Goal: Task Accomplishment & Management: Use online tool/utility

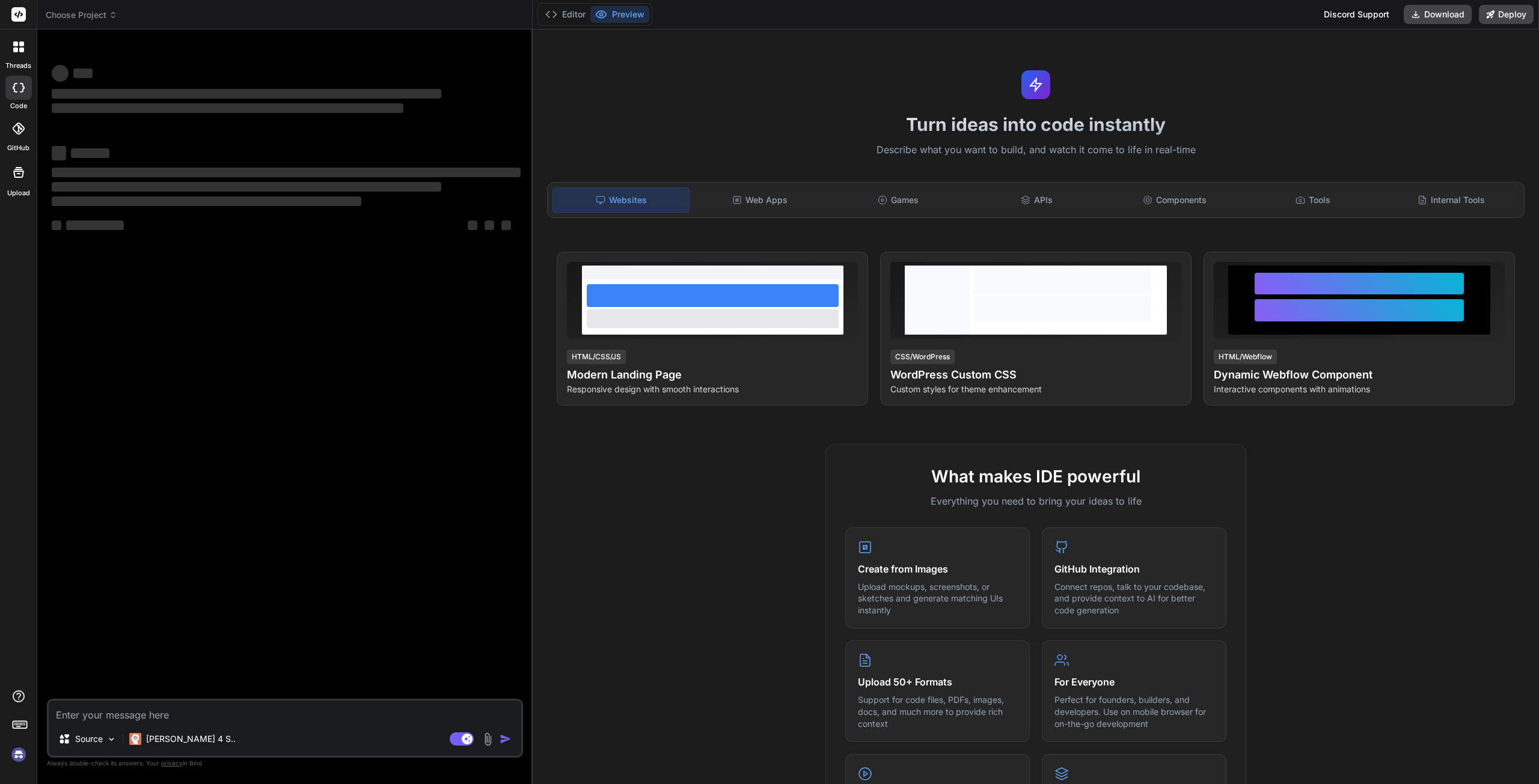
type textarea "x"
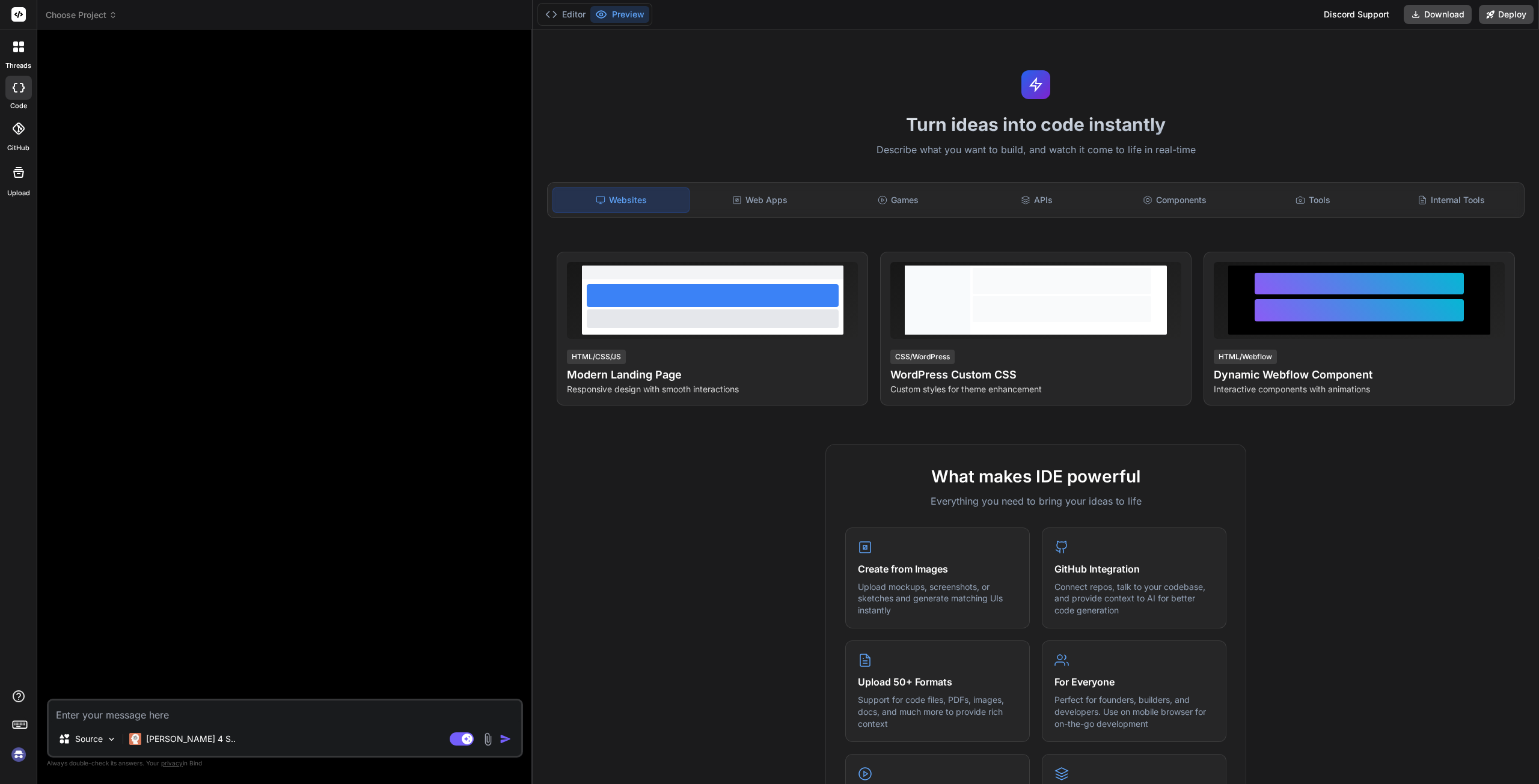
click at [19, 758] on img at bounding box center [18, 755] width 20 height 20
click at [619, 16] on button "Preview" at bounding box center [620, 15] width 59 height 16
click at [20, 756] on img at bounding box center [18, 755] width 20 height 20
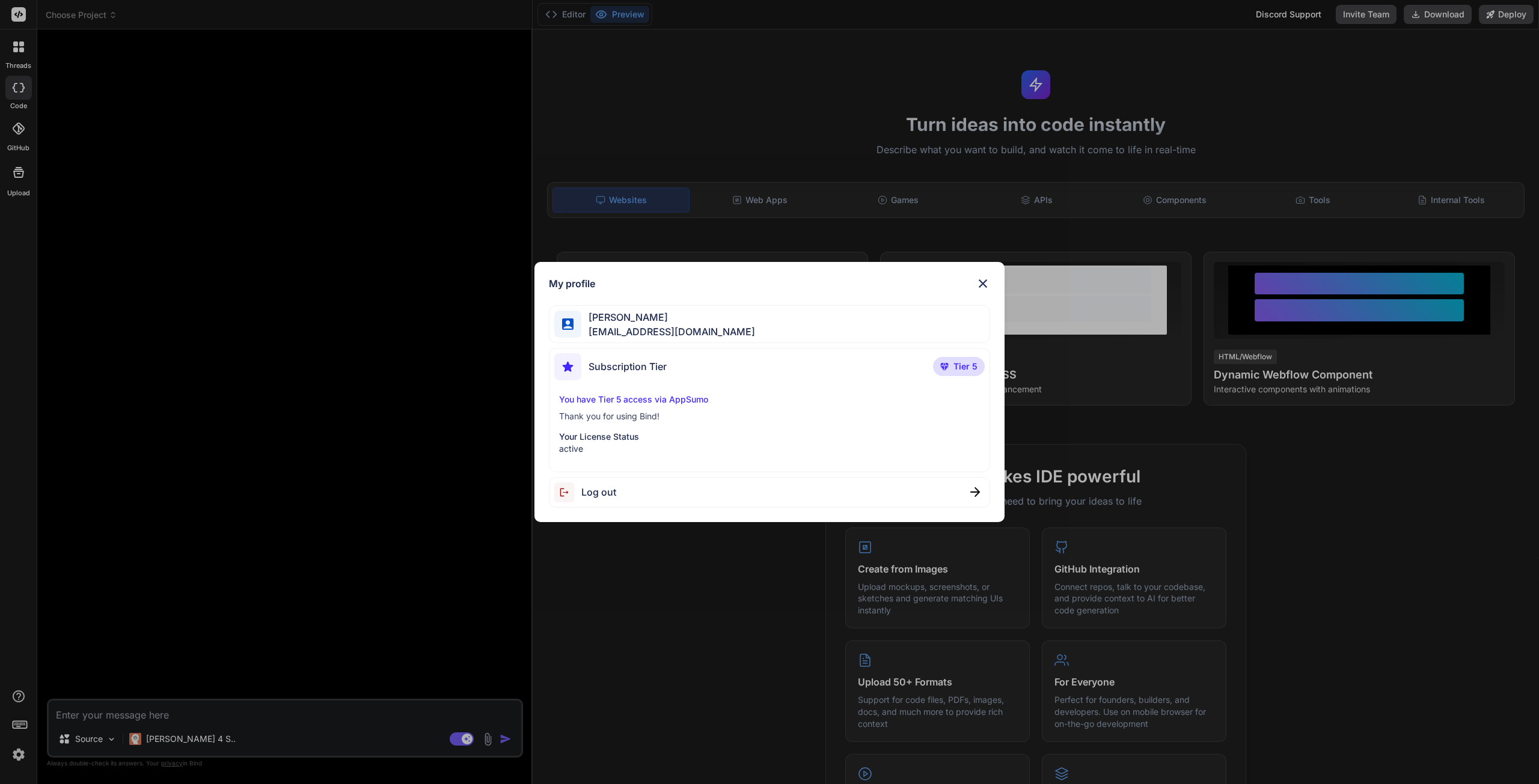
click at [980, 283] on img at bounding box center [983, 284] width 15 height 15
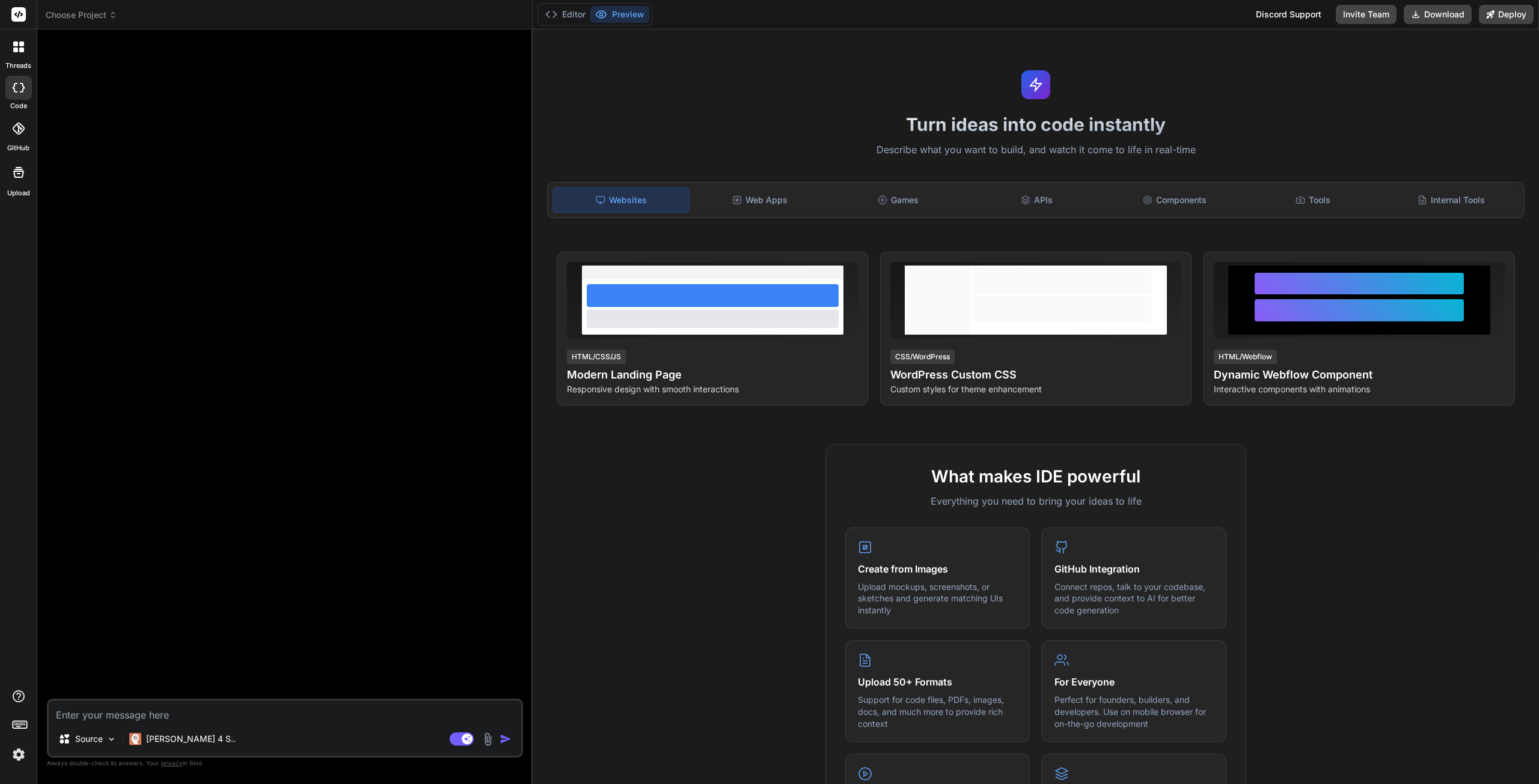
click at [162, 716] on textarea at bounding box center [285, 712] width 473 height 22
click at [175, 742] on p "Claude 4 S.." at bounding box center [191, 738] width 89 height 12
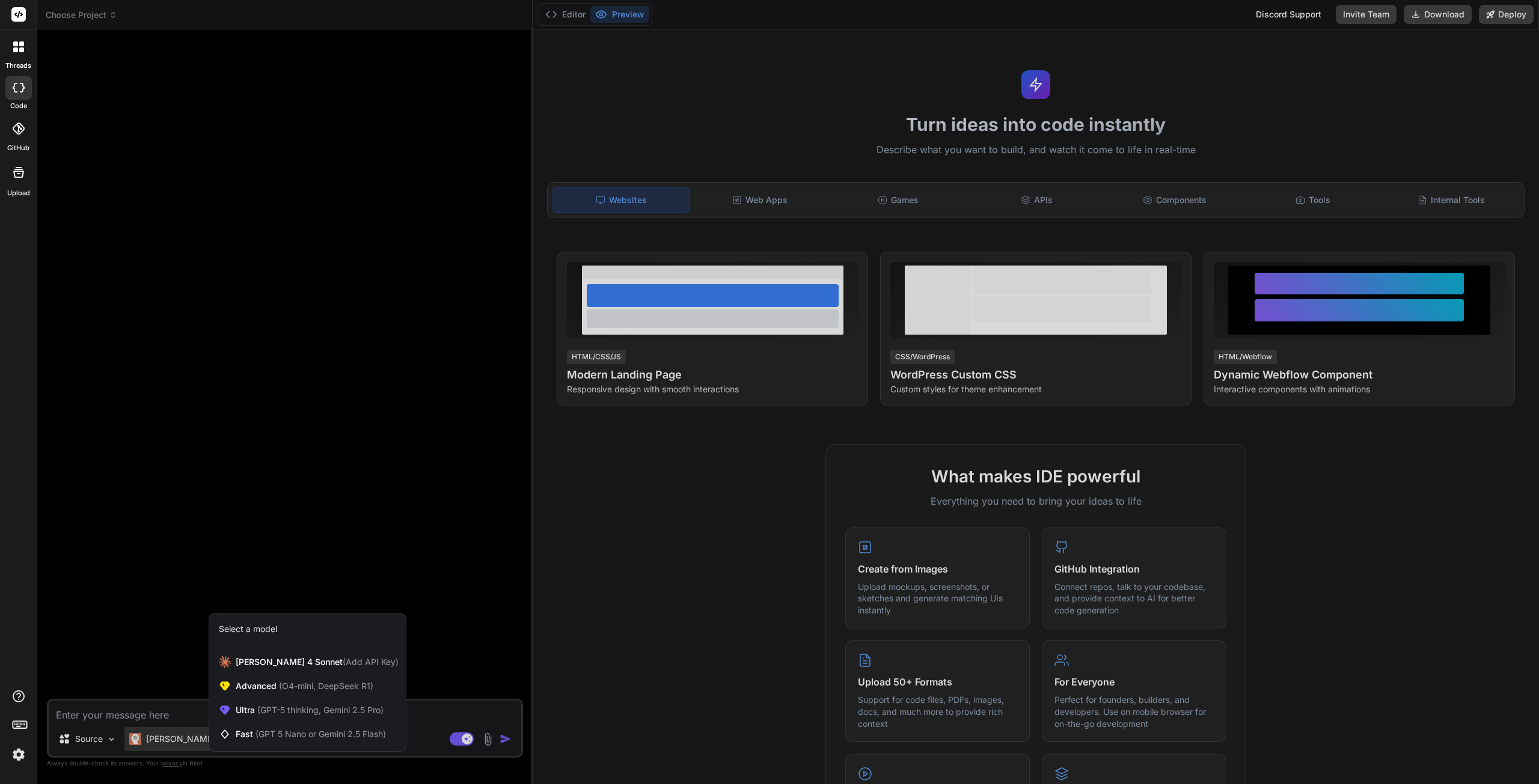
click at [137, 710] on div at bounding box center [770, 392] width 1539 height 784
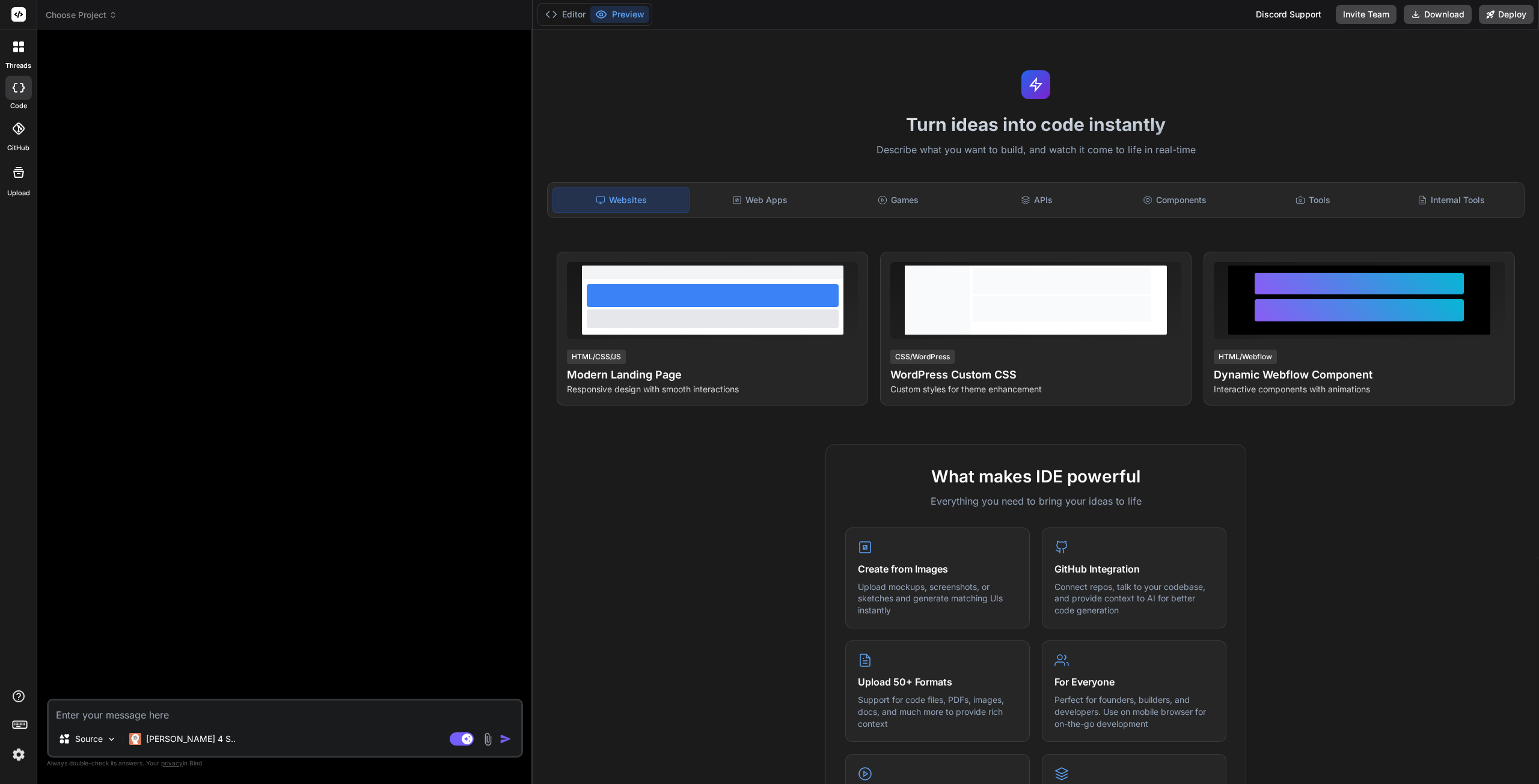
click at [136, 711] on textarea at bounding box center [285, 712] width 473 height 22
click at [156, 744] on p "Claude 4 S.." at bounding box center [191, 738] width 89 height 12
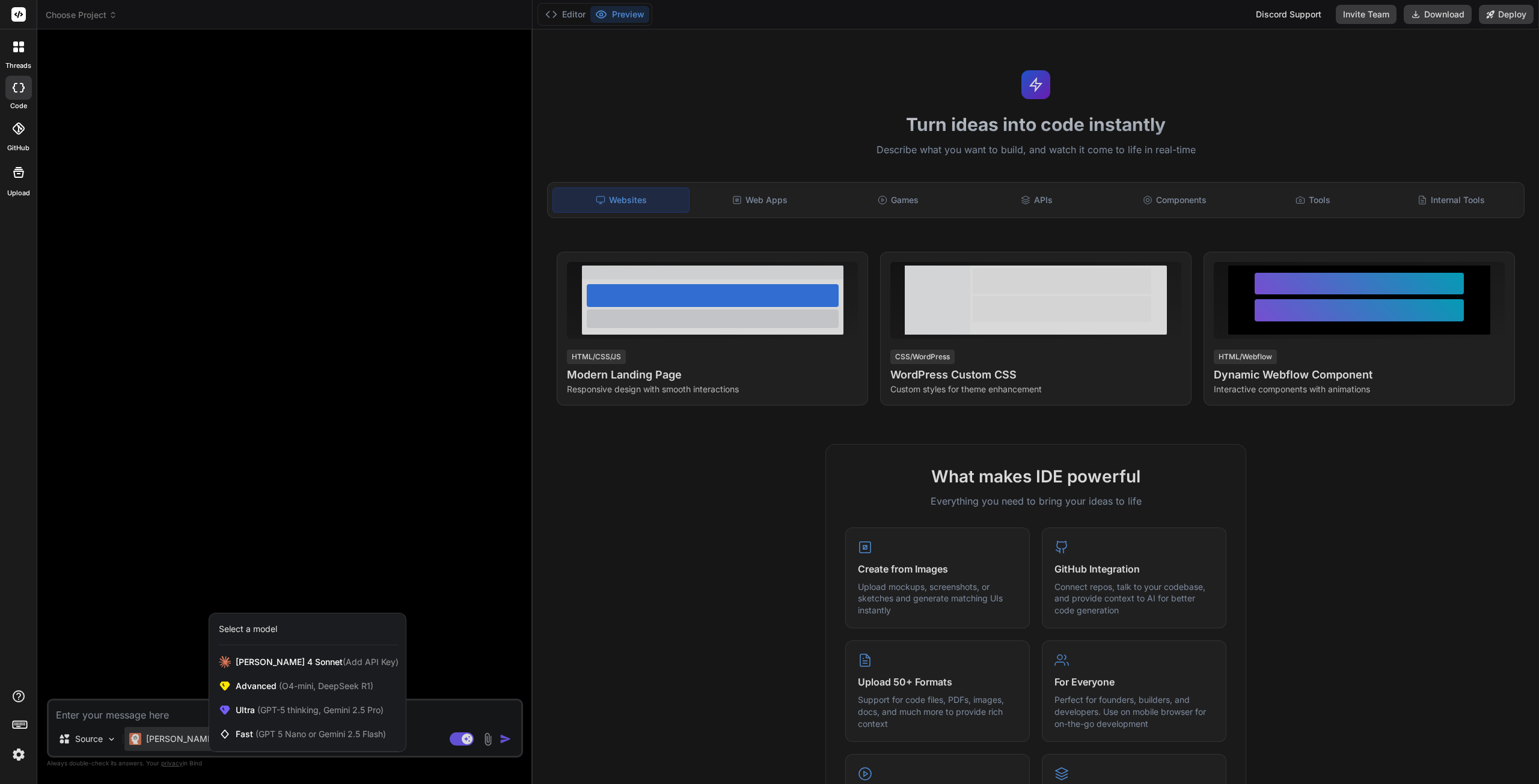
click at [276, 692] on span "Advanced (O4-mini, DeepSeek R1)" at bounding box center [304, 685] width 138 height 12
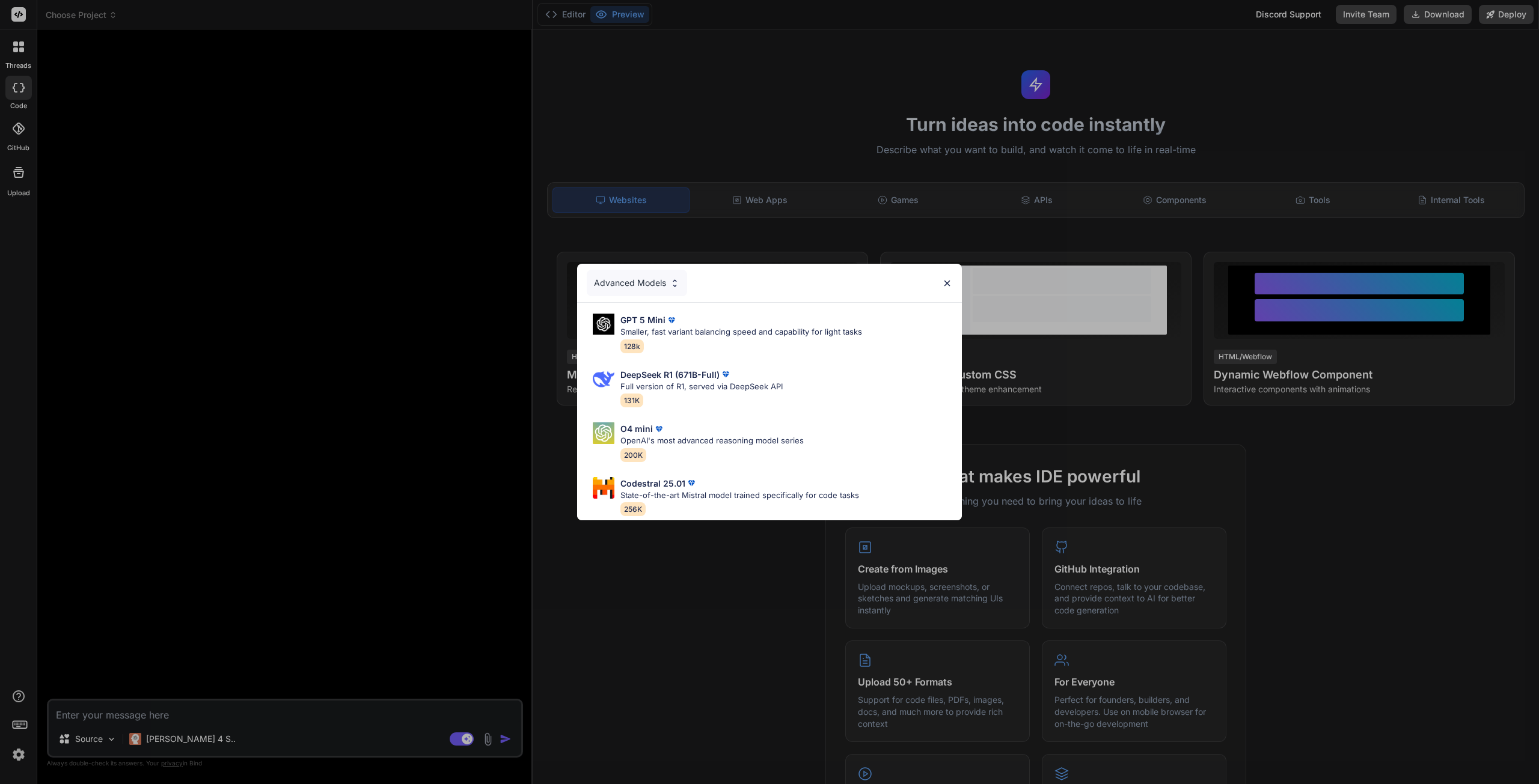
click at [191, 726] on div "Advanced Models GPT 5 Mini Smaller, fast variant balancing speed and capability…" at bounding box center [770, 392] width 1539 height 784
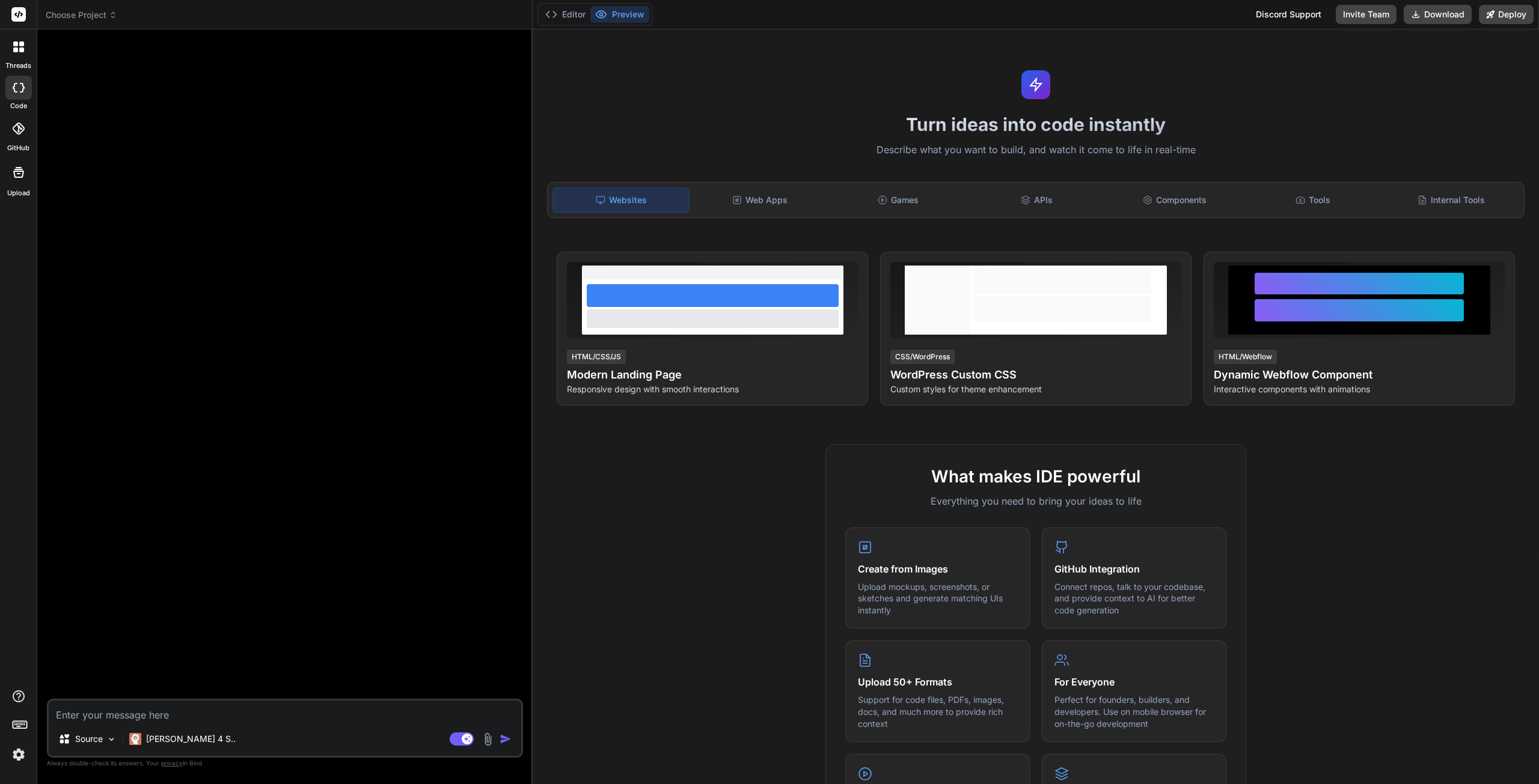
click at [180, 737] on p "Claude 4 S.." at bounding box center [191, 738] width 89 height 12
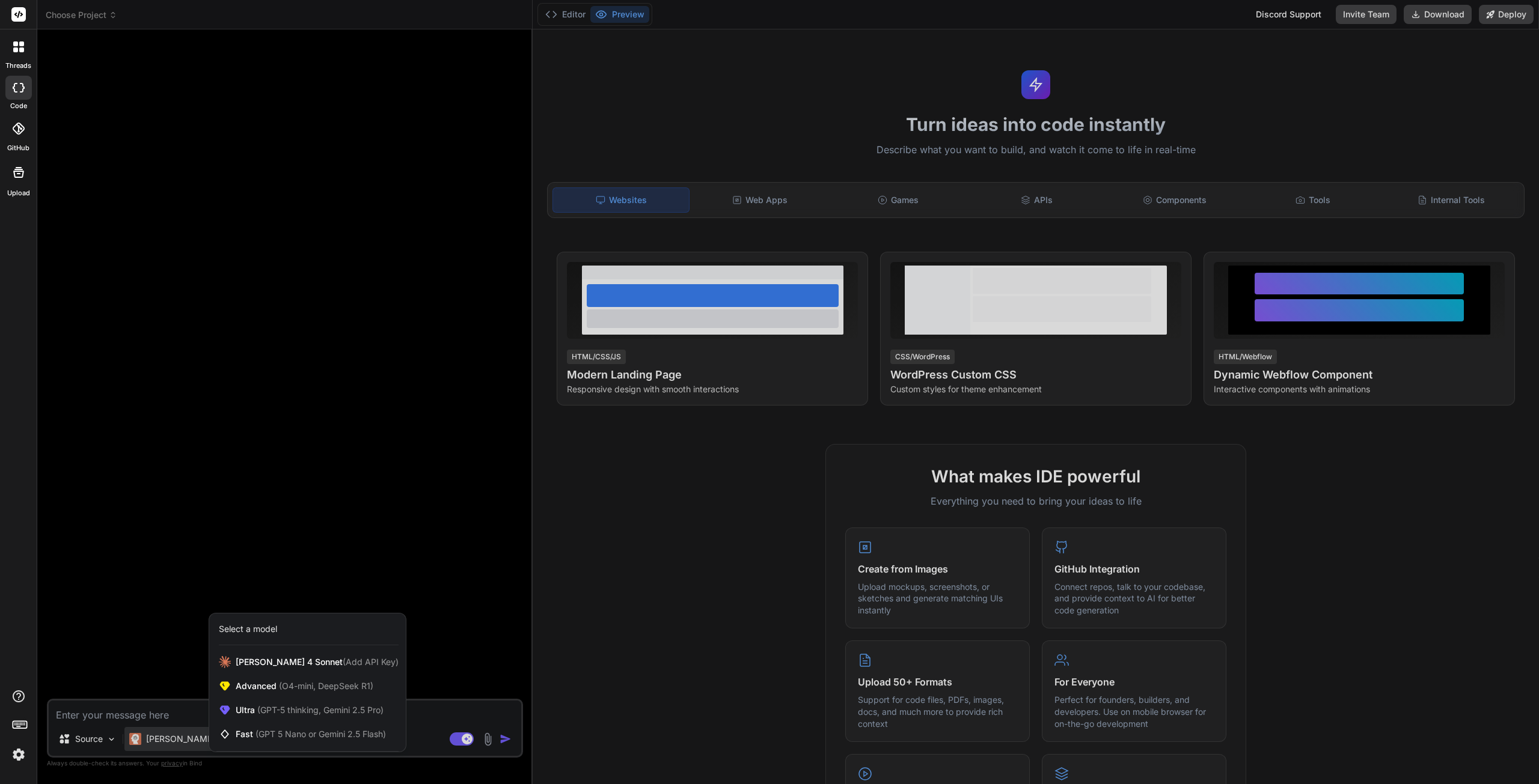
click at [273, 705] on span "Ultra (GPT-5 thinking, Gemini 2.5 Pro)" at bounding box center [309, 710] width 148 height 12
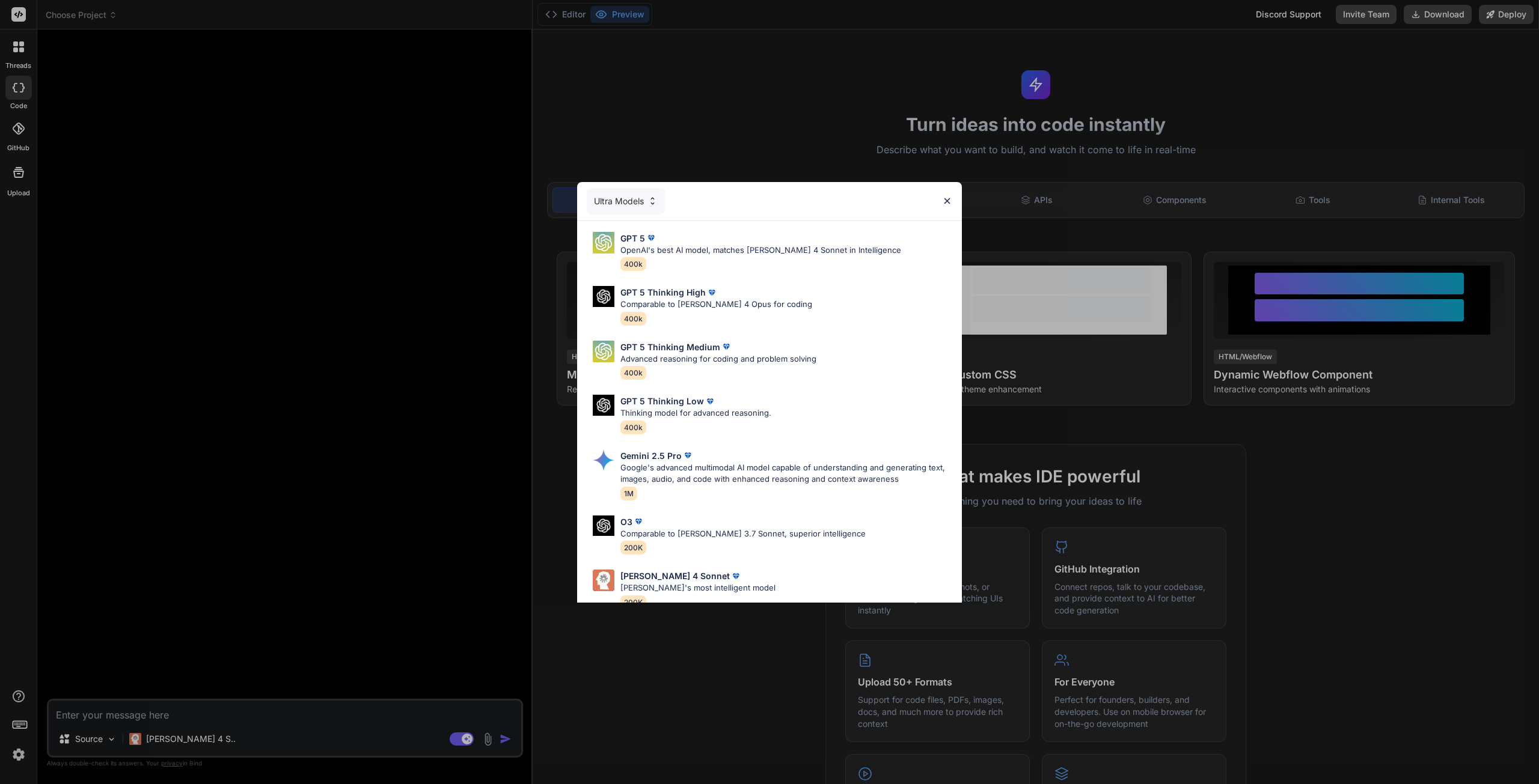
click at [781, 291] on div "GPT 5 Thinking High Comparable to Claude 4 Opus for coding 400k" at bounding box center [770, 305] width 365 height 48
type textarea "x"
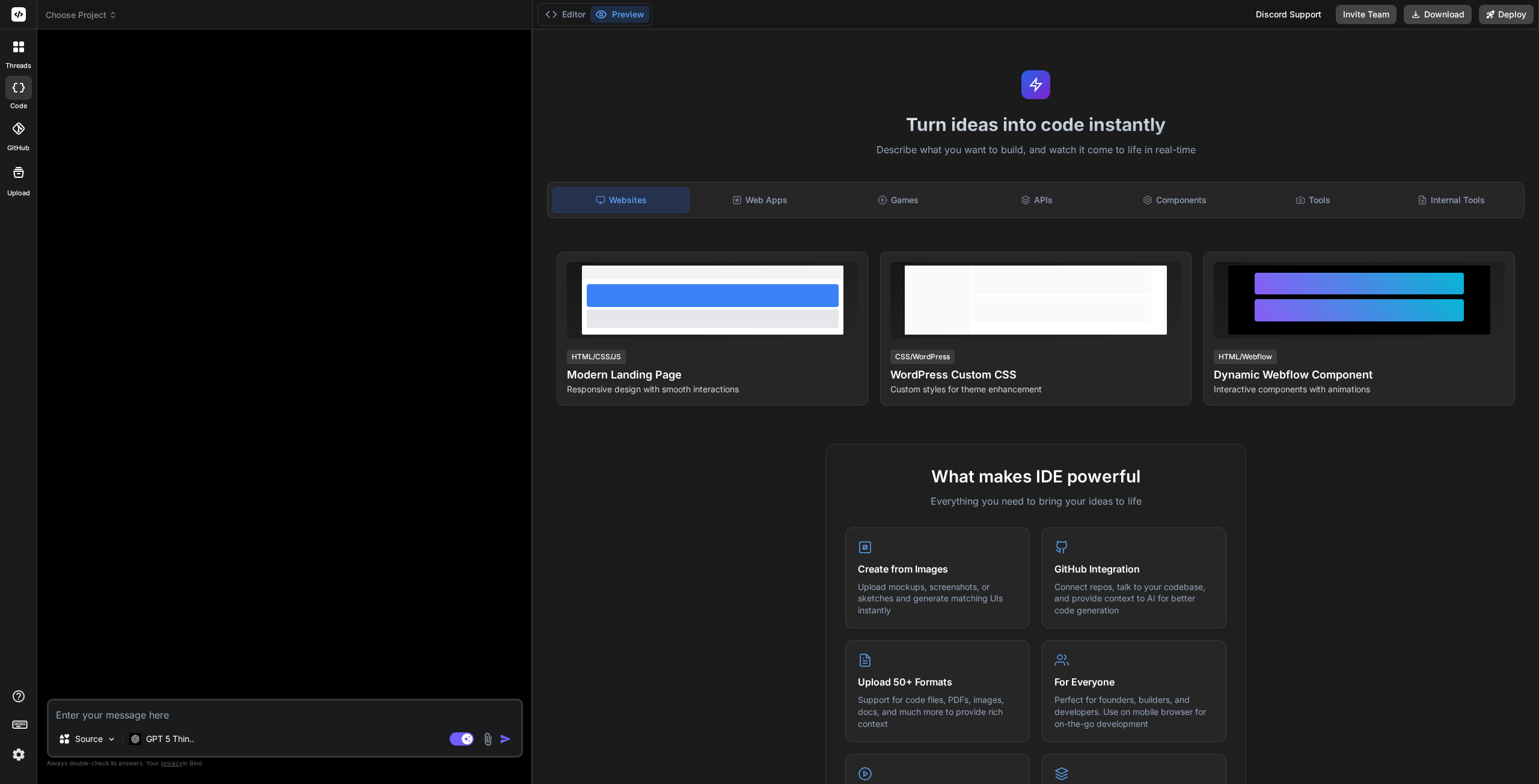
click at [184, 717] on textarea at bounding box center [285, 712] width 473 height 22
type textarea "i"
type textarea "x"
type textarea "i"
type textarea "x"
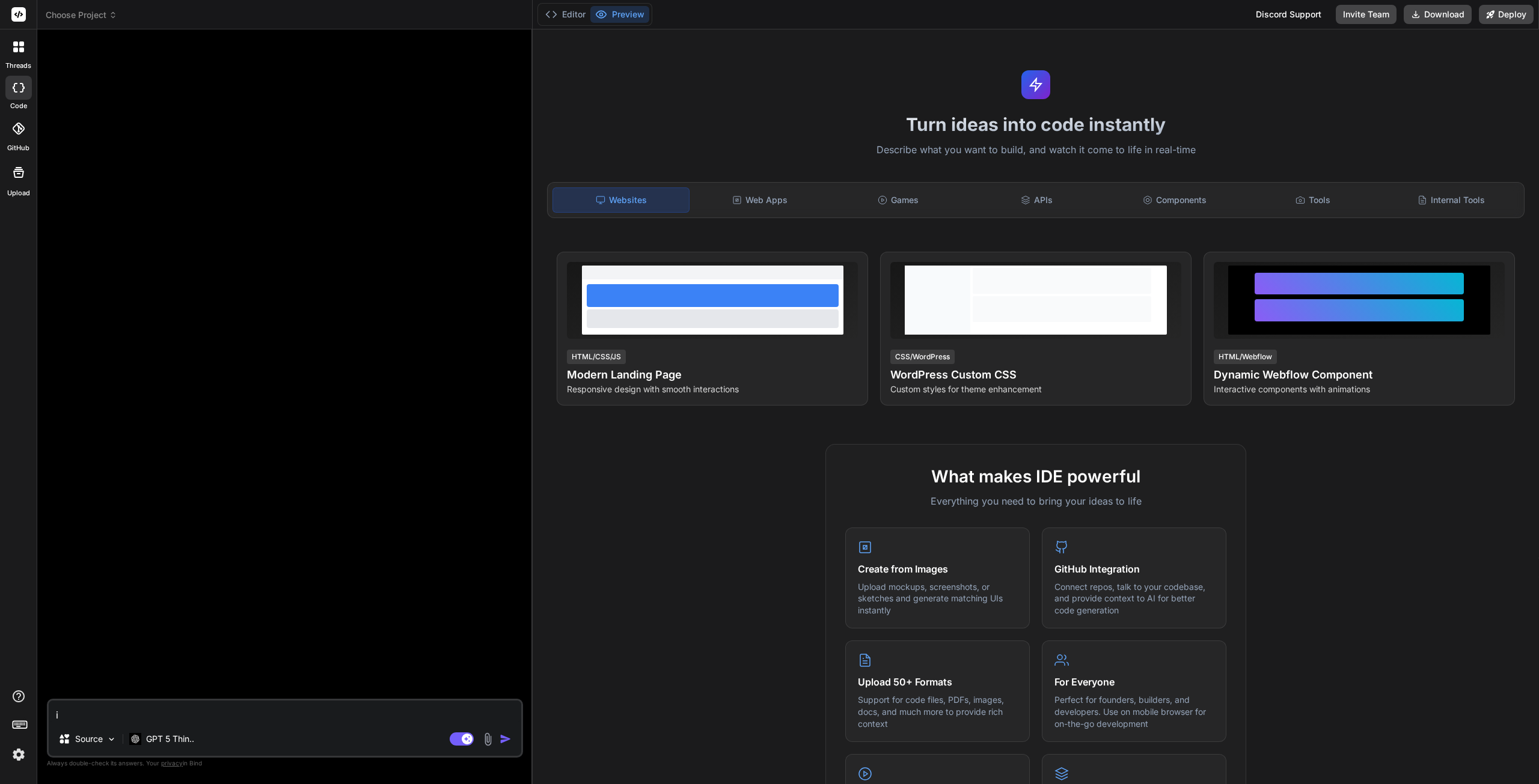
type textarea "i w"
type textarea "x"
type textarea "i wo"
type textarea "x"
type textarea "i wou"
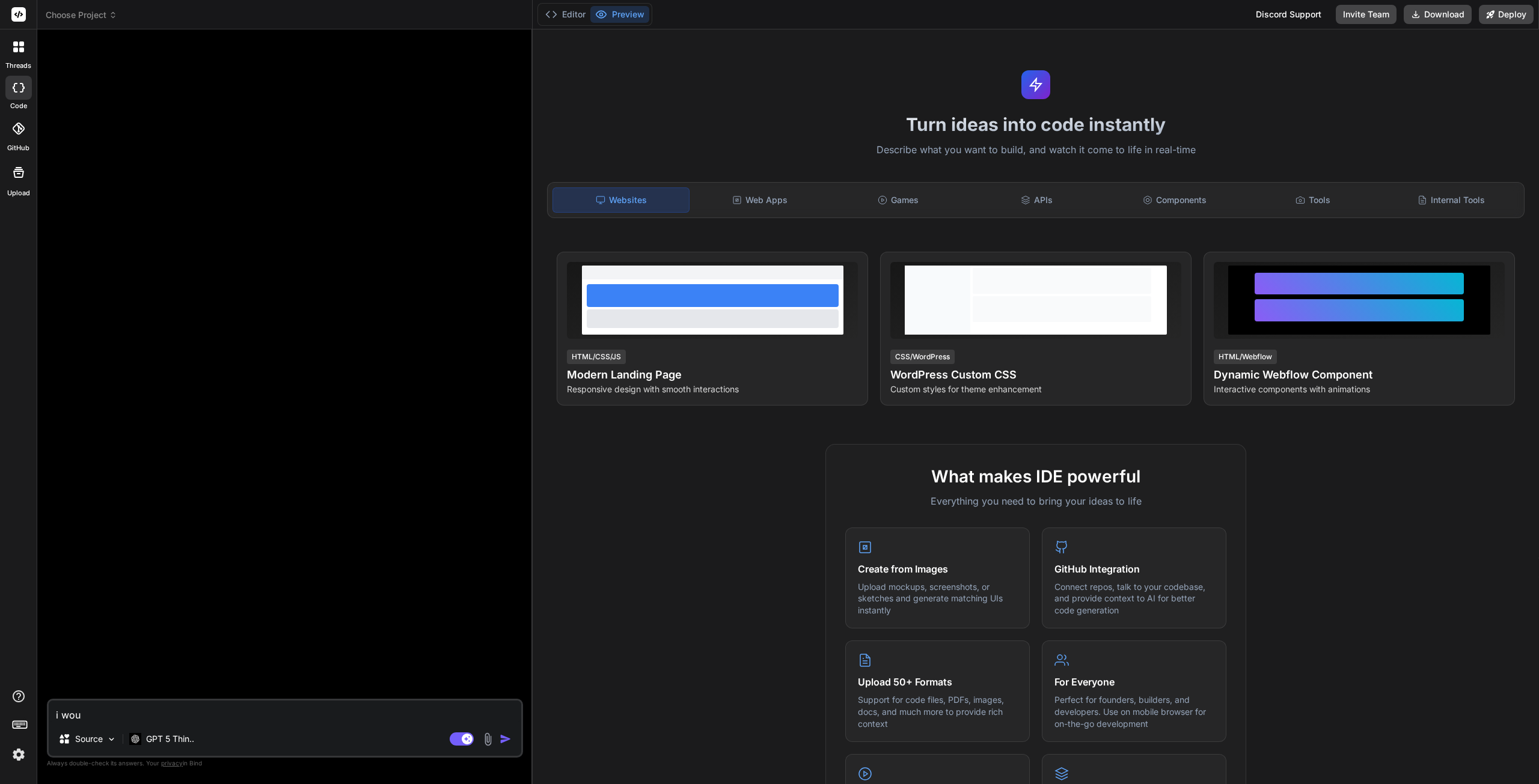
type textarea "x"
type textarea "i woul"
type textarea "x"
type textarea "i would"
type textarea "x"
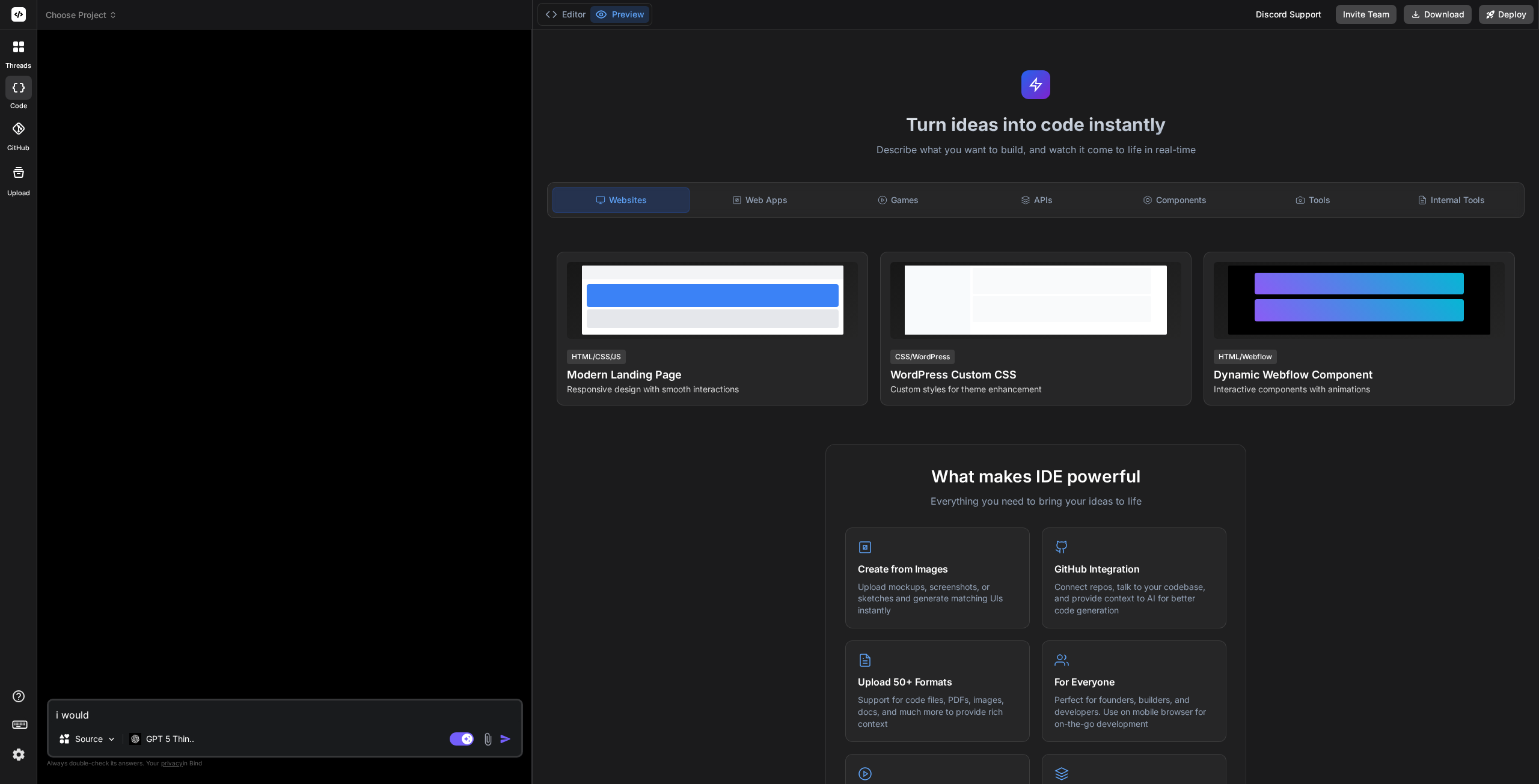
type textarea "i would"
type textarea "x"
type textarea "i would l"
type textarea "x"
type textarea "i would li"
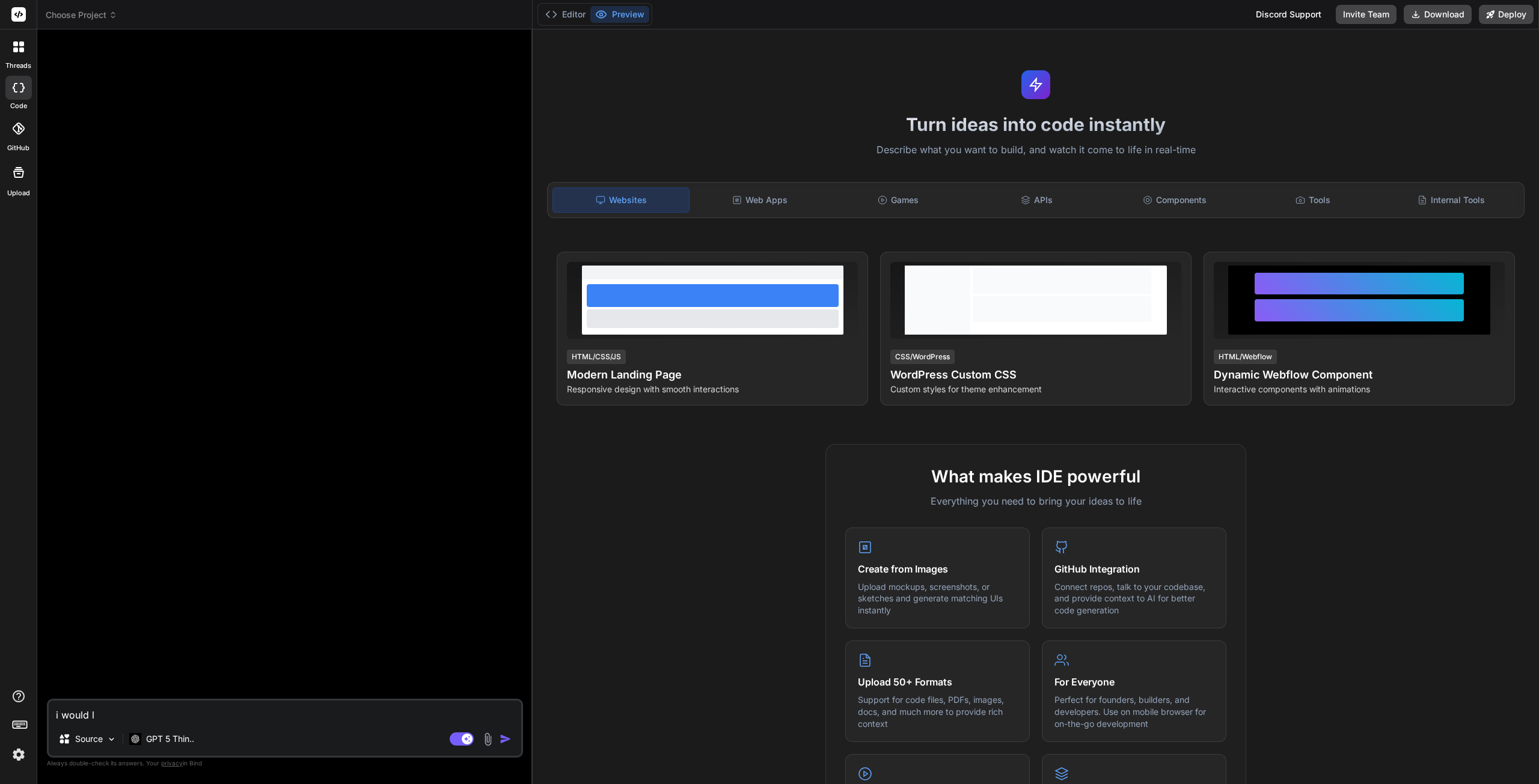
type textarea "x"
type textarea "i would lik"
type textarea "x"
type textarea "i would like"
type textarea "x"
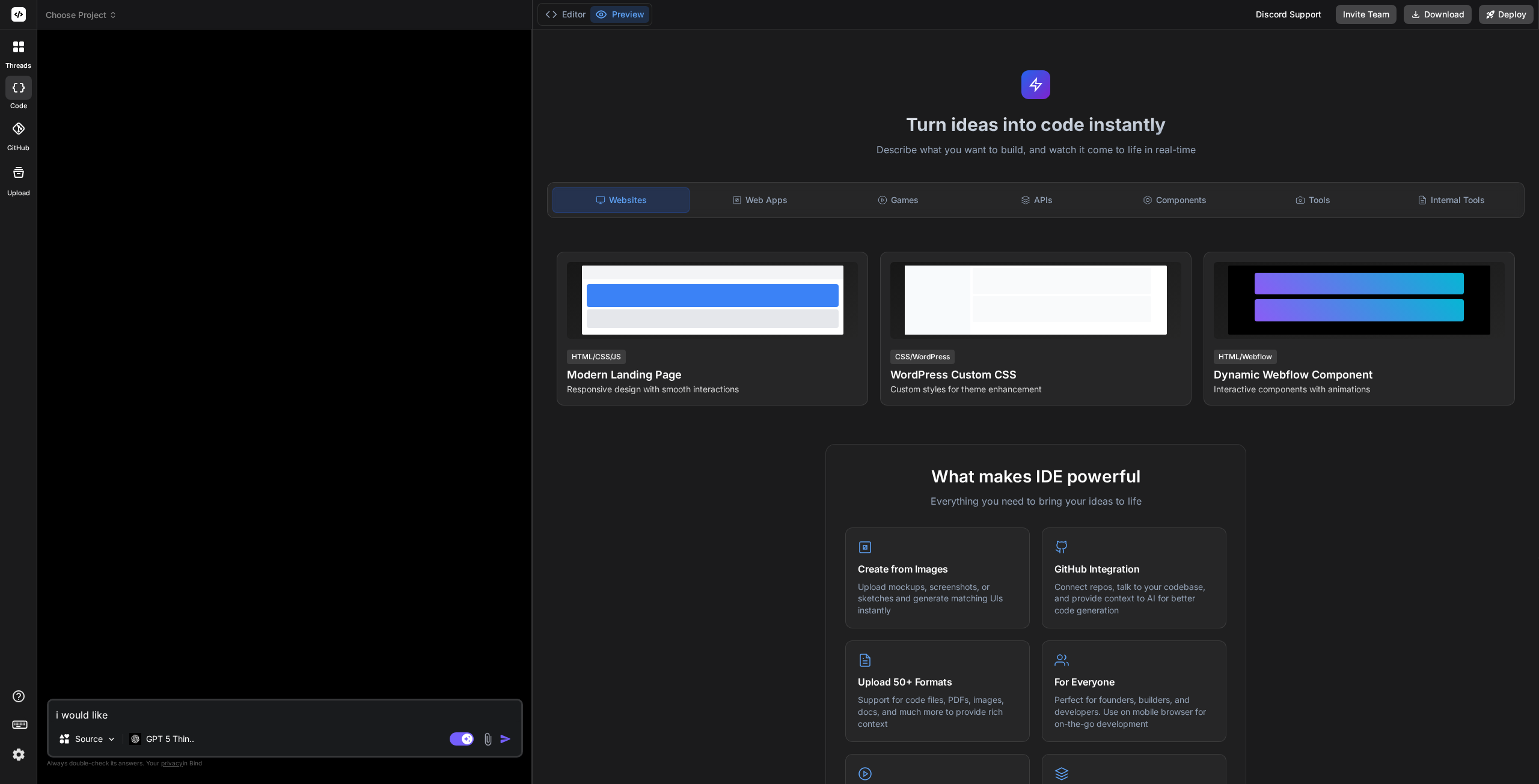
click at [1310, 192] on div "Tools" at bounding box center [1313, 200] width 136 height 26
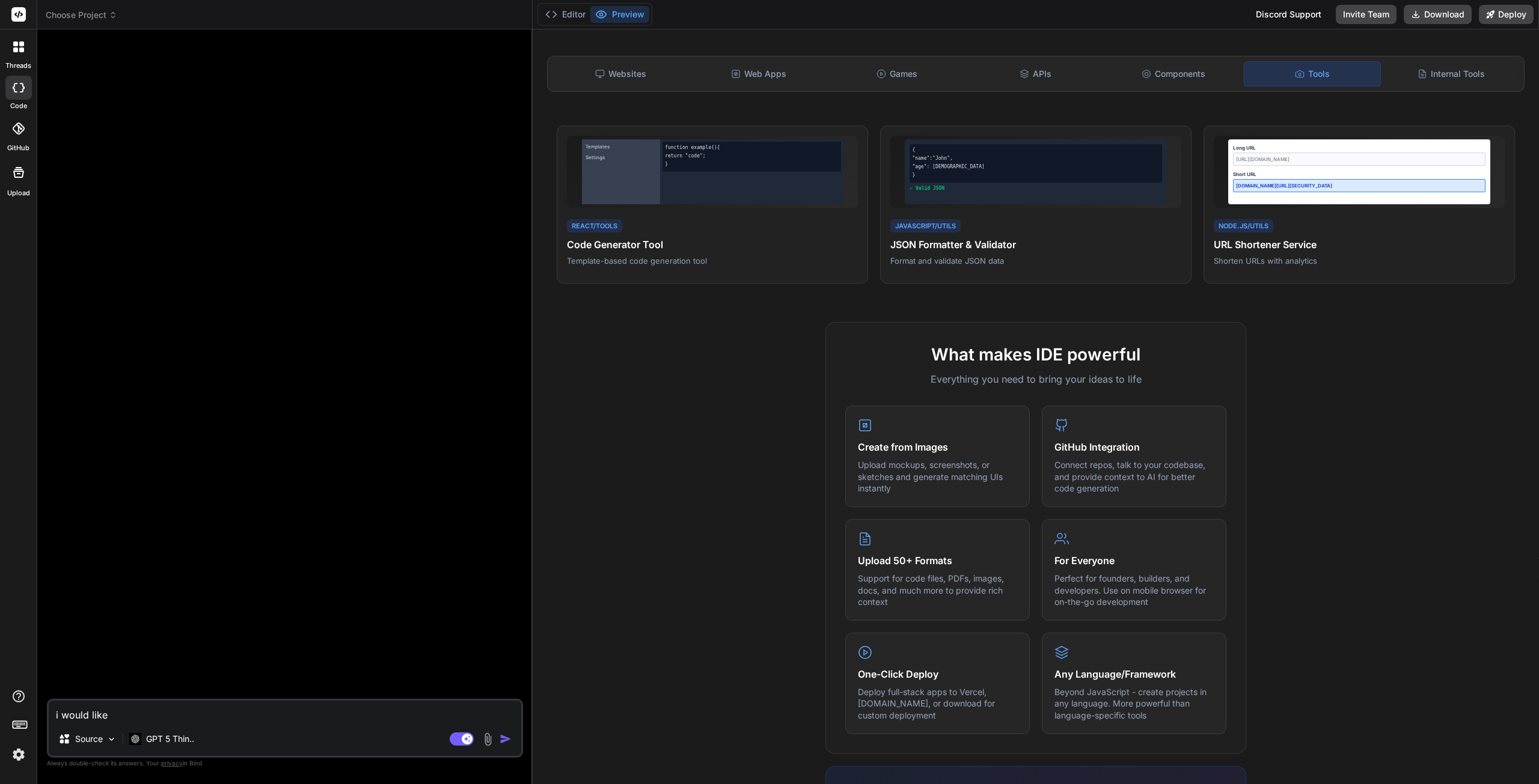
scroll to position [120, 0]
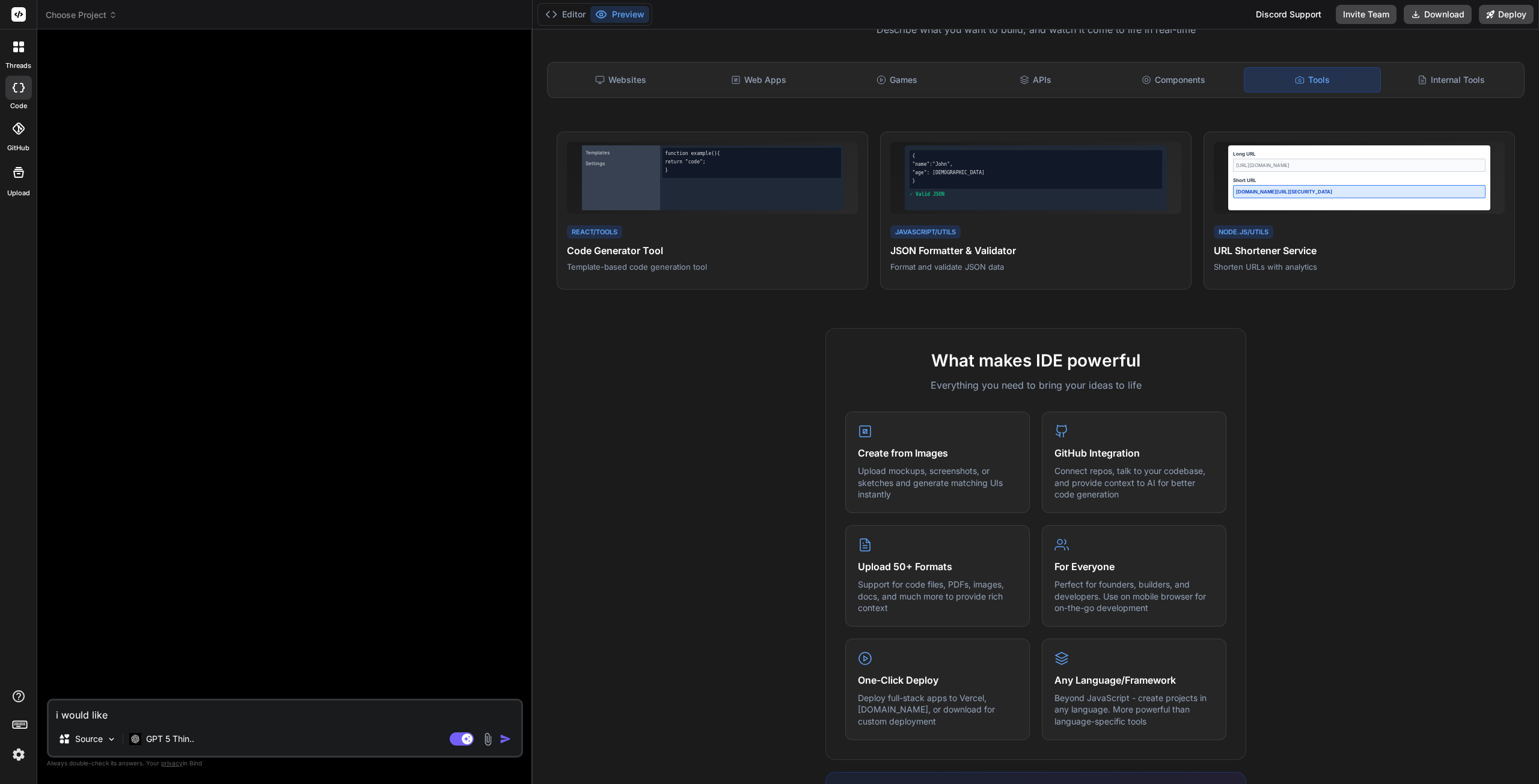
click at [127, 713] on textarea "i would like" at bounding box center [285, 712] width 473 height 22
type textarea "i would like"
type textarea "x"
type textarea "i would like y"
type textarea "x"
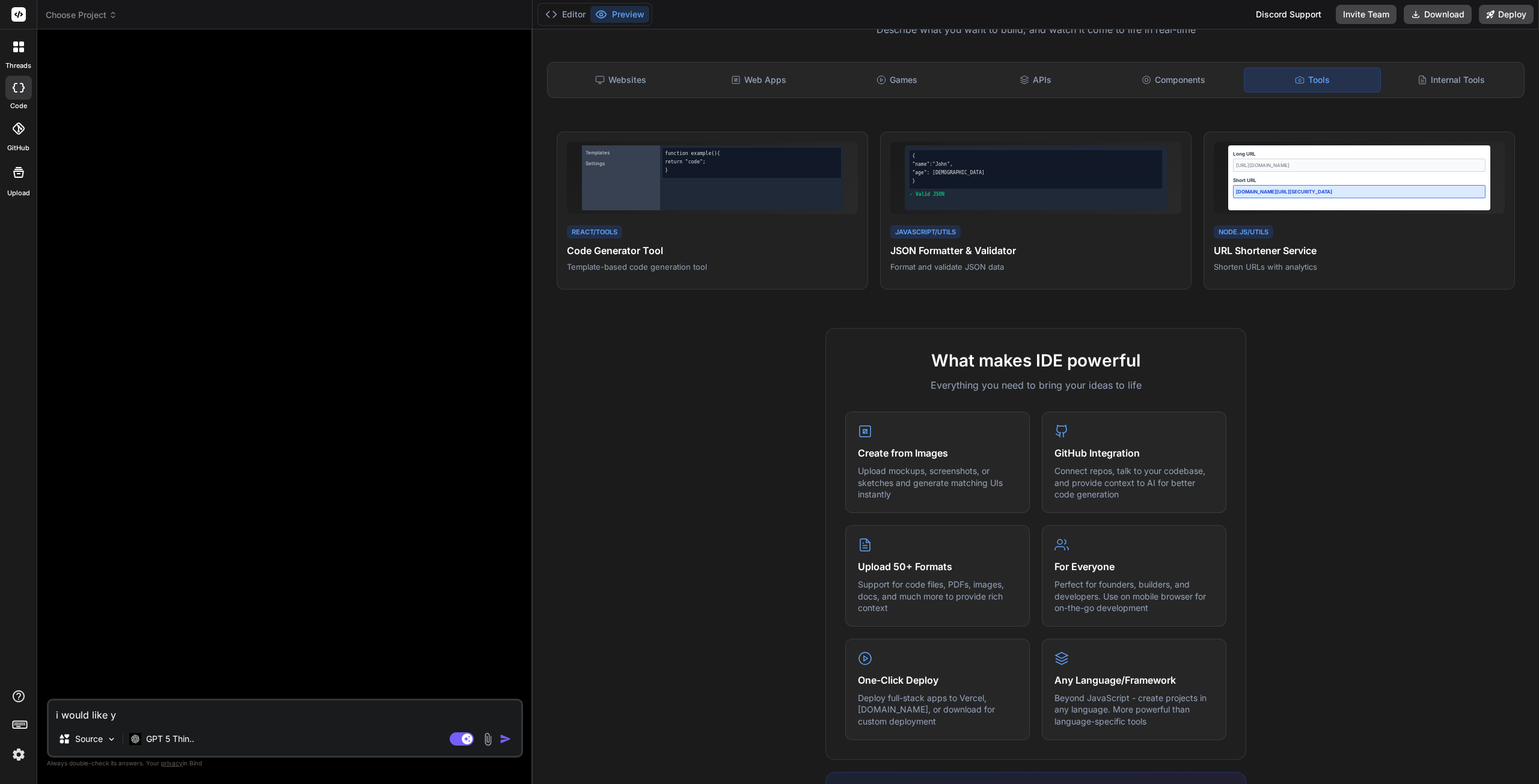
type textarea "i would like yo"
type textarea "x"
type textarea "i would like you"
type textarea "x"
type textarea "i would like you t"
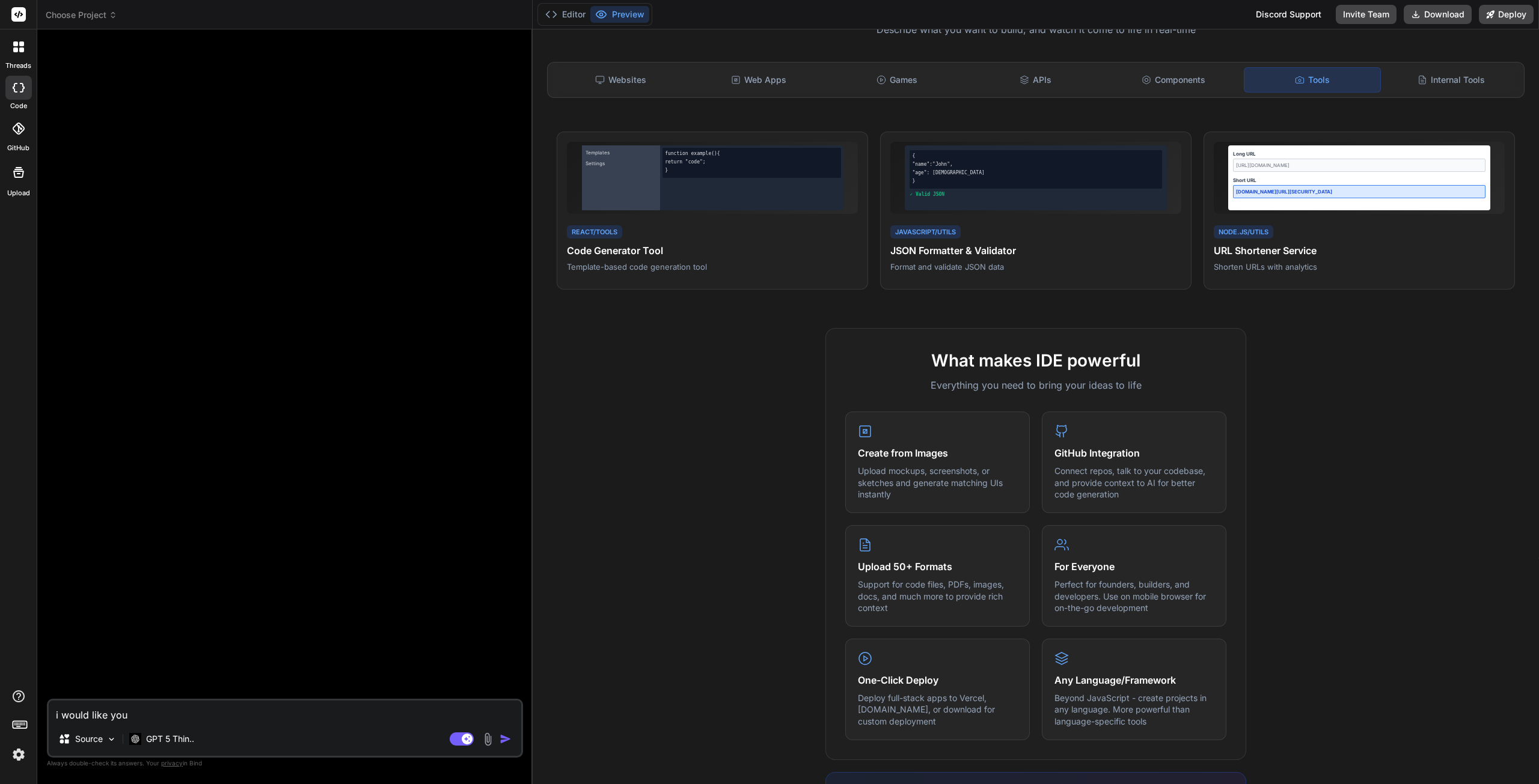
type textarea "x"
type textarea "i would like you to"
type textarea "x"
type textarea "i would like you to"
type textarea "x"
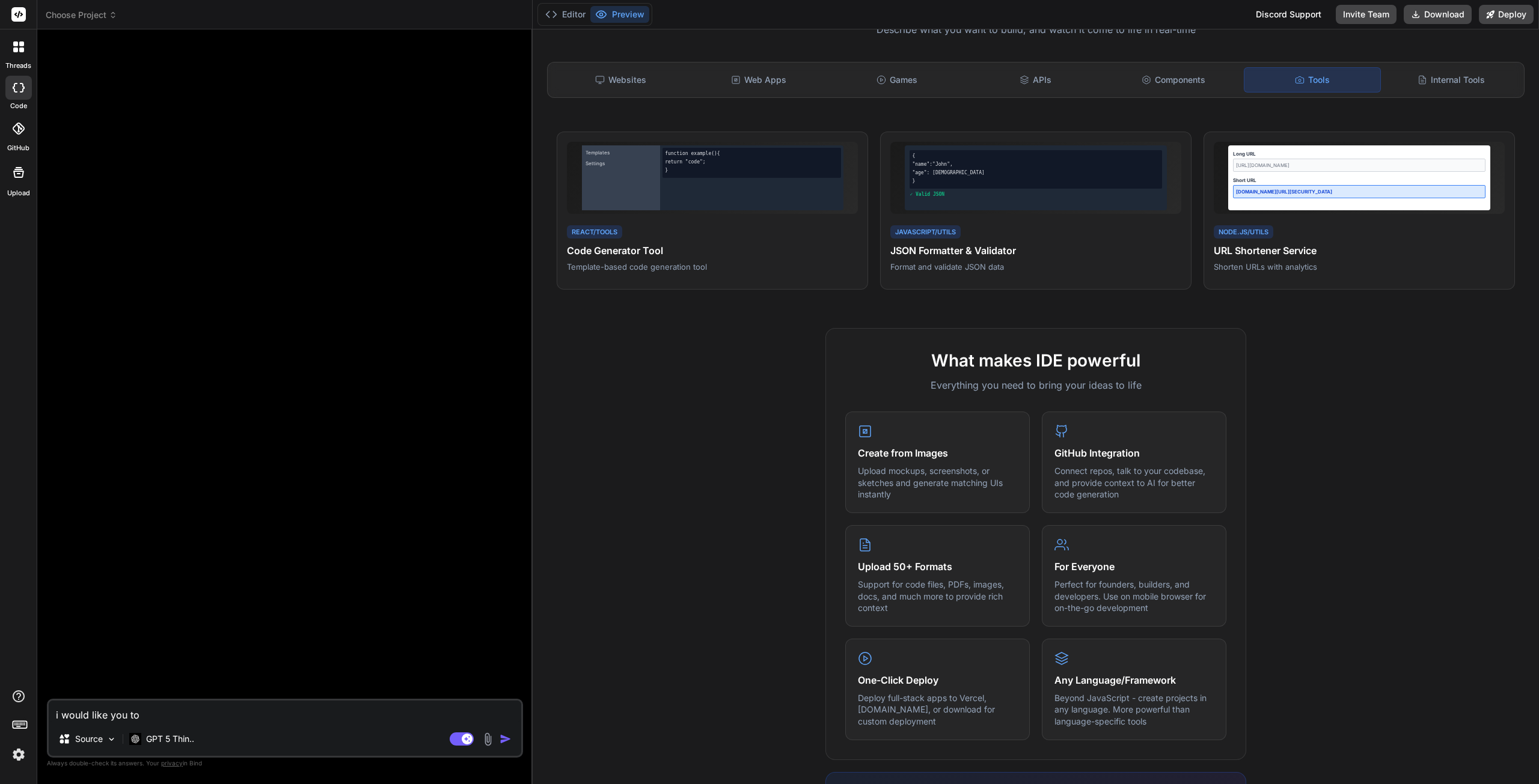
type textarea "i would like you to t"
type textarea "x"
click at [1449, 79] on div "Internal Tools" at bounding box center [1450, 80] width 136 height 26
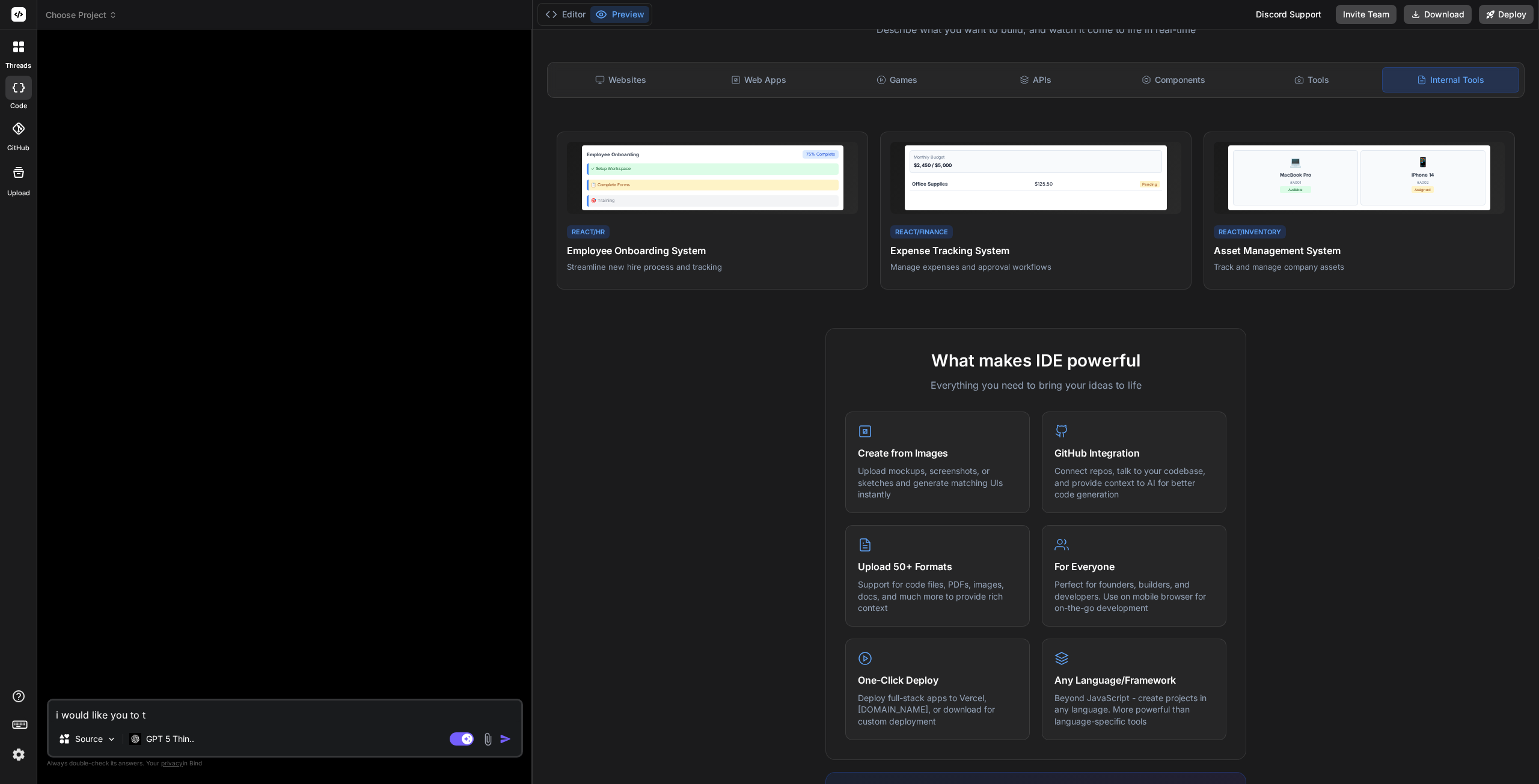
click at [1335, 77] on div "Tools" at bounding box center [1311, 80] width 136 height 26
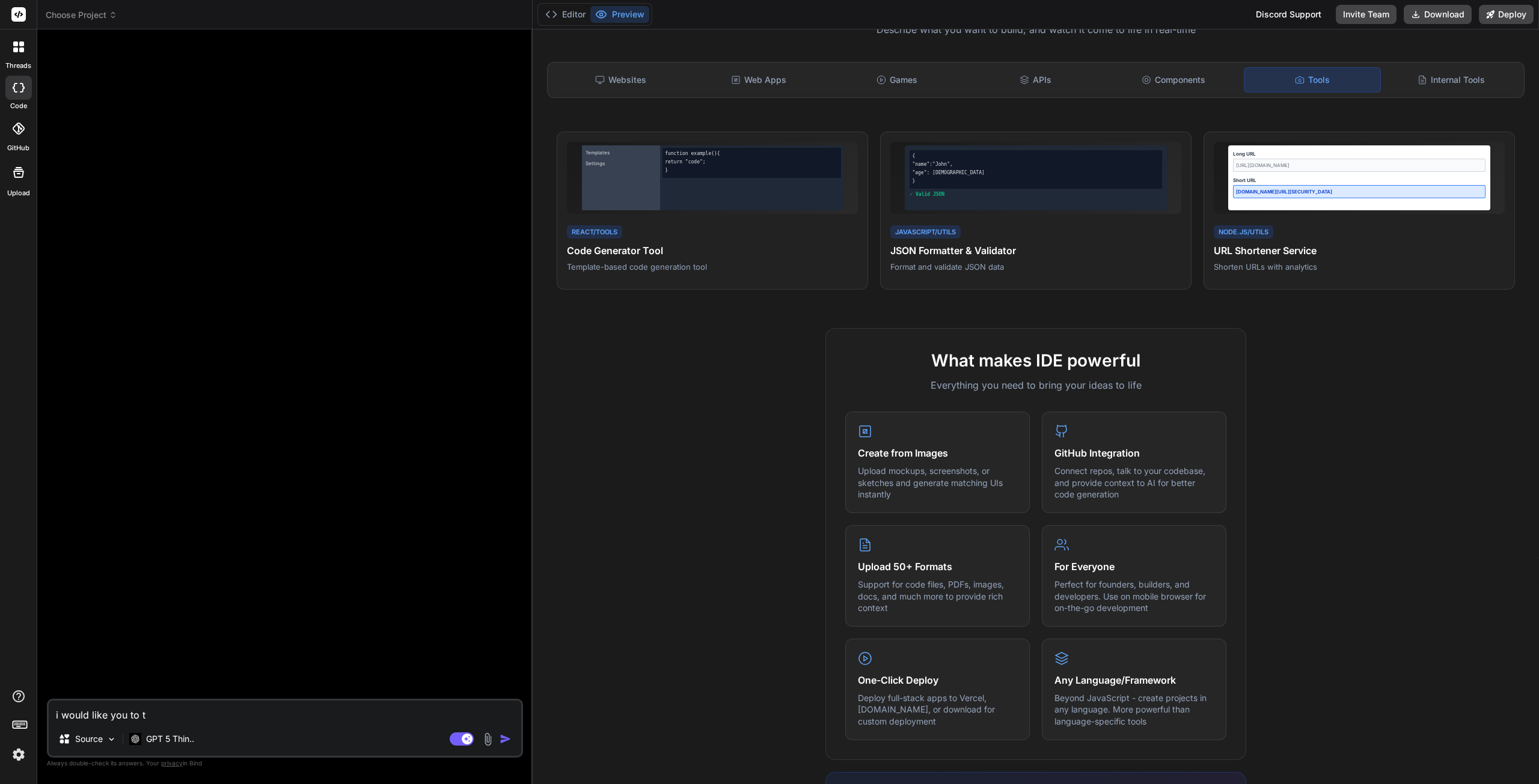
click at [156, 714] on textarea "i would like you to t" at bounding box center [285, 712] width 473 height 22
type textarea "i would like you to"
type textarea "x"
type textarea "i would like you to c"
type textarea "x"
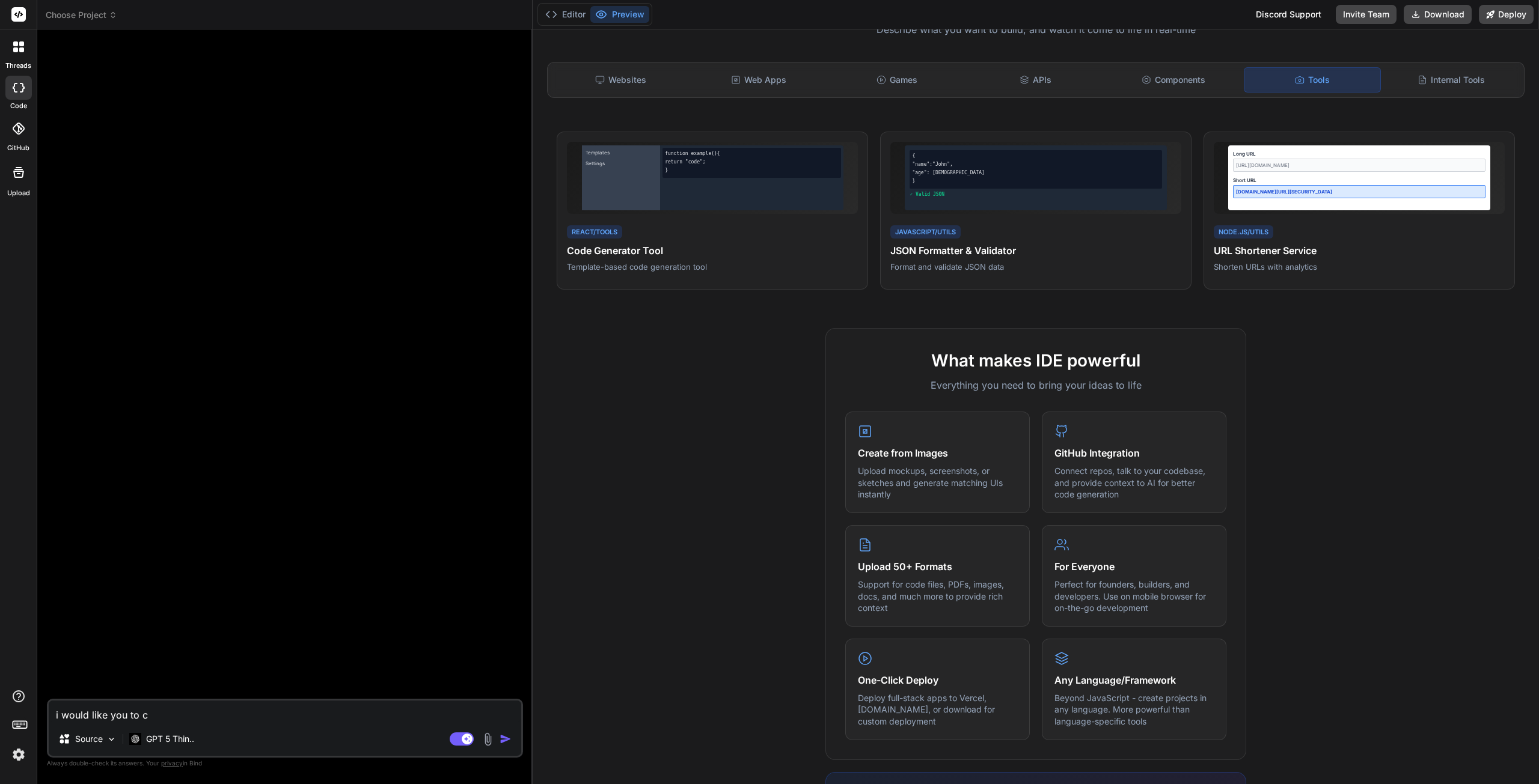
type textarea "i would like you to cr"
type textarea "x"
type textarea "i would like you to cre"
type textarea "x"
type textarea "i would like you to crea"
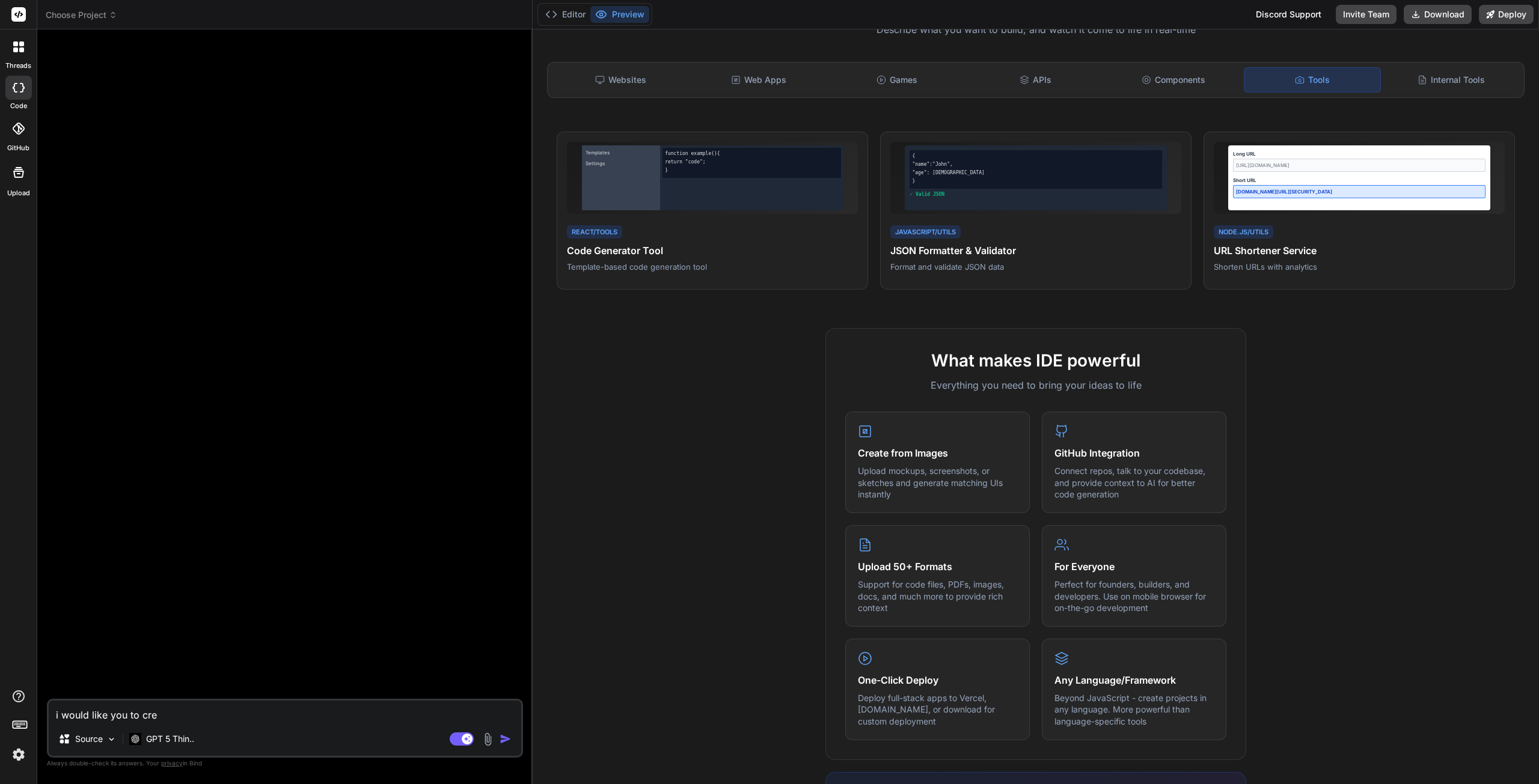
type textarea "x"
type textarea "i would like you to creat"
type textarea "x"
type textarea "i would like you to create"
type textarea "x"
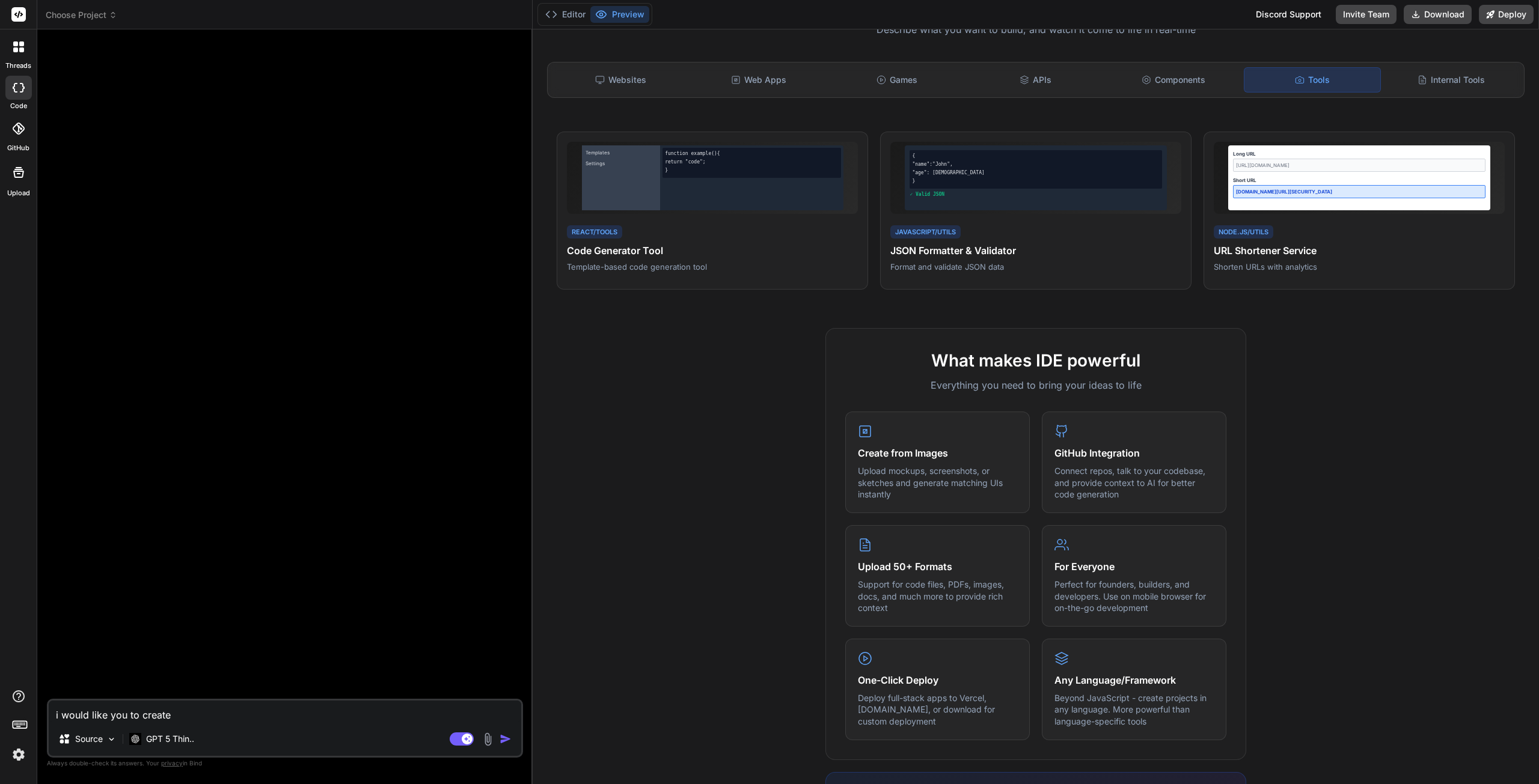
type textarea "i would like you to create"
type textarea "x"
type textarea "i would like you to create a"
type textarea "x"
type textarea "i would like you to create a"
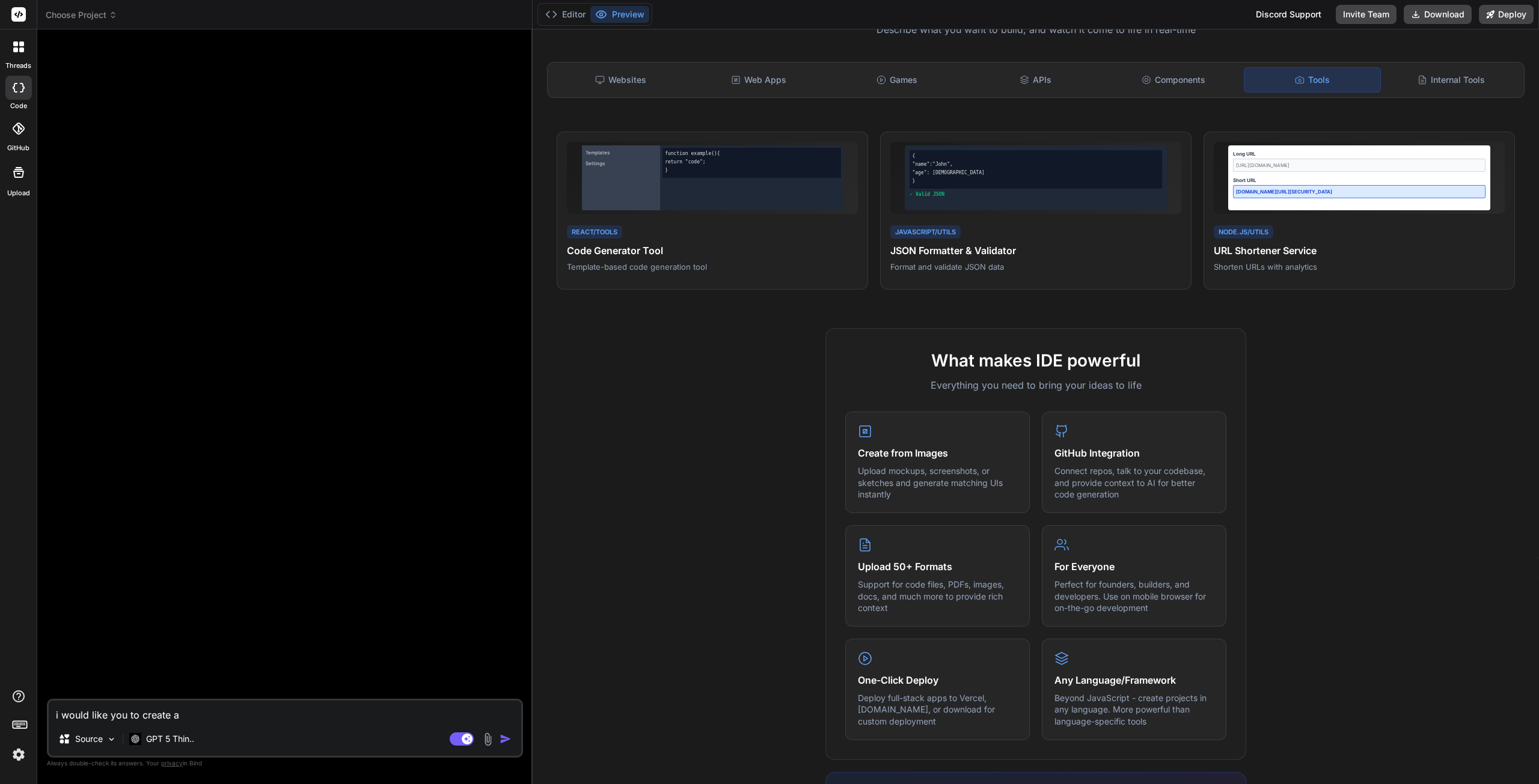
type textarea "x"
type textarea "i would like you to create a a"
type textarea "x"
type textarea "i would like you to create a ap"
type textarea "x"
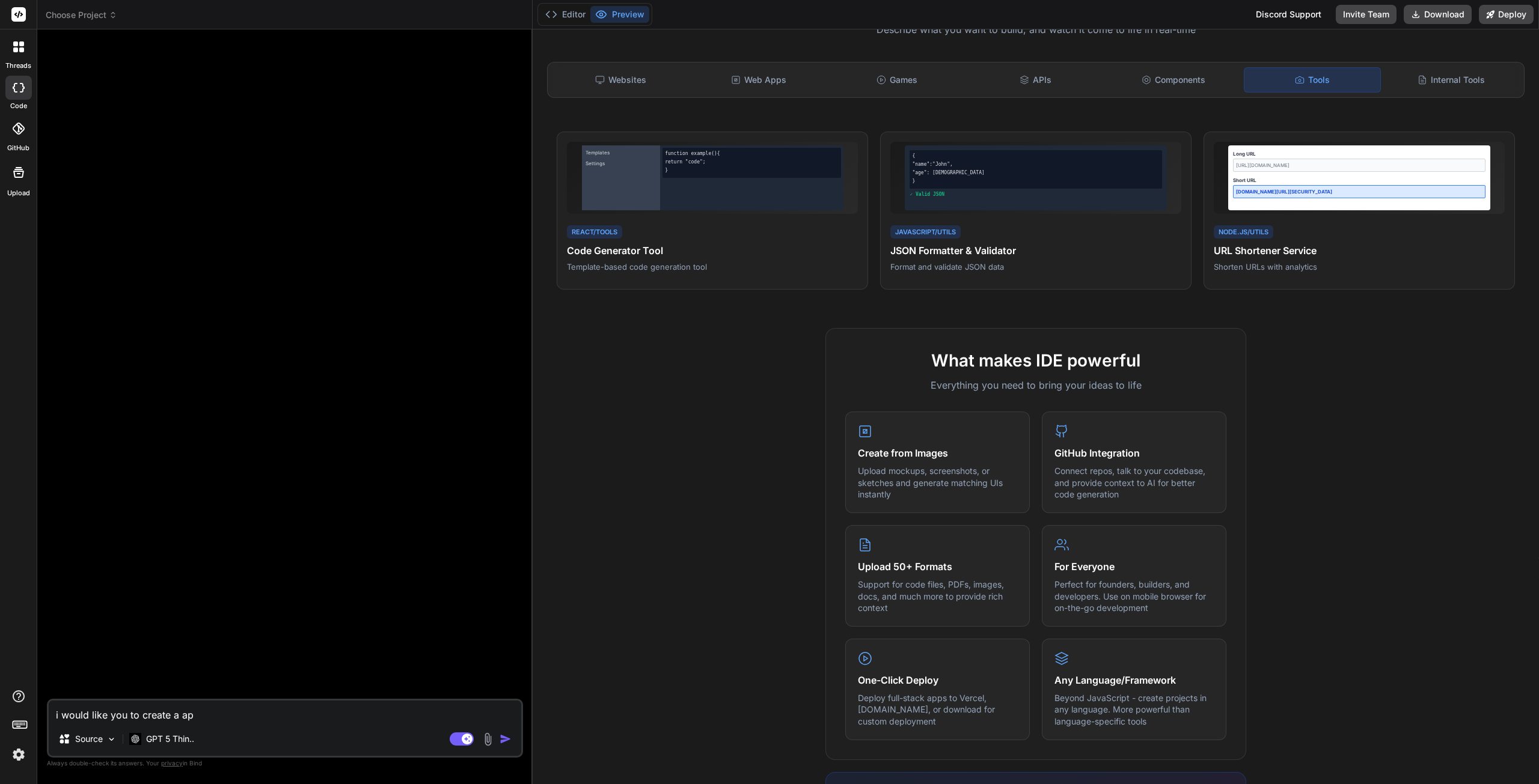
type textarea "i would like you to create a app"
type textarea "x"
type textarea "i would like you to create a app"
type textarea "x"
type textarea "i would like you to create a app t"
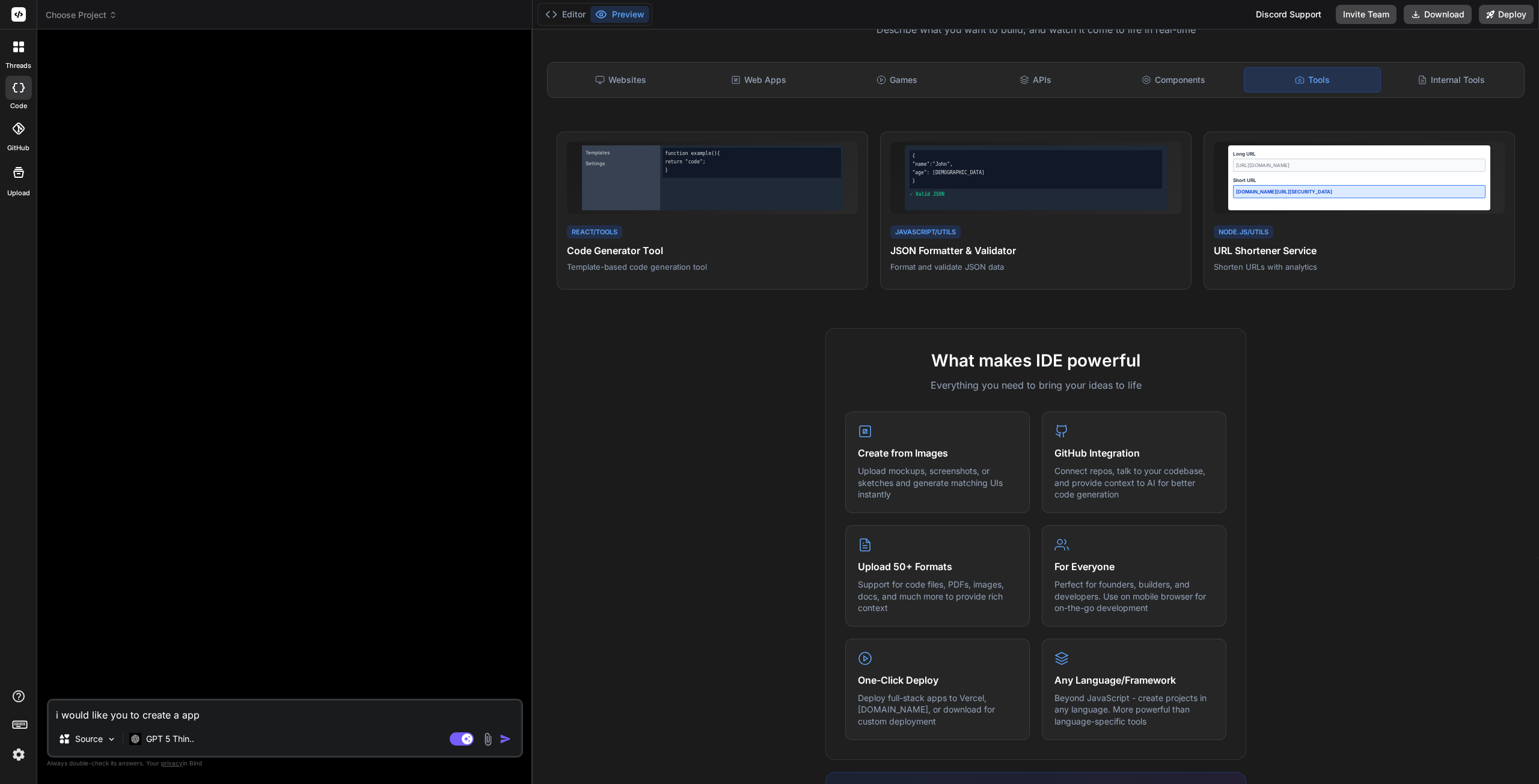
type textarea "x"
type textarea "i would like you to create a app th"
type textarea "x"
type textarea "i would like you to create a app tha"
type textarea "x"
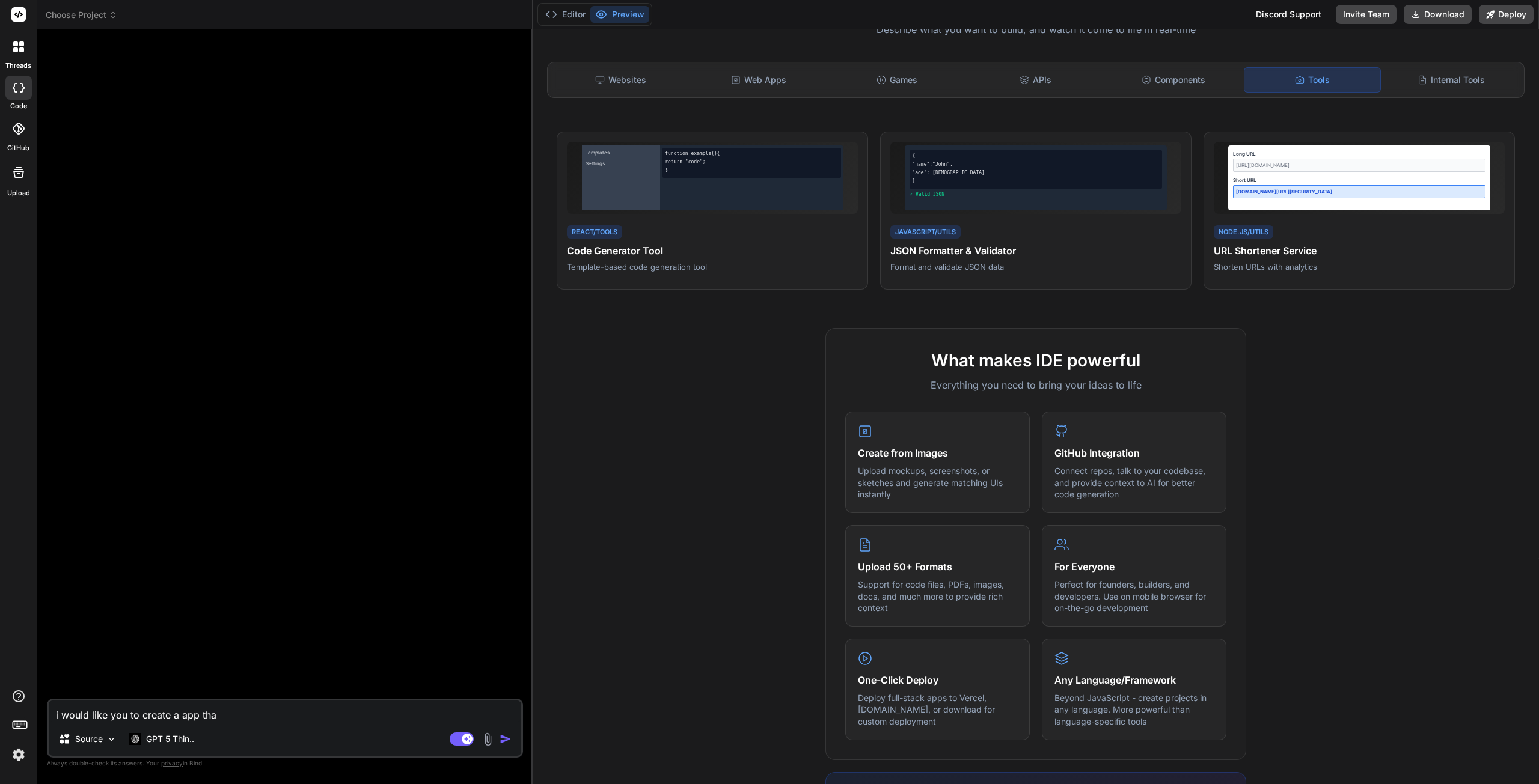
type textarea "i would like you to create a app that"
type textarea "x"
type textarea "i would like you to create a app tha"
type textarea "x"
type textarea "i would like you to create a app th"
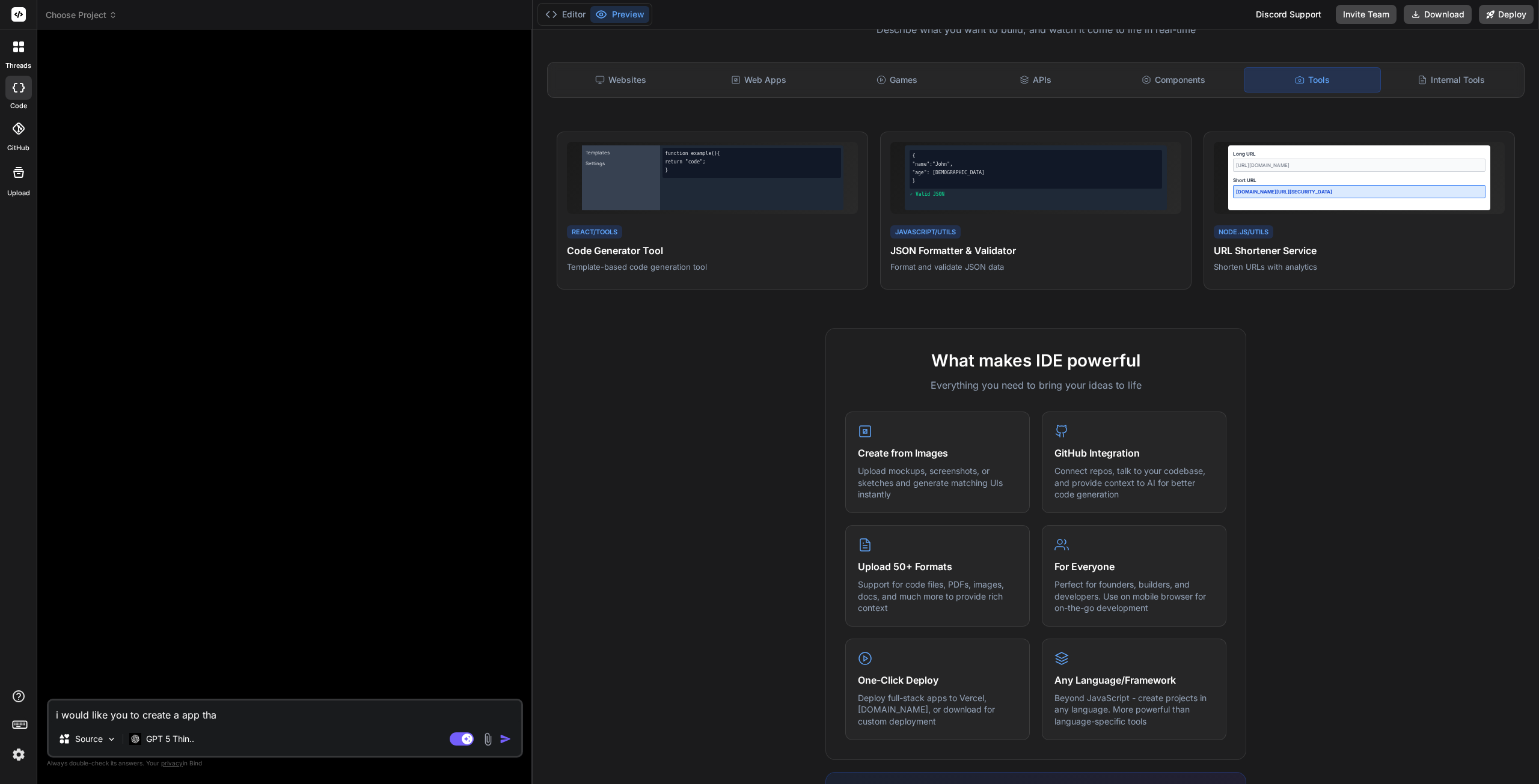
type textarea "x"
type textarea "i would like you to create a app t"
type textarea "x"
type textarea "i would like you to create a app"
type textarea "x"
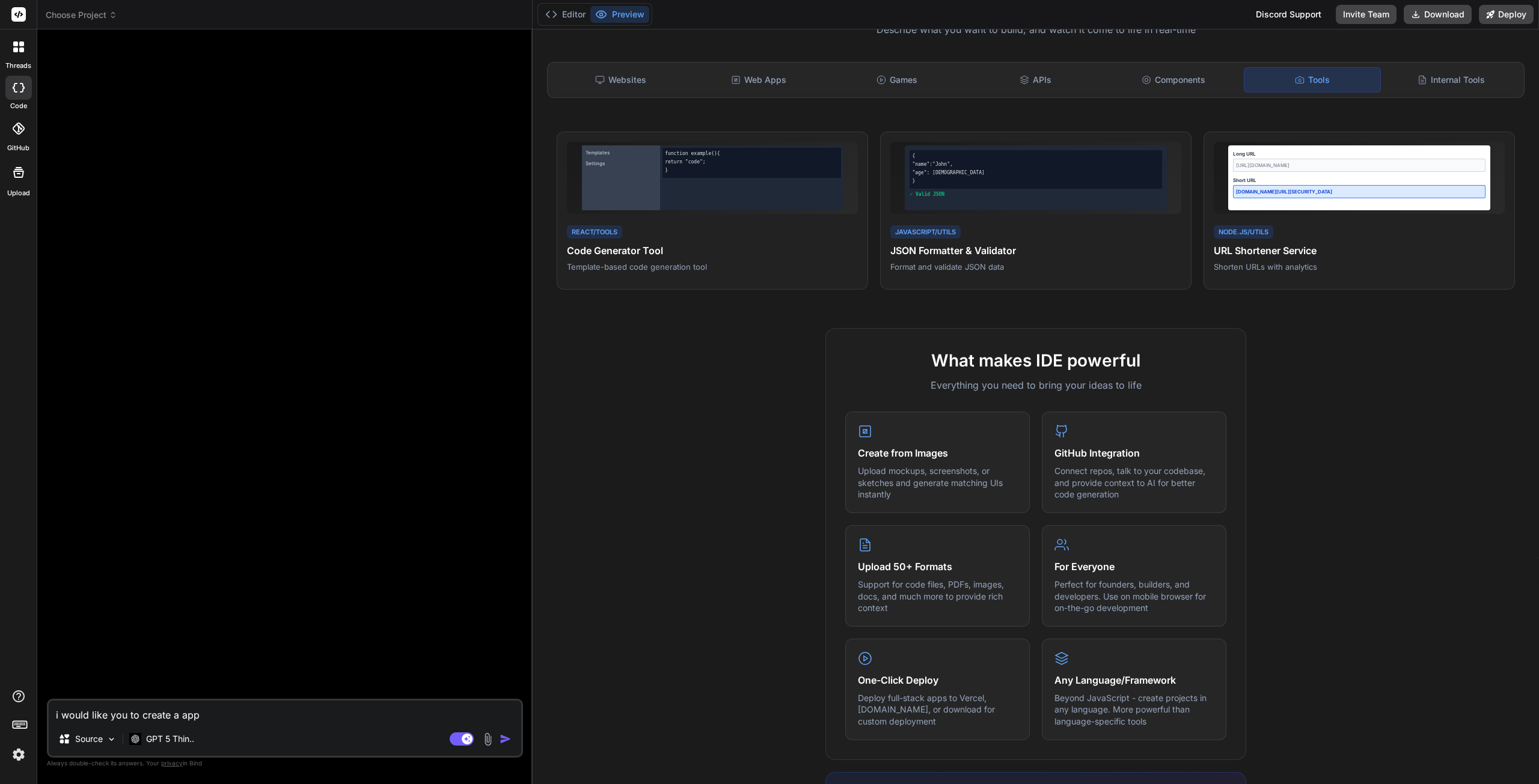
type textarea "i would like you to create a app"
type textarea "x"
drag, startPoint x: 225, startPoint y: 716, endPoint x: 27, endPoint y: 722, distance: 198.1
click at [27, 722] on div "threads code GitHub Upload Choose Project Created with Pixso. Bind AI Web Searc…" at bounding box center [770, 392] width 1539 height 784
type textarea "I"
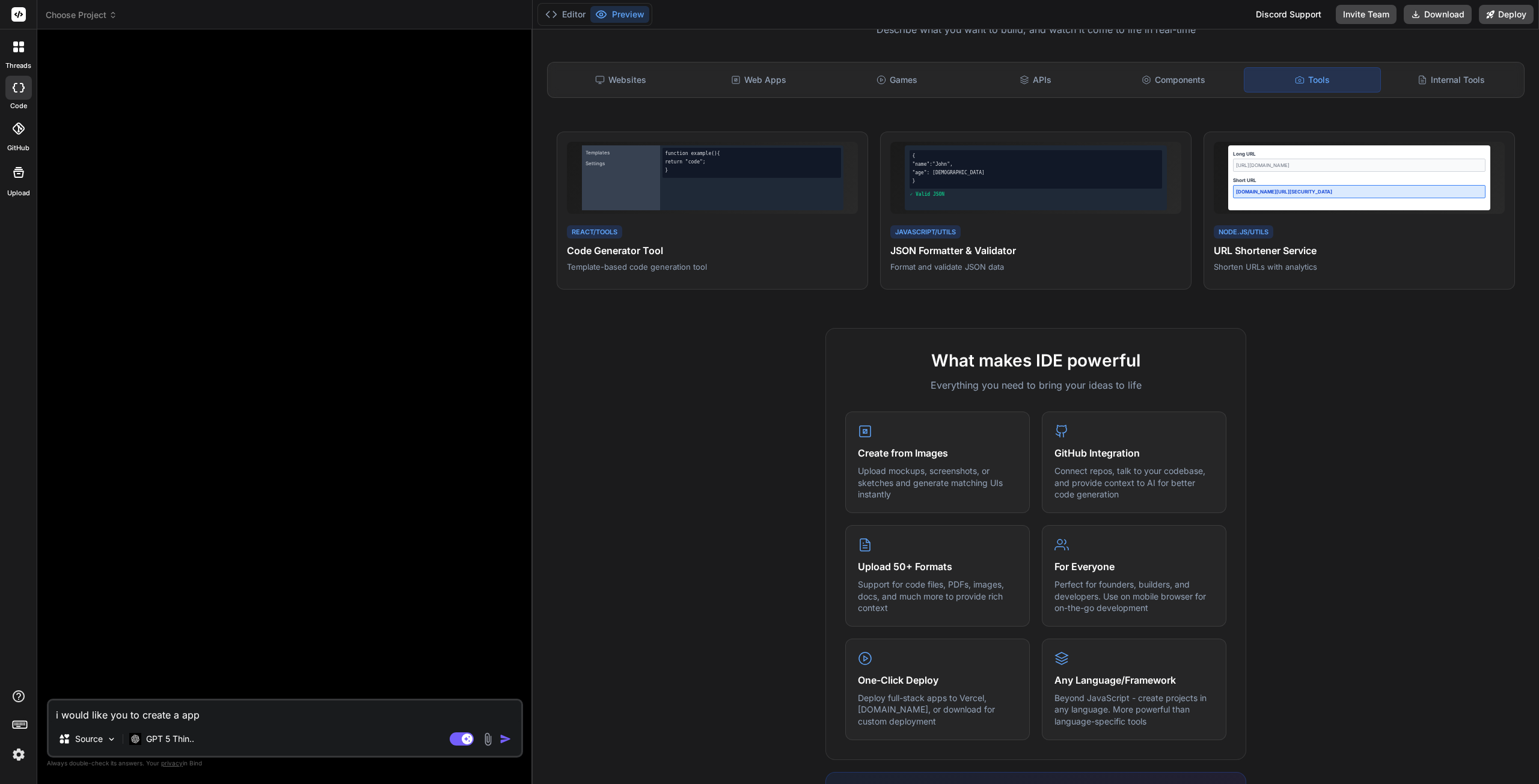
type textarea "x"
type textarea "I"
type textarea "x"
type textarea "I"
type textarea "x"
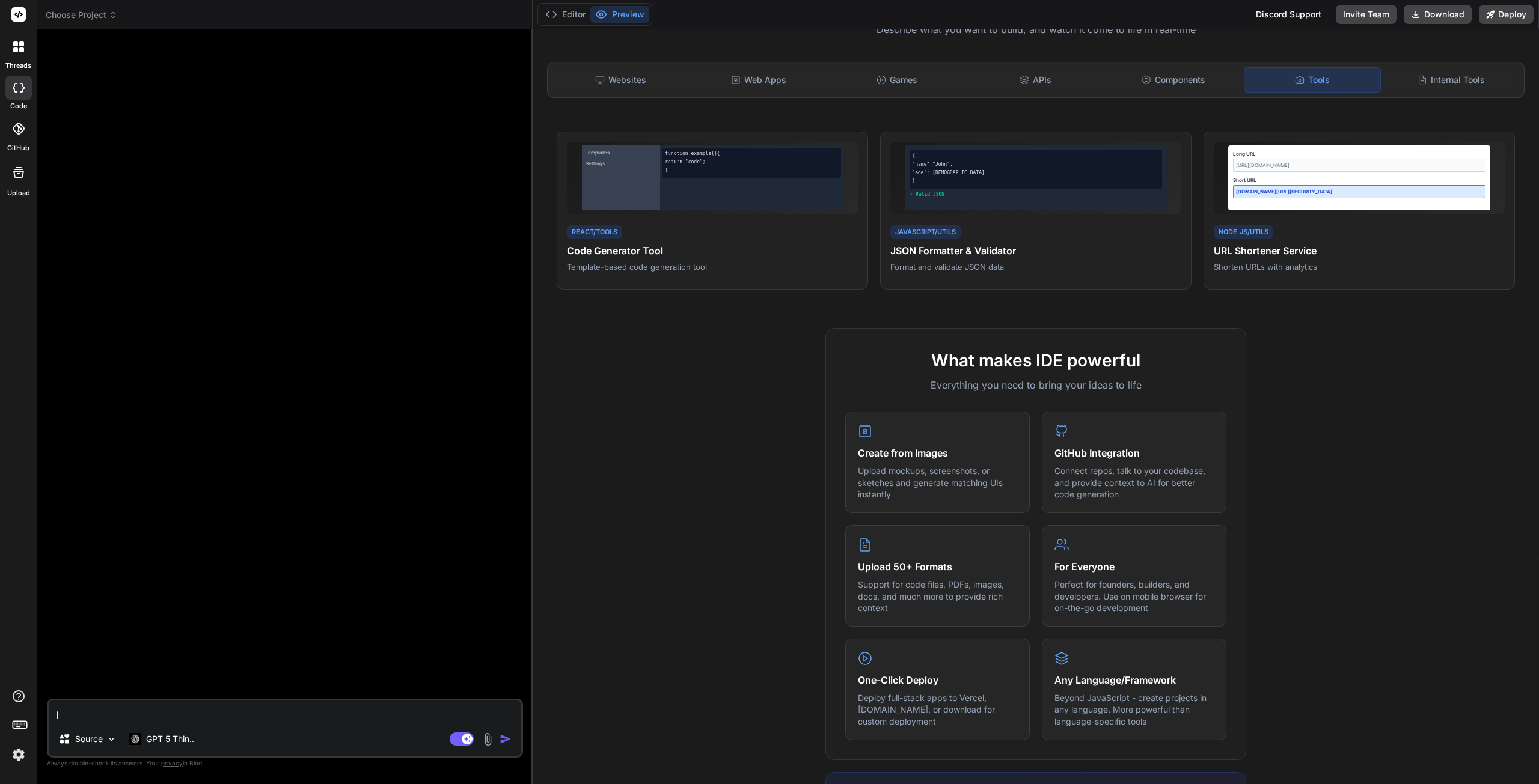
type textarea "x"
type textarea "i"
type textarea "x"
type textarea "i"
type textarea "x"
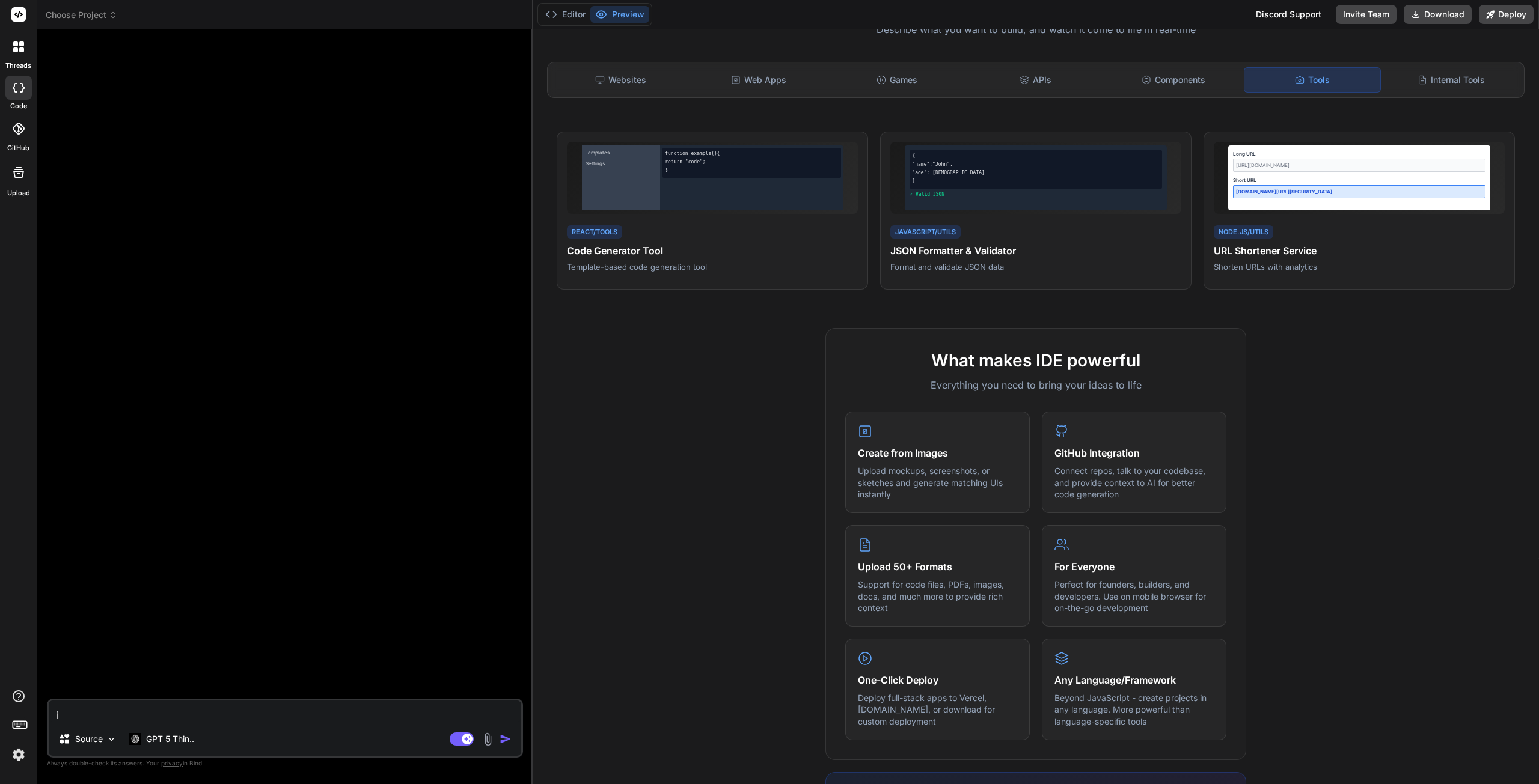
type textarea "i w"
type textarea "x"
type textarea "i wa"
type textarea "x"
type textarea "i wan"
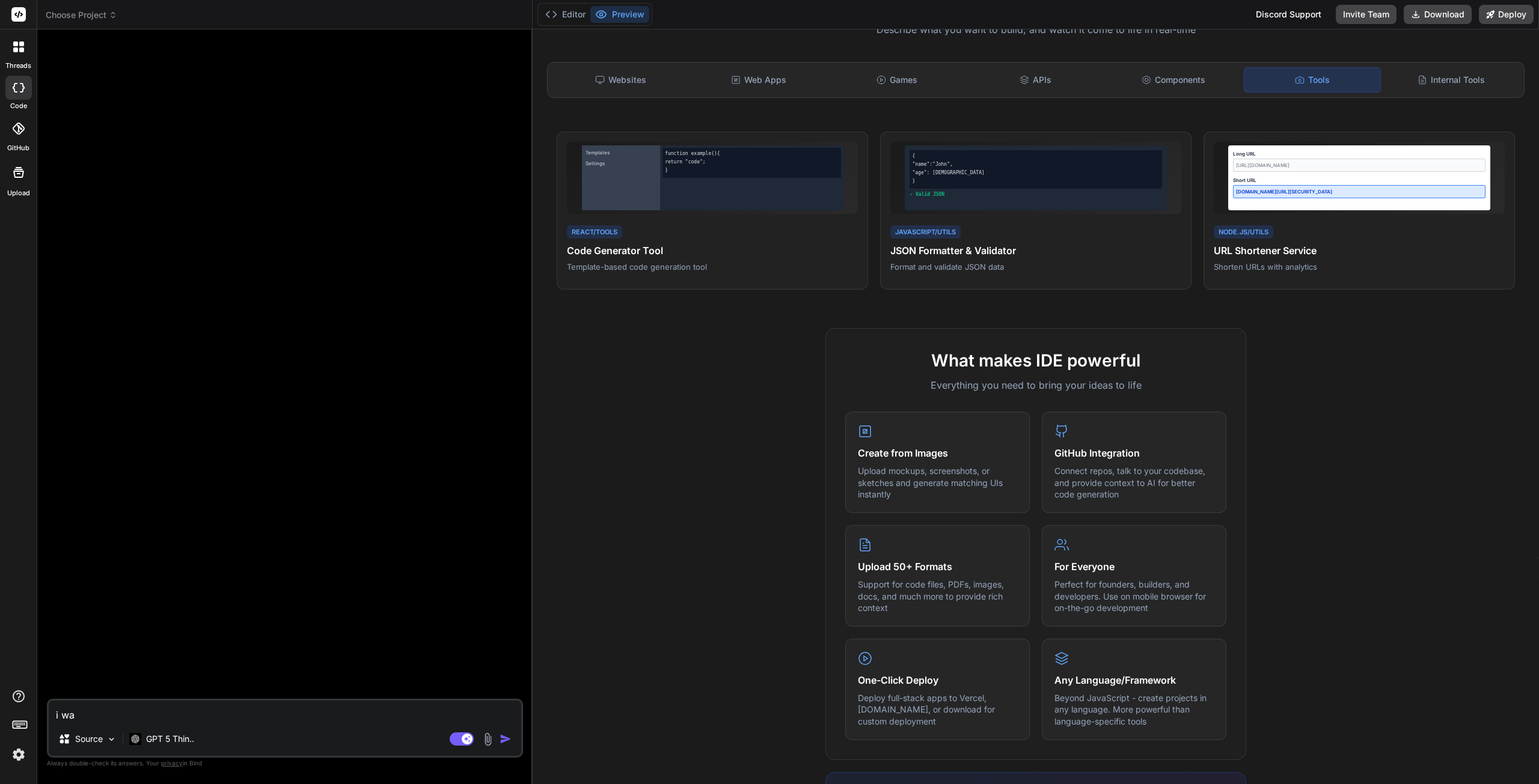
type textarea "x"
type textarea "i want"
type textarea "x"
type textarea "i want"
type textarea "x"
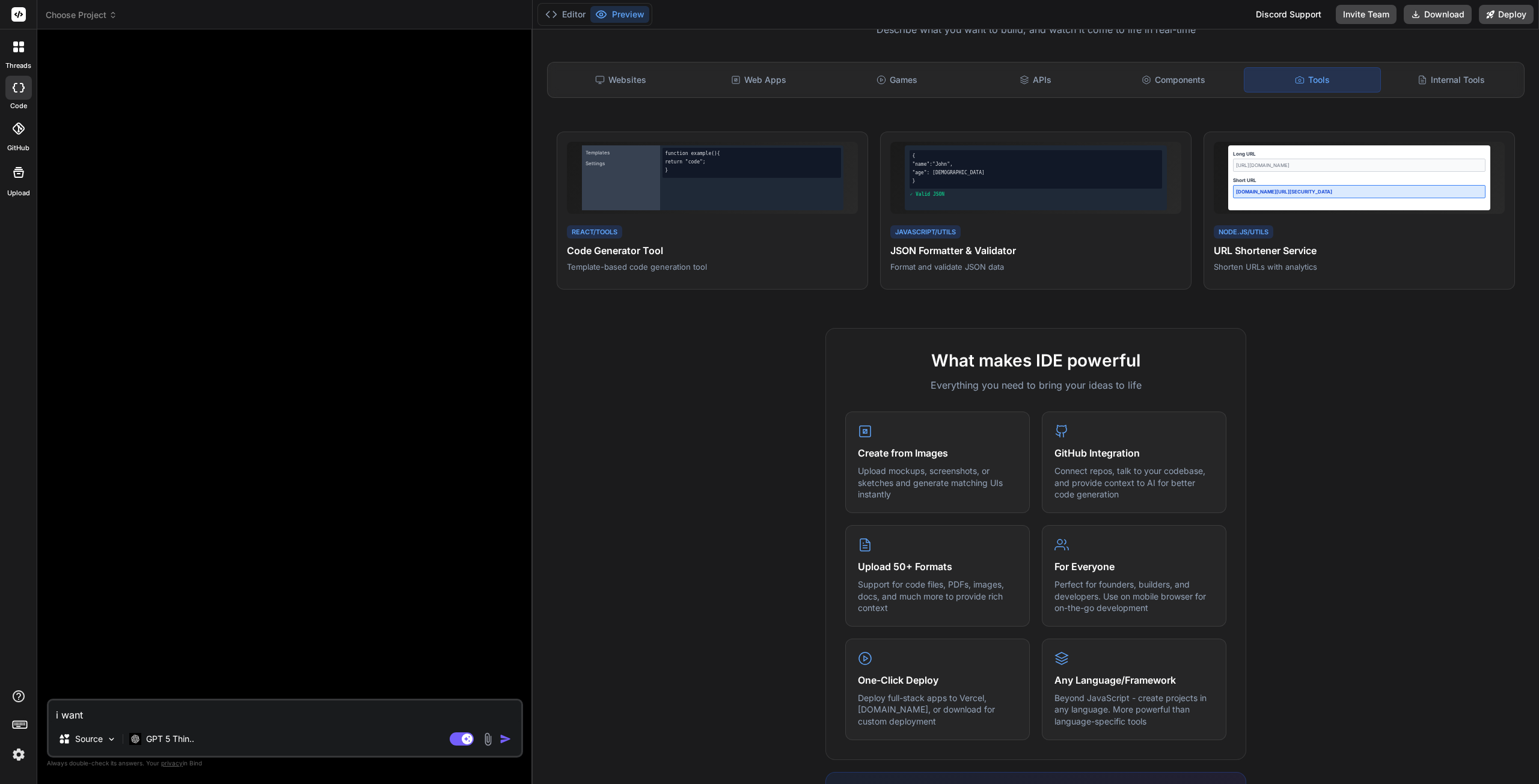
type textarea "i want y"
type textarea "x"
type textarea "i want yo"
type textarea "x"
type textarea "i want you"
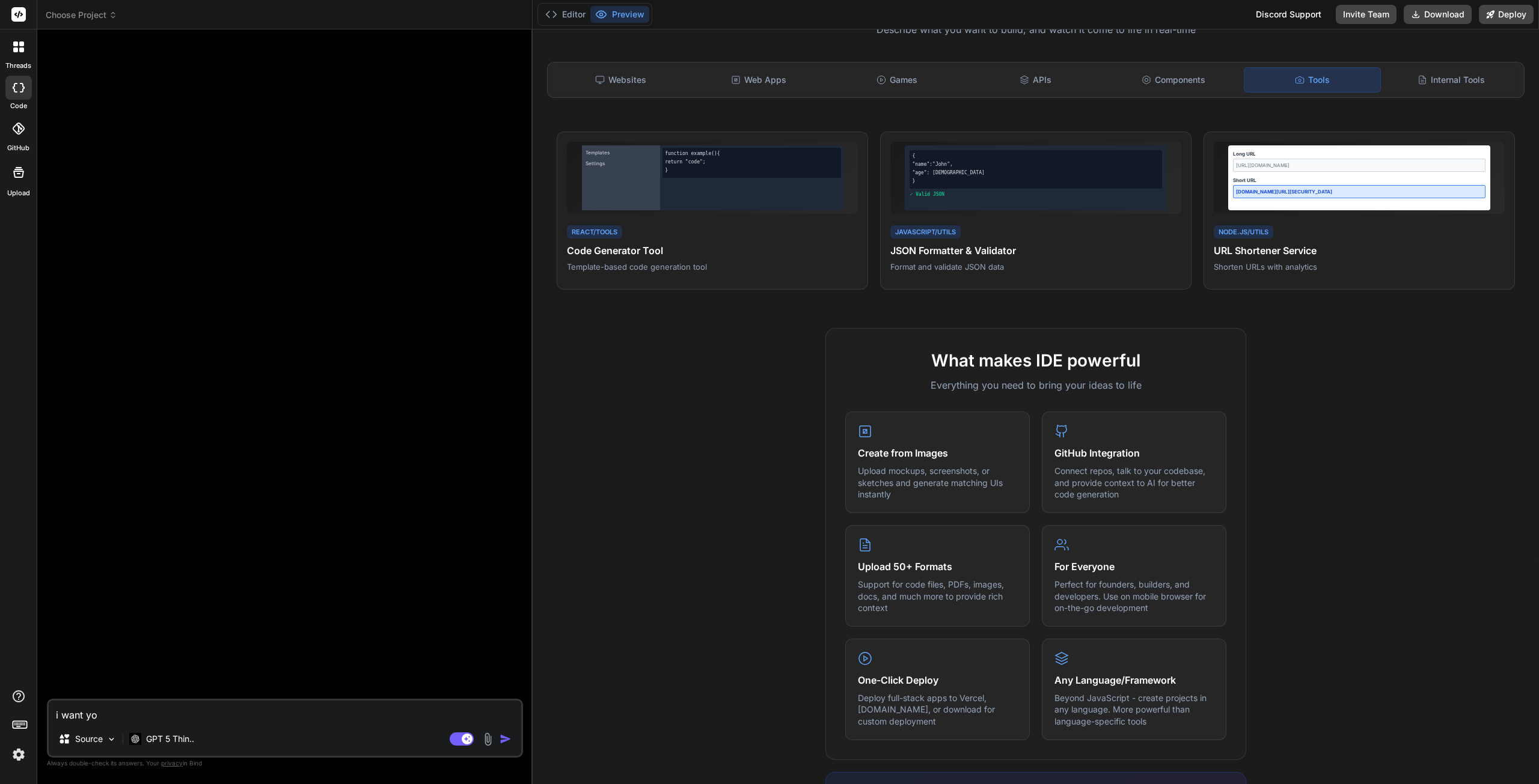
type textarea "x"
type textarea "i want you"
type textarea "x"
type textarea "i want you t"
type textarea "x"
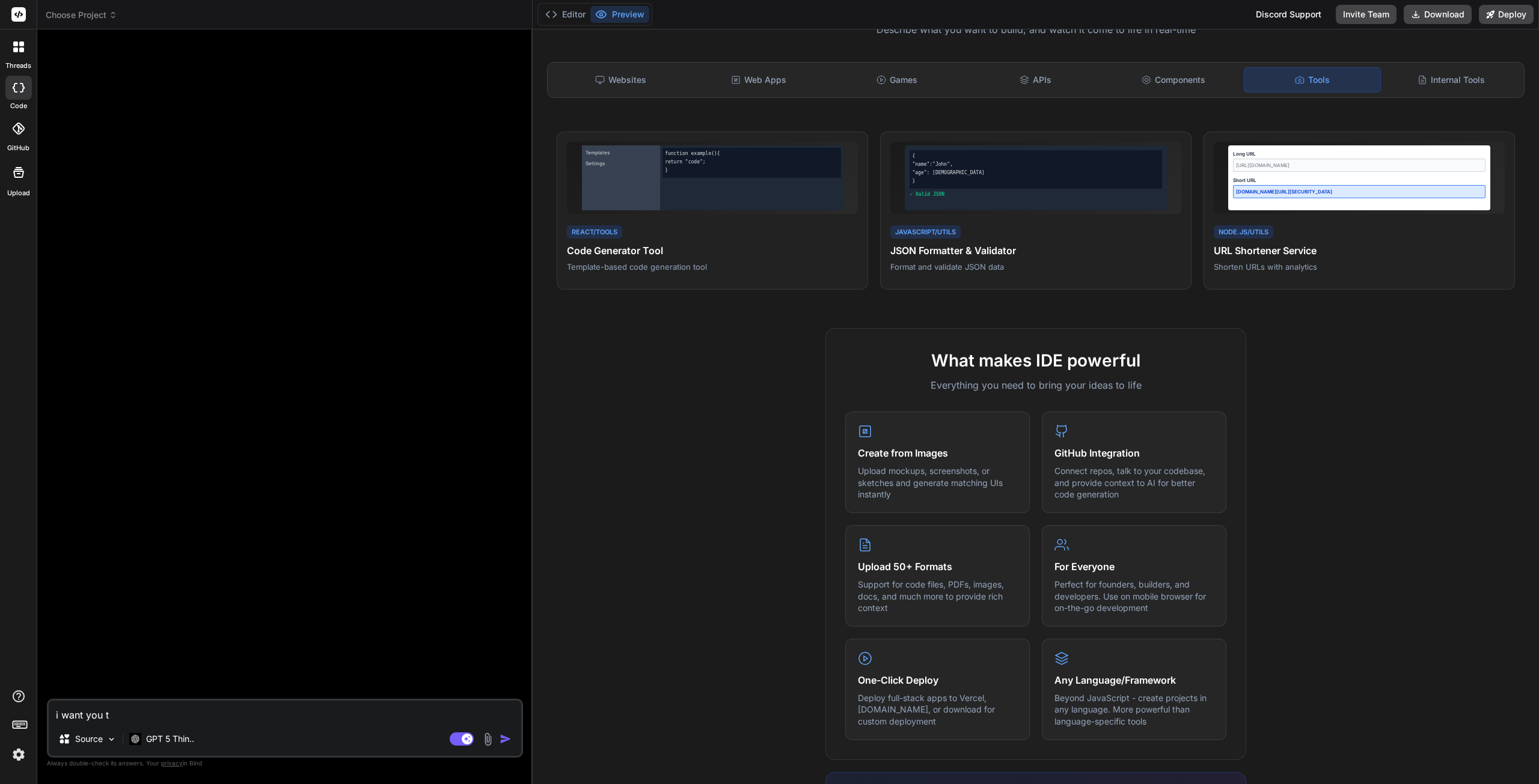
type textarea "i want you to"
type textarea "x"
type textarea "i want you to"
type textarea "x"
type textarea "i want you to c"
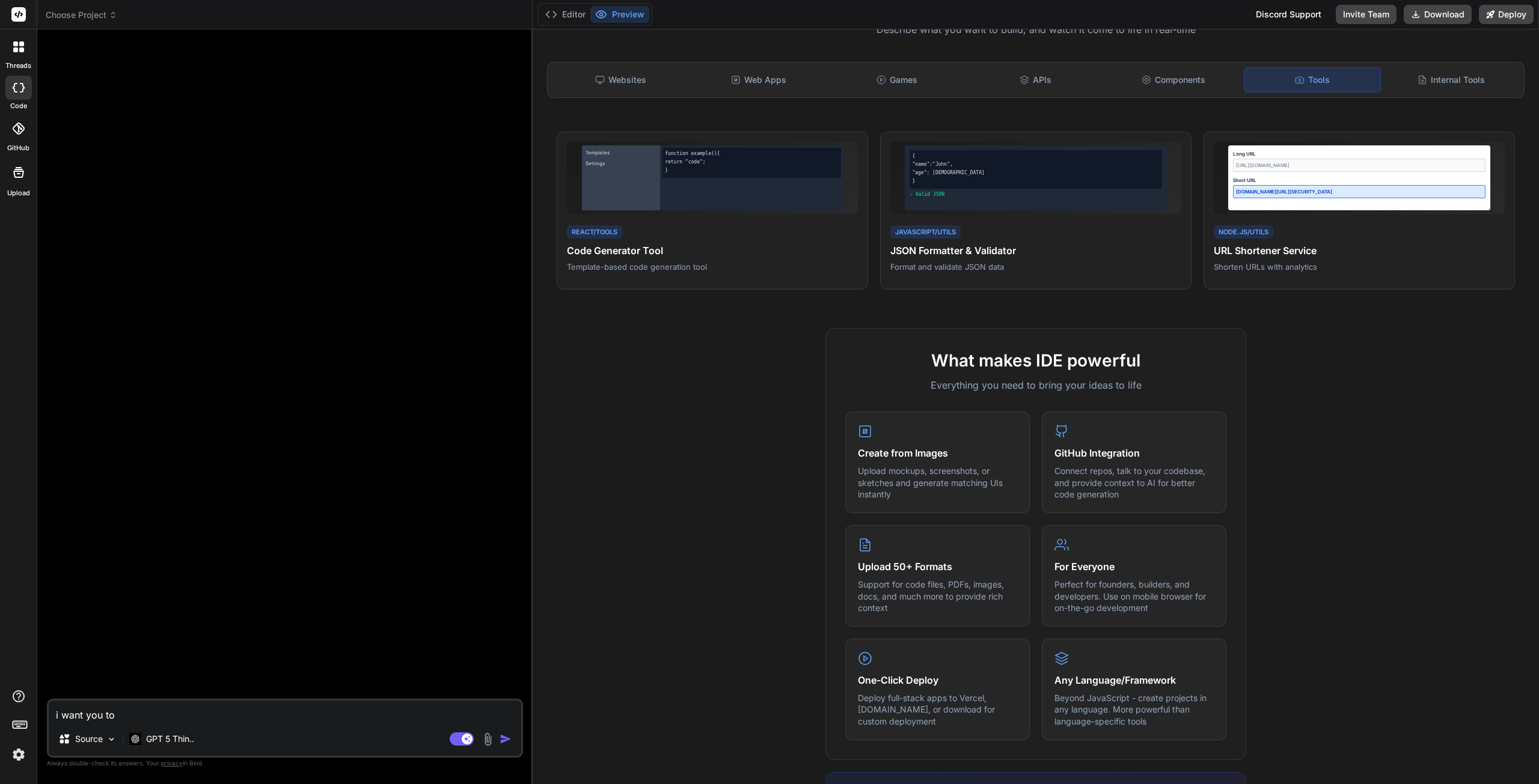
type textarea "x"
type textarea "i want you to cr"
type textarea "x"
type textarea "i want you to cre"
type textarea "x"
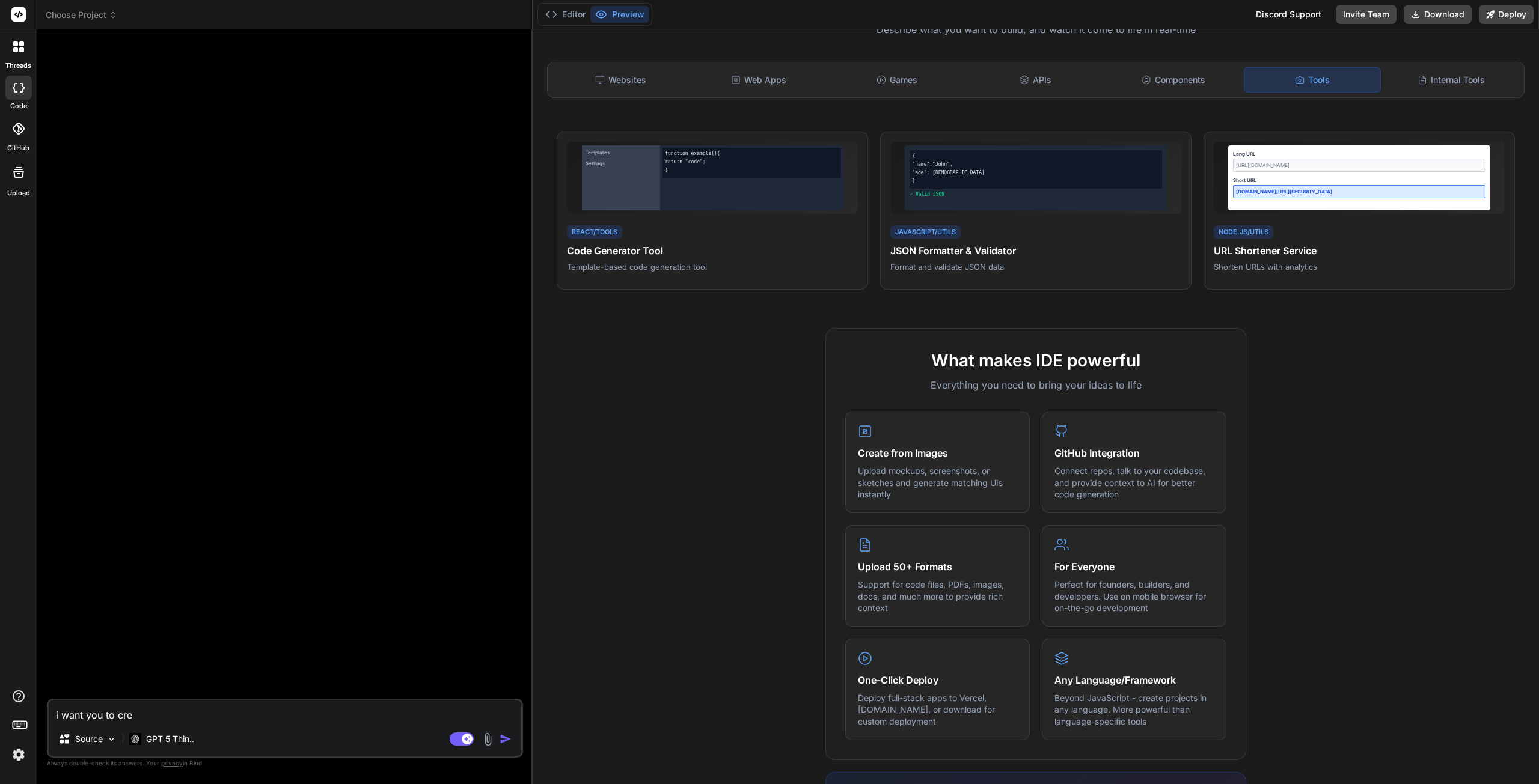
type textarea "i want you to crea"
type textarea "x"
type textarea "i want you to creat"
type textarea "x"
type textarea "i want you to create"
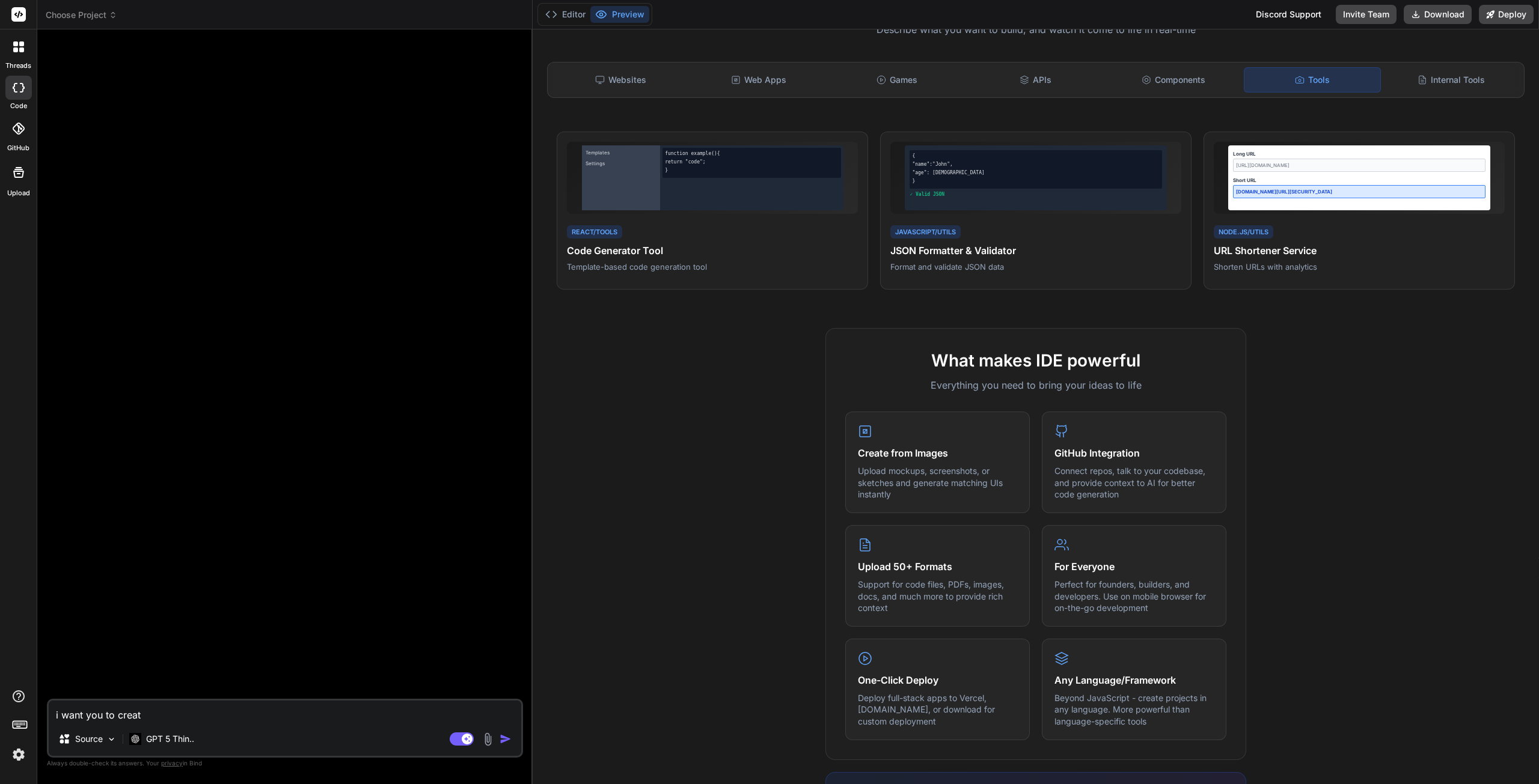
type textarea "x"
type textarea "i want you to create"
type textarea "x"
type textarea "i want you to create a"
type textarea "x"
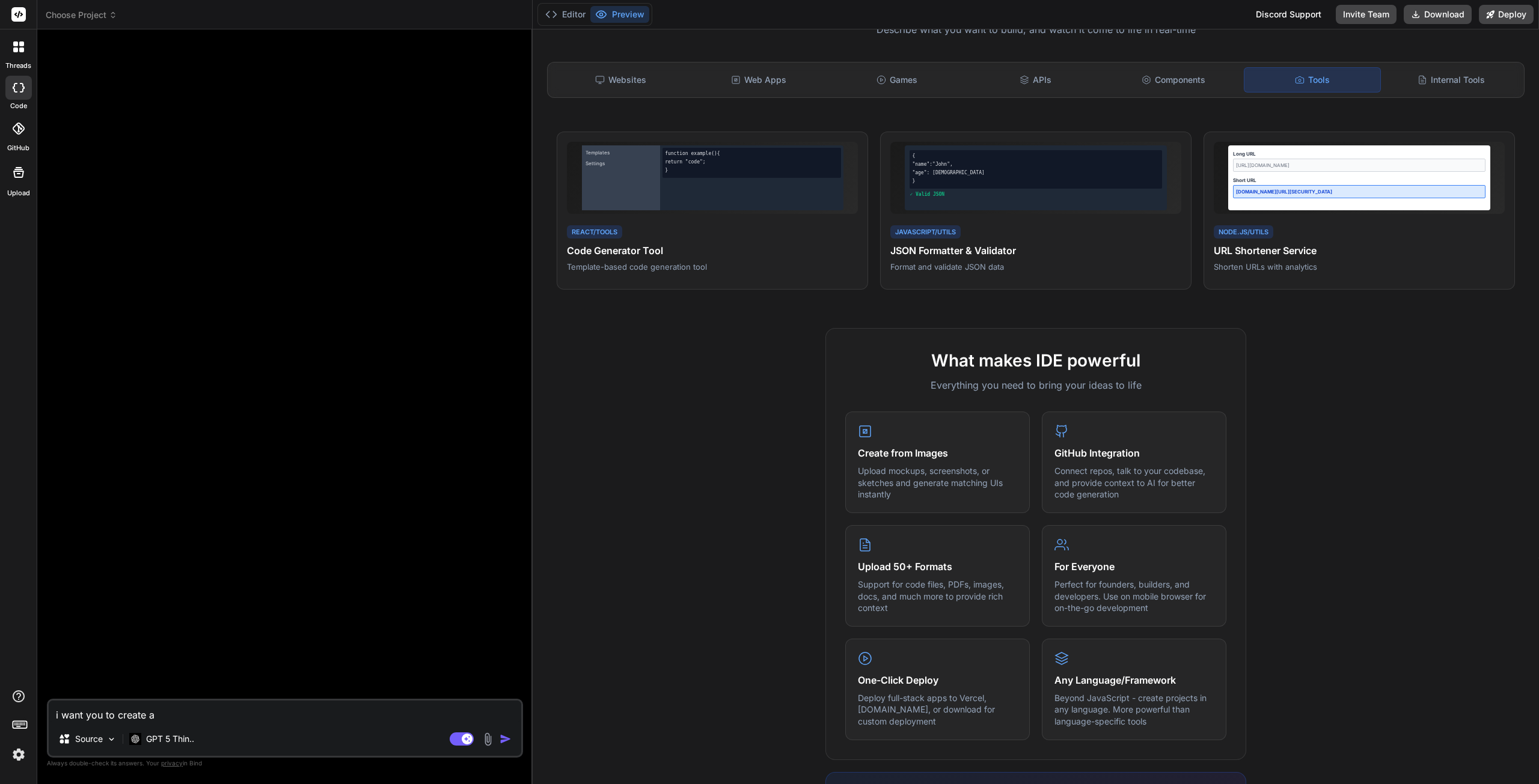
type textarea "i want you to create a"
type textarea "x"
type textarea "i want you to create a a"
type textarea "x"
type textarea "i want you to create a ap"
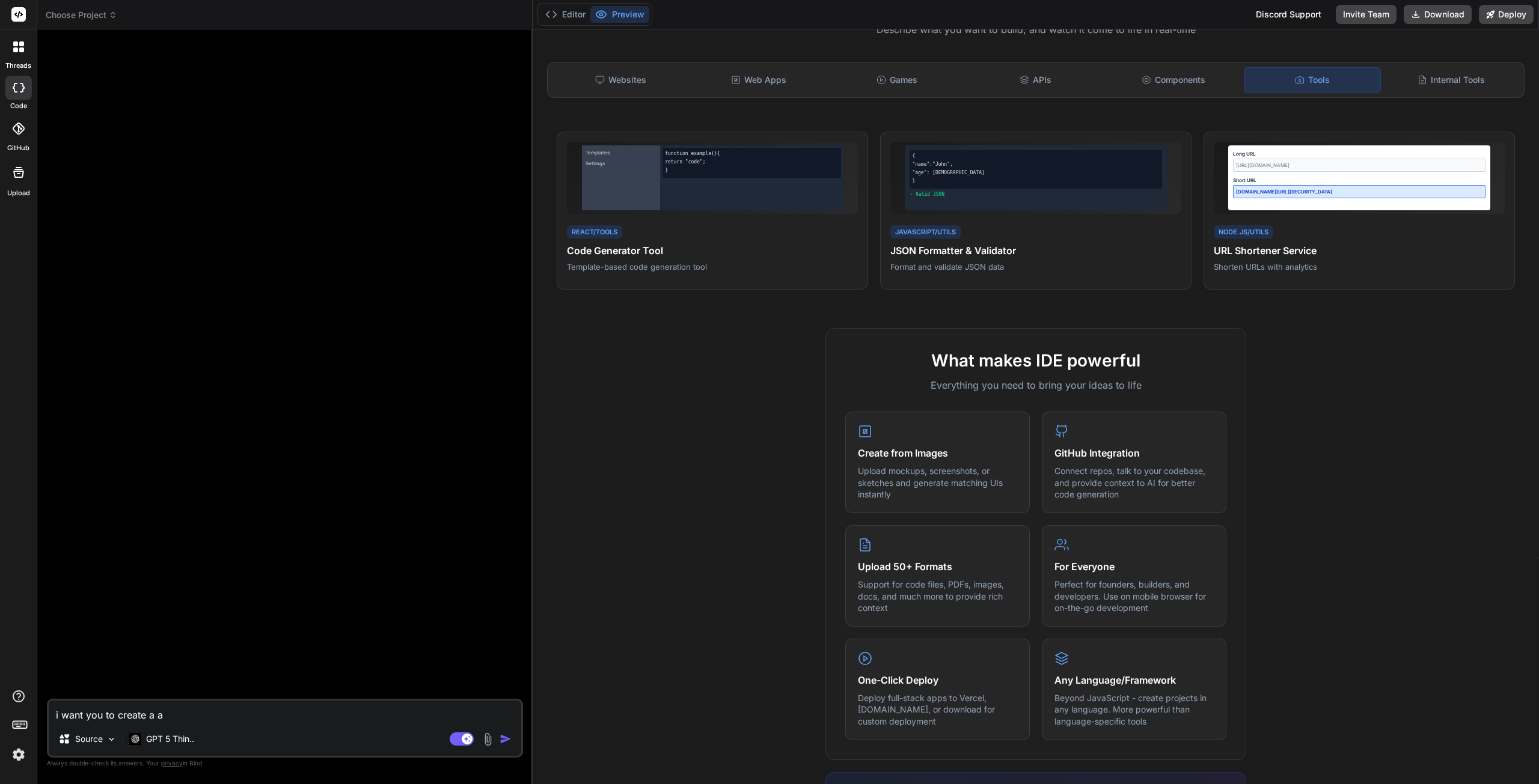
type textarea "x"
type textarea "i want you to create a app"
type textarea "x"
type textarea "i want you to create a appl"
type textarea "x"
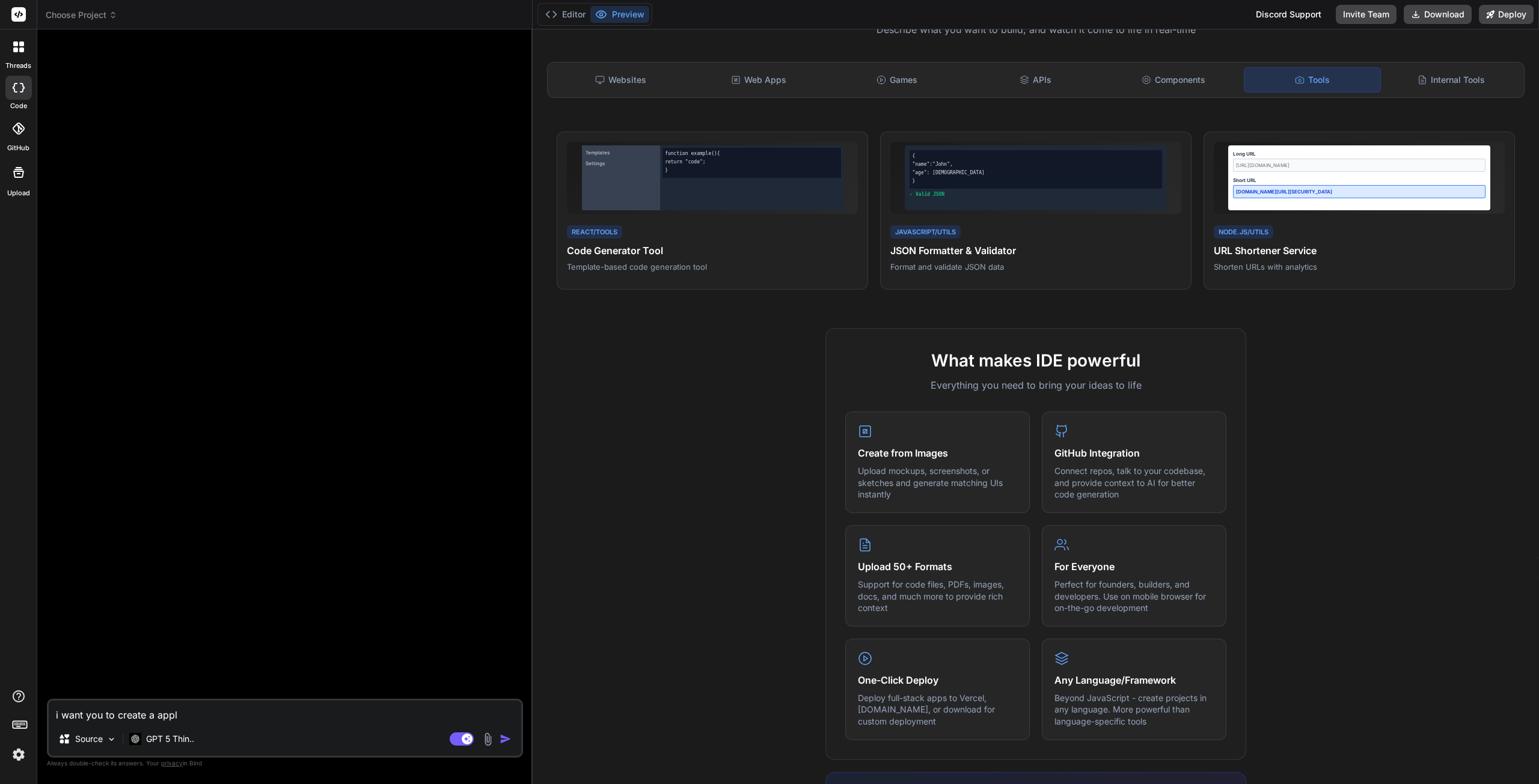
type textarea "i want you to create a appli"
type textarea "x"
type textarea "i want you to create a applic"
type textarea "x"
type textarea "i want you to create a applica"
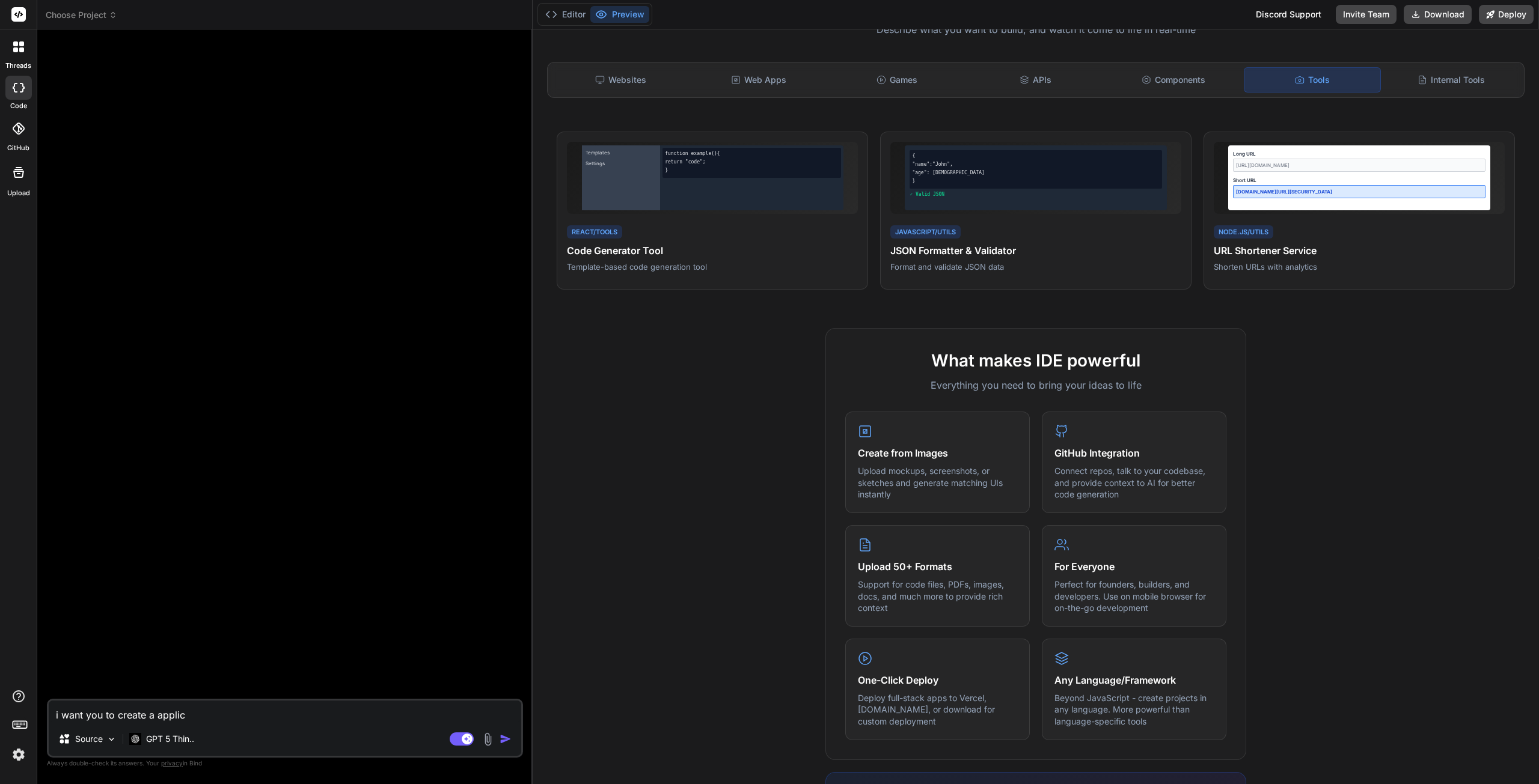
type textarea "x"
type textarea "i want you to create a applicat"
type textarea "x"
type textarea "i want you to create a applicati"
type textarea "x"
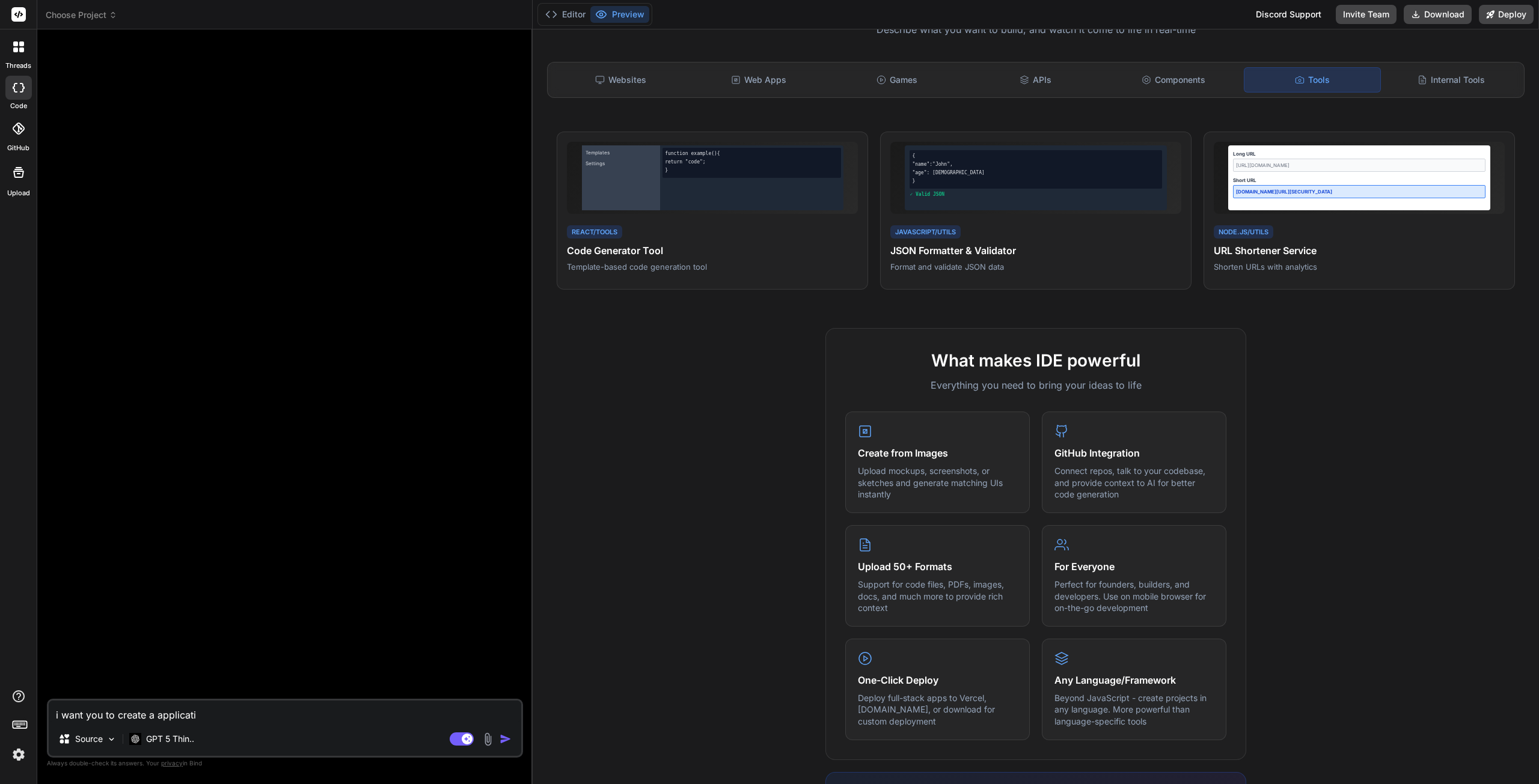
type textarea "i want you to create a applicatio"
type textarea "x"
type textarea "i want you to create a application"
type textarea "x"
type textarea "i want you to create a application"
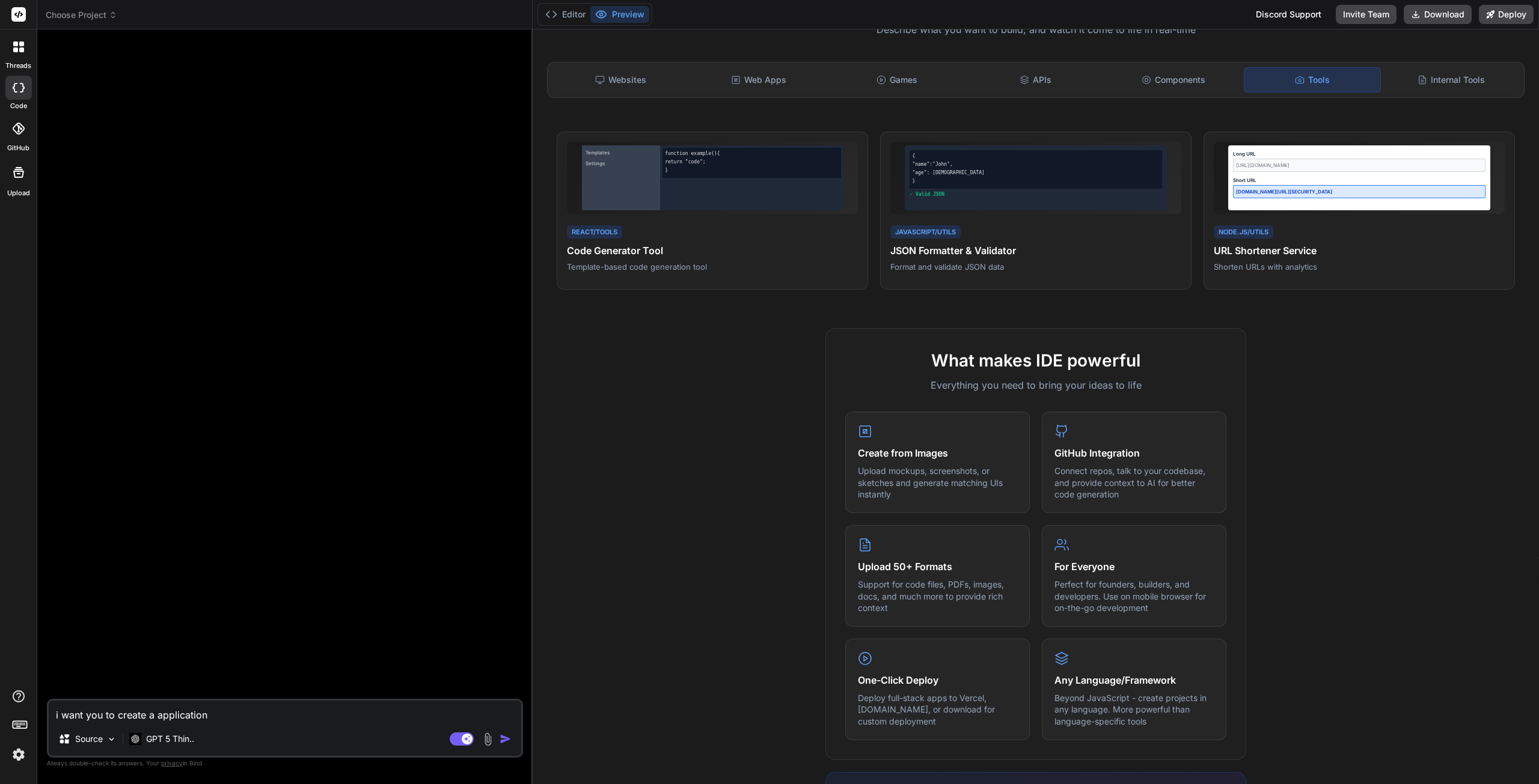
type textarea "x"
type textarea "i want you to create a application"
type textarea "x"
type textarea "i want you to create a applicati"
type textarea "x"
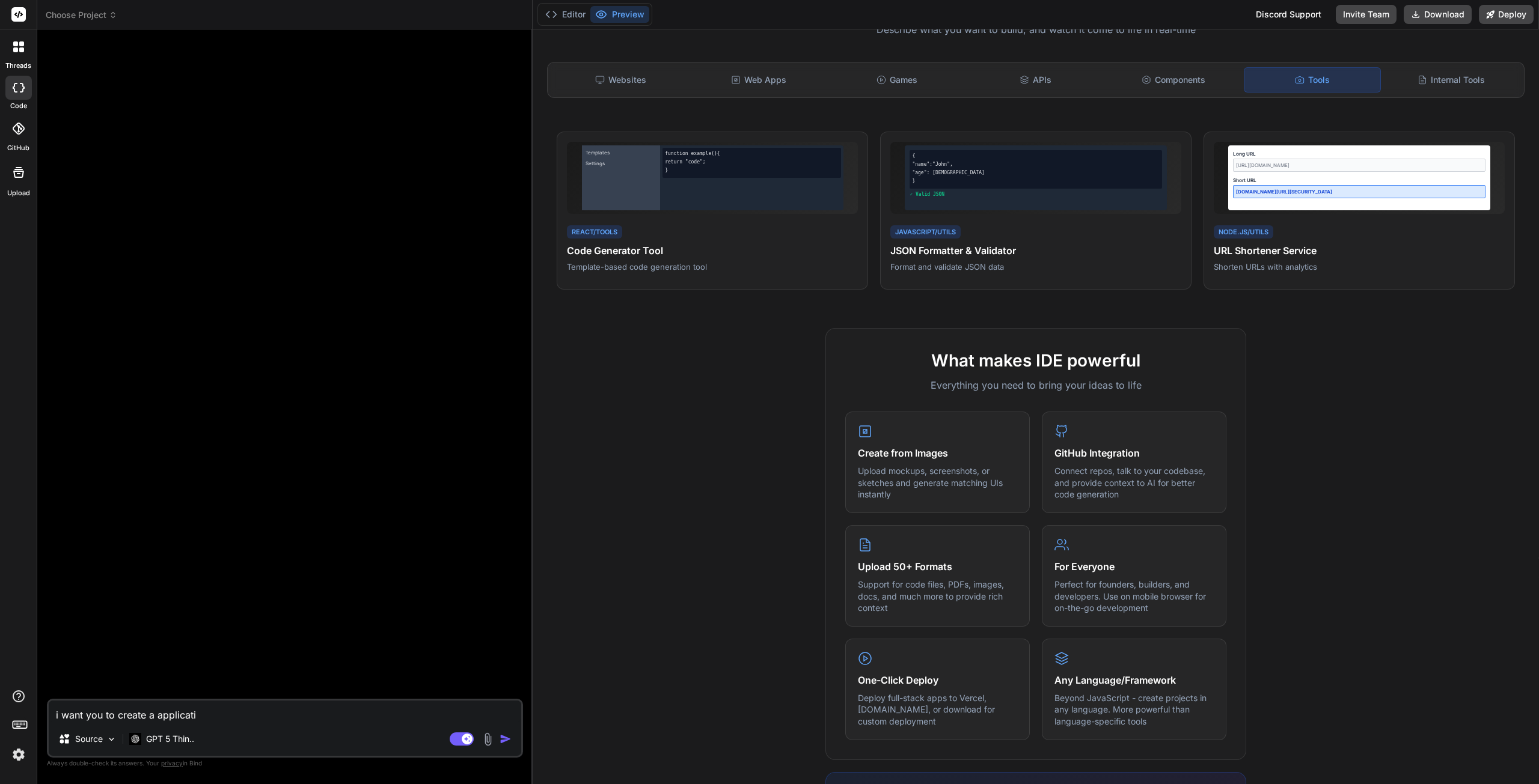
type textarea "i want you to create a applicat"
type textarea "x"
type textarea "i want you to create a applica"
type textarea "x"
type textarea "i want you to create a applic"
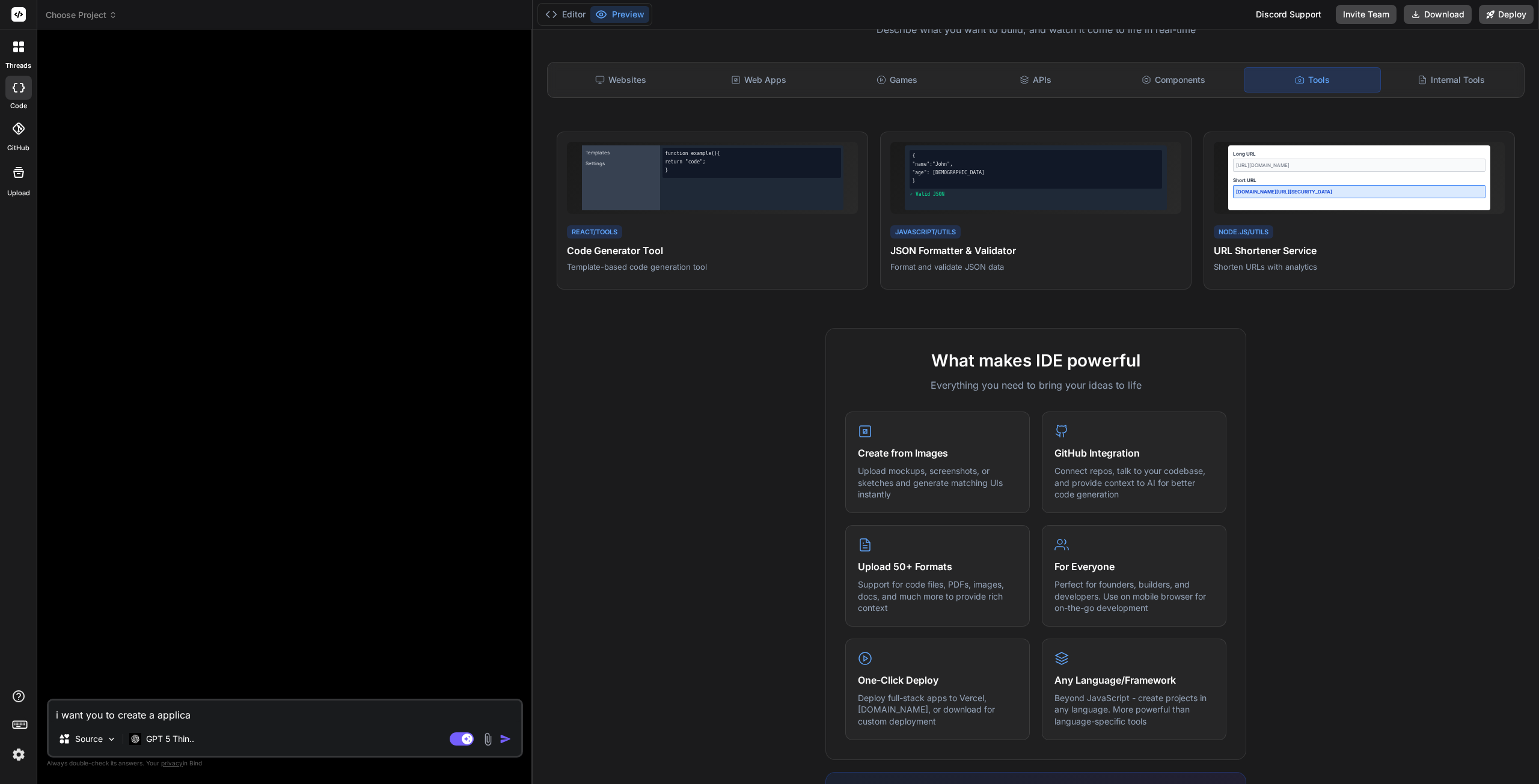
type textarea "x"
type textarea "i want you to create a appli"
type textarea "x"
type textarea "i want you to create a app"
type textarea "x"
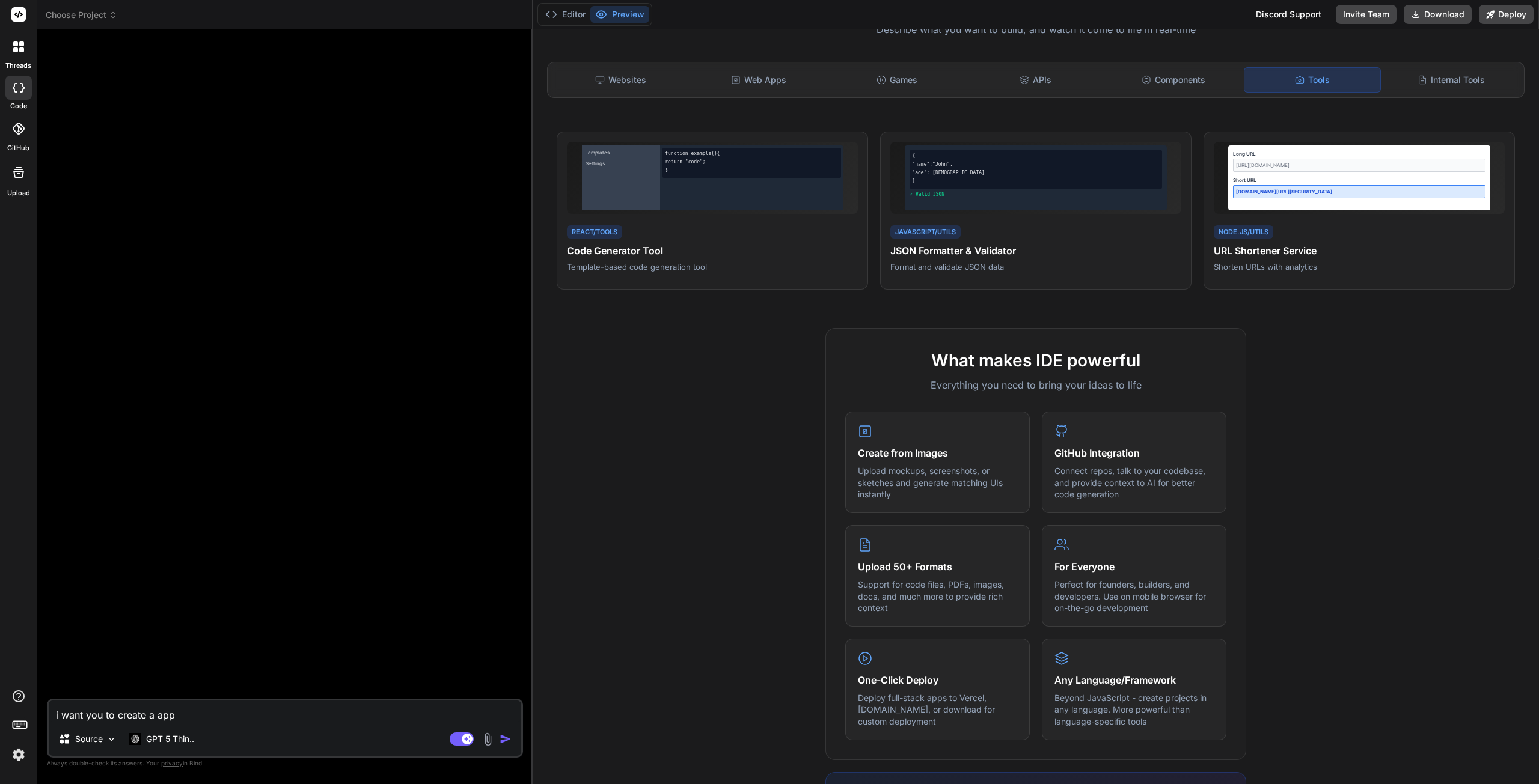
type textarea "i want you to create a ap"
type textarea "x"
type textarea "i want you to create a a"
type textarea "x"
type textarea "i want you to create a"
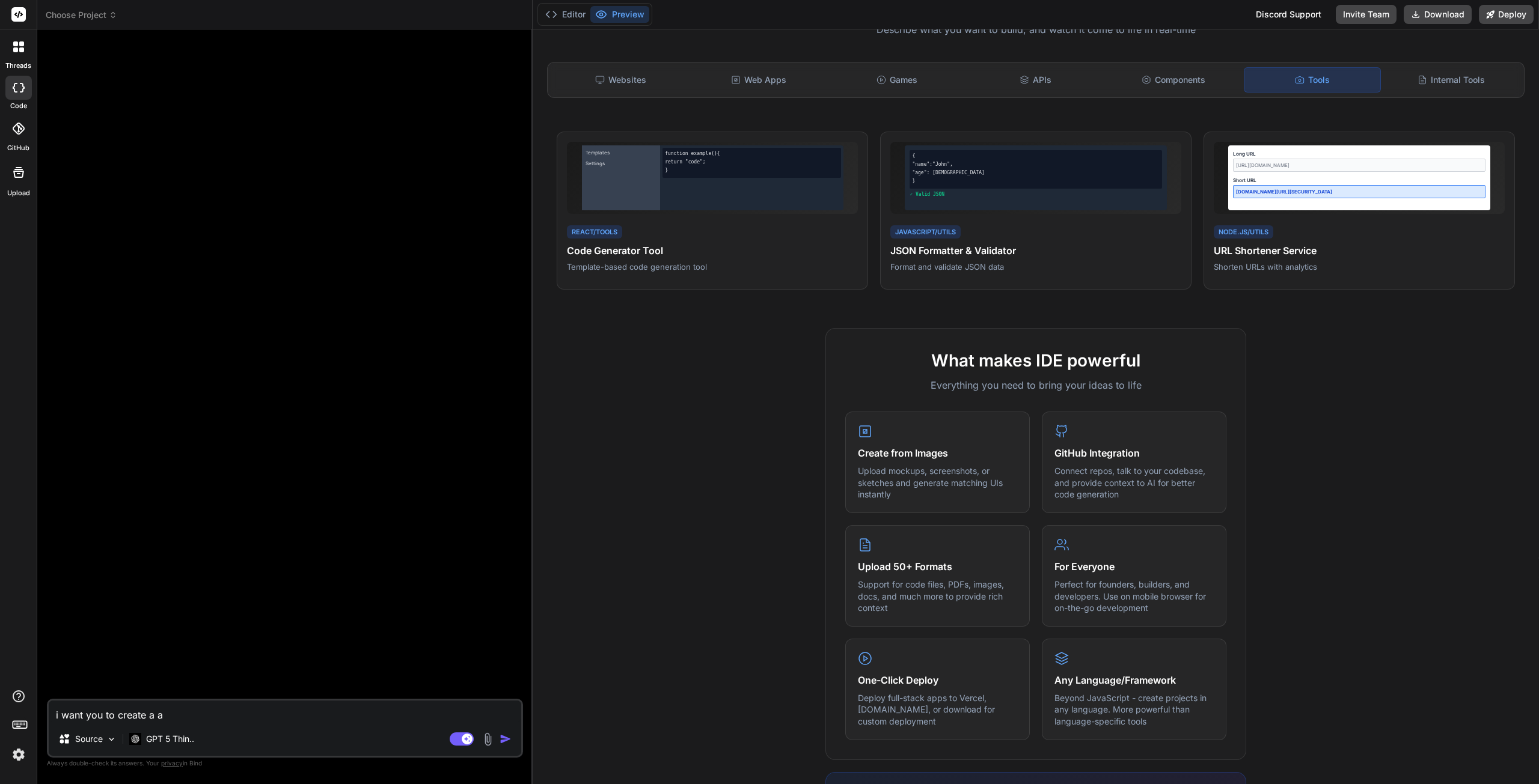
type textarea "x"
type textarea "i want you to create a"
type textarea "x"
type textarea "i want you to create a"
type textarea "x"
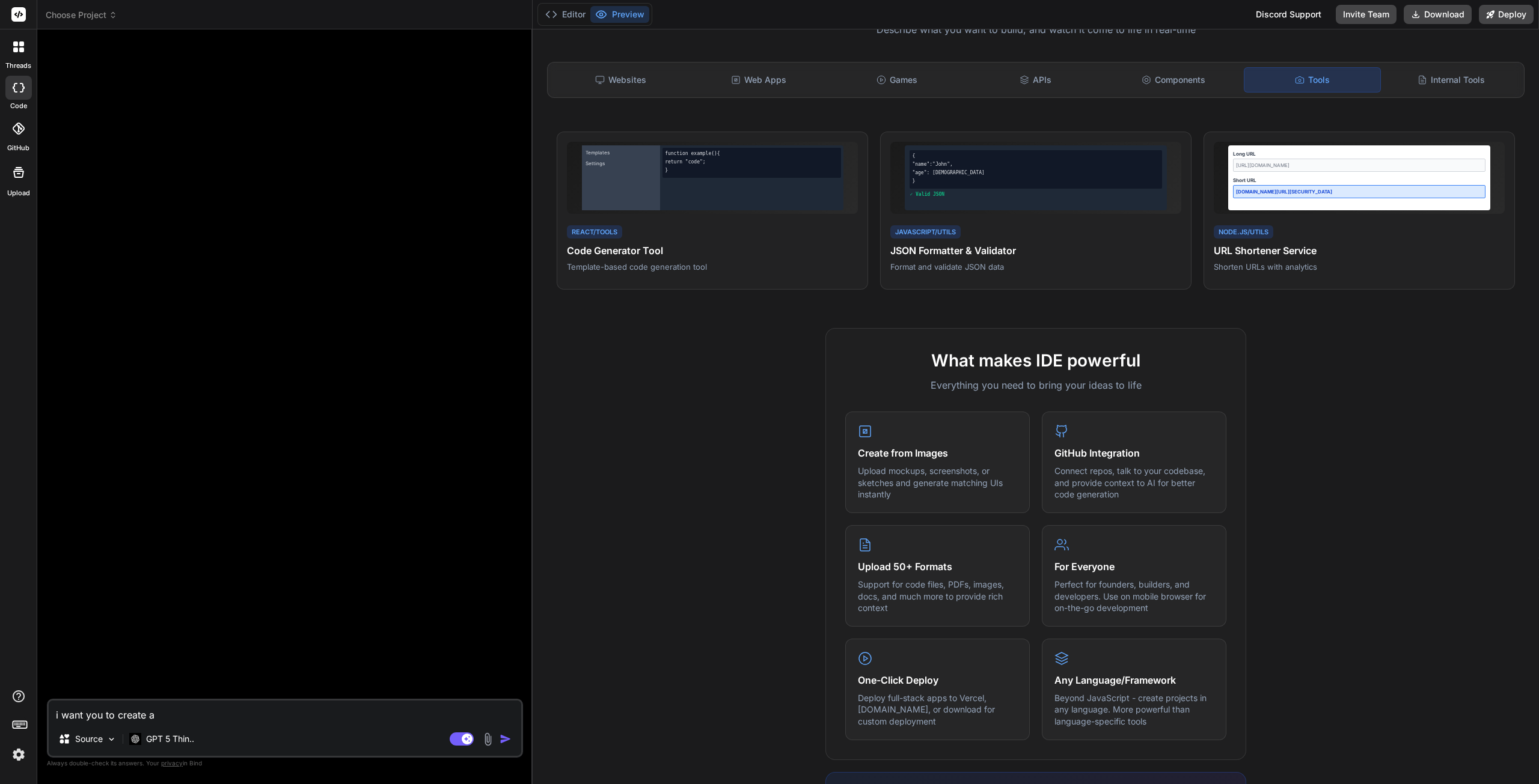
type textarea "i want you to create a w"
type textarea "x"
type textarea "i want you to create a we"
type textarea "x"
type textarea "i want you to create a web"
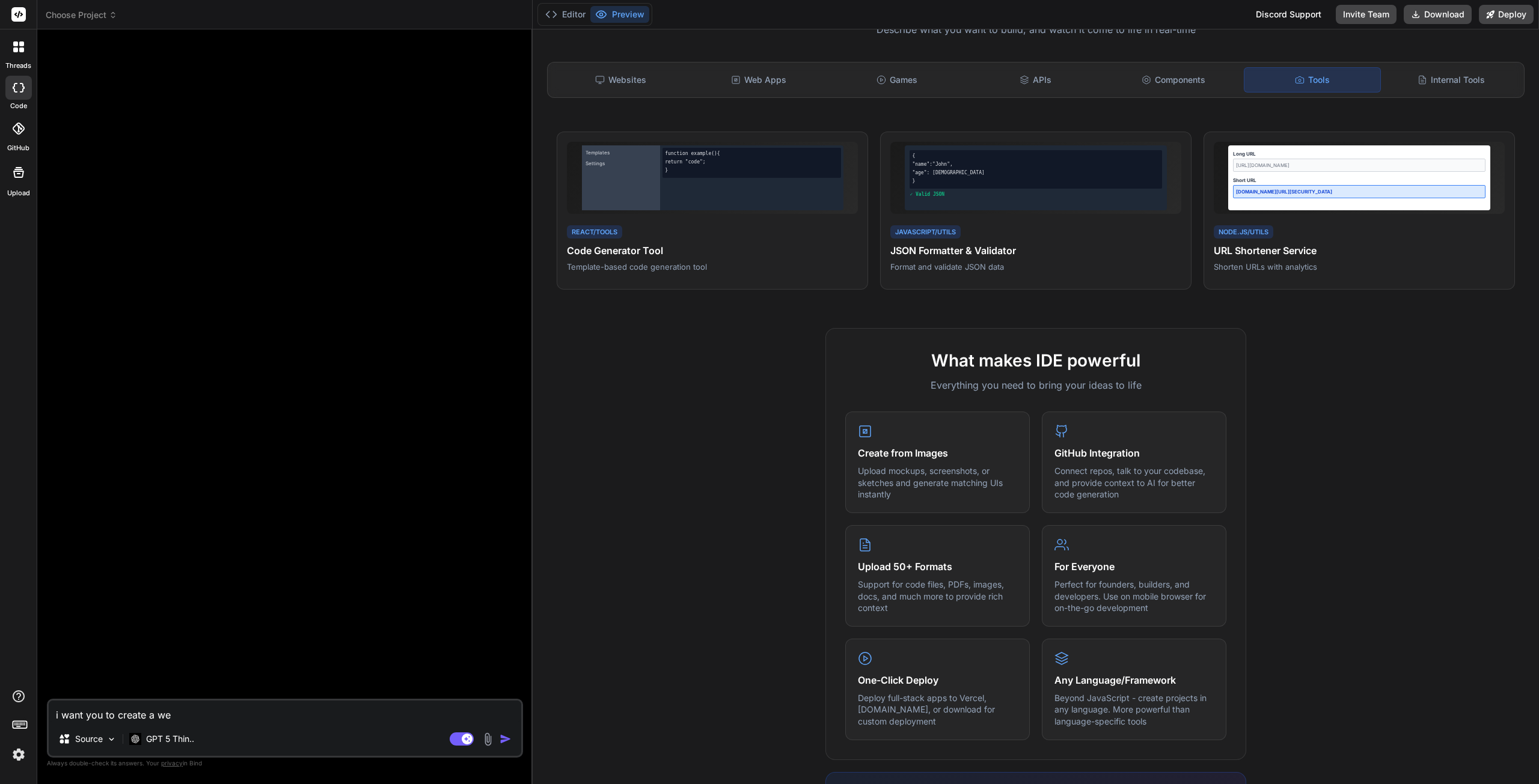
type textarea "x"
type textarea "i want you to create a web"
type textarea "x"
type textarea "i want you to create a web a"
type textarea "x"
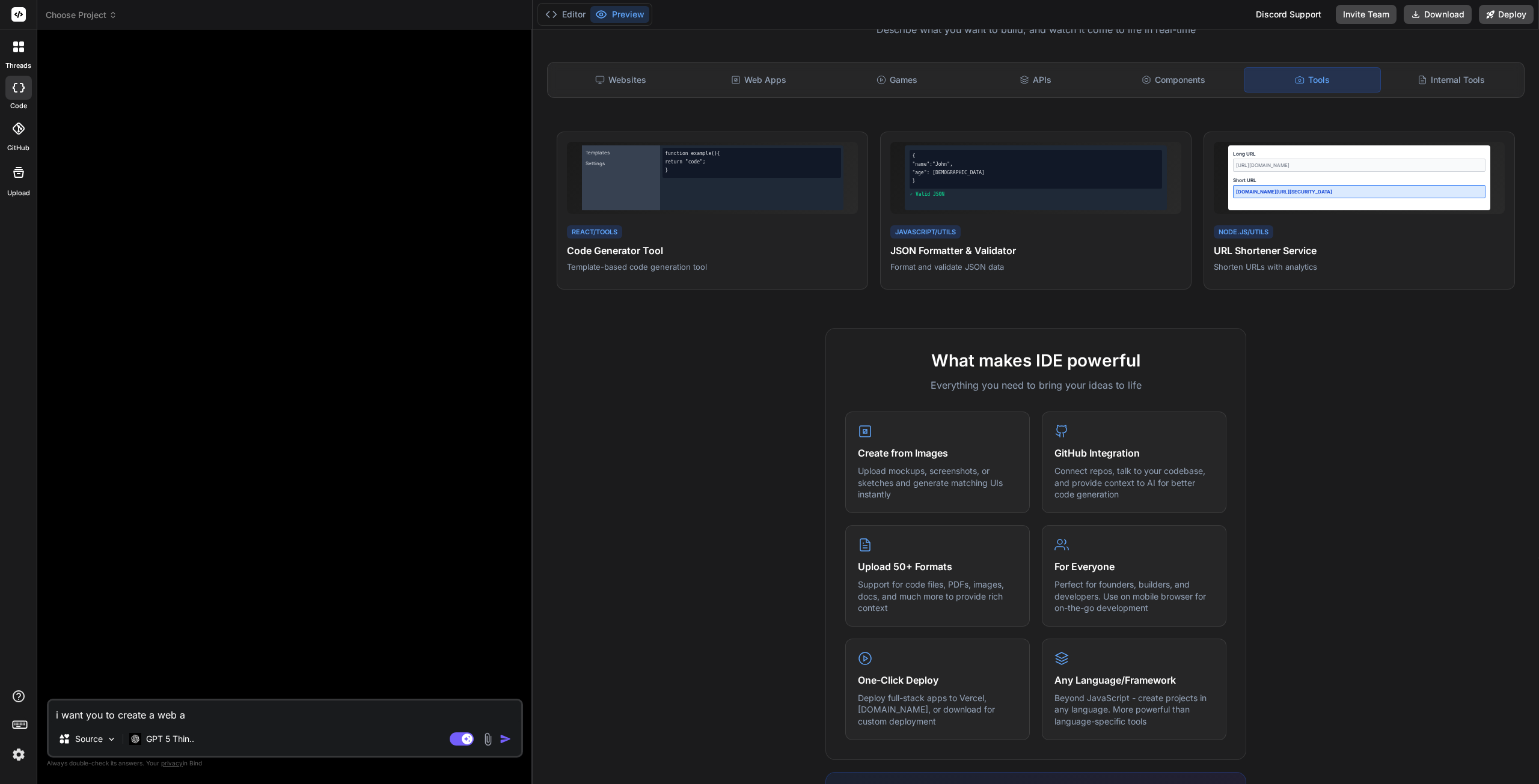
type textarea "i want you to create a web ap"
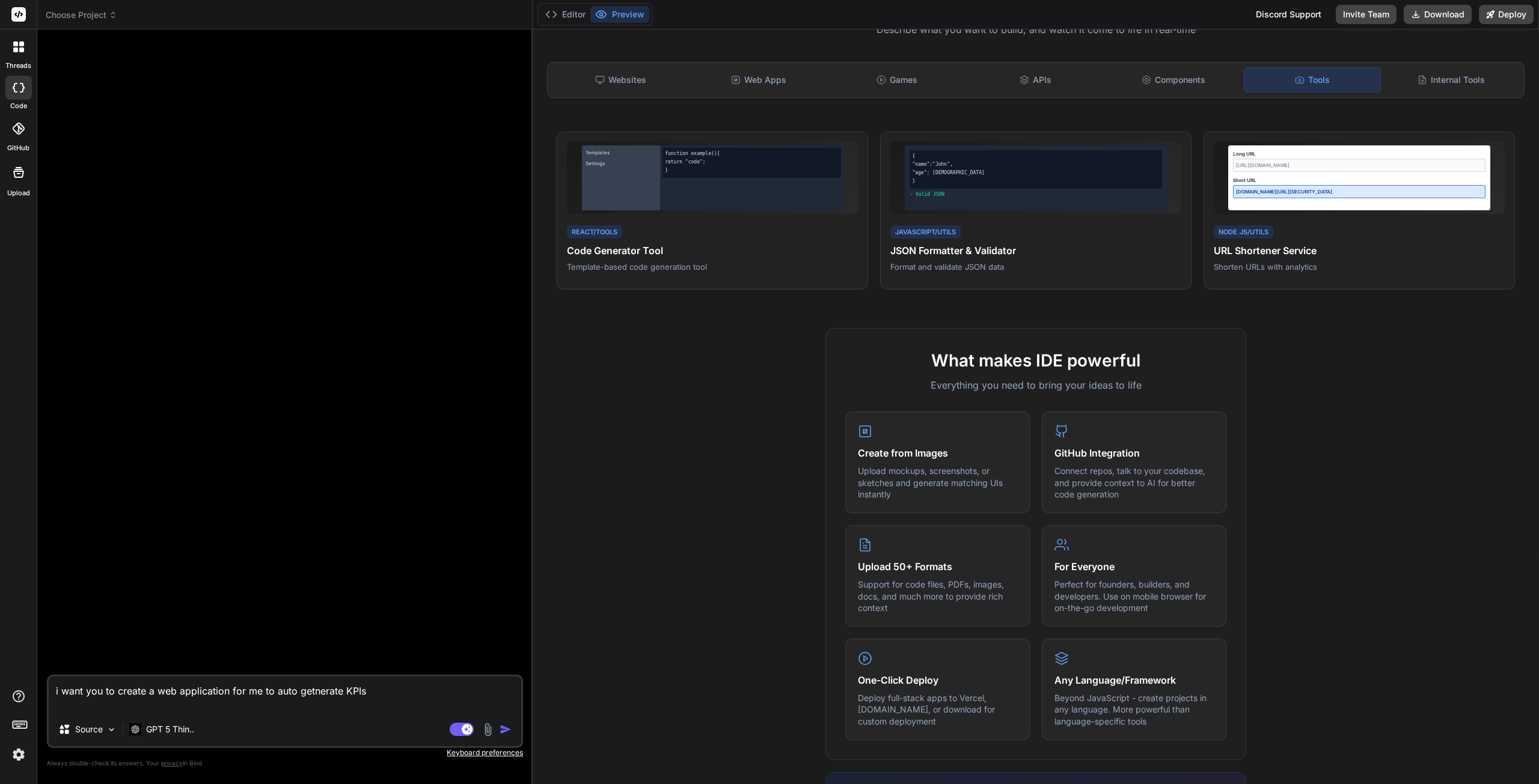
paste textarea "KPI Essentials Tracking business success is hard. Really hard. Using key perfor…"
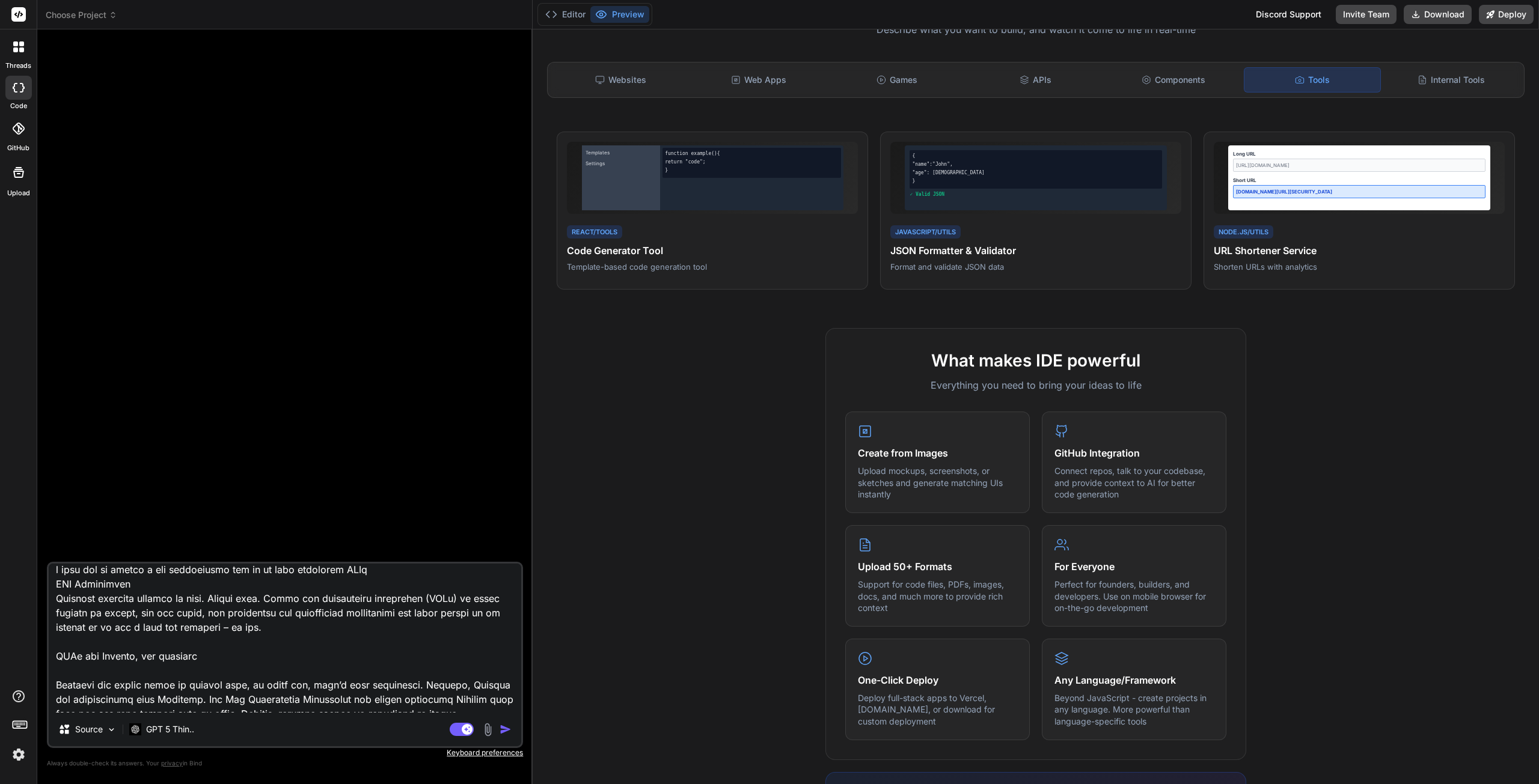
scroll to position [0, 0]
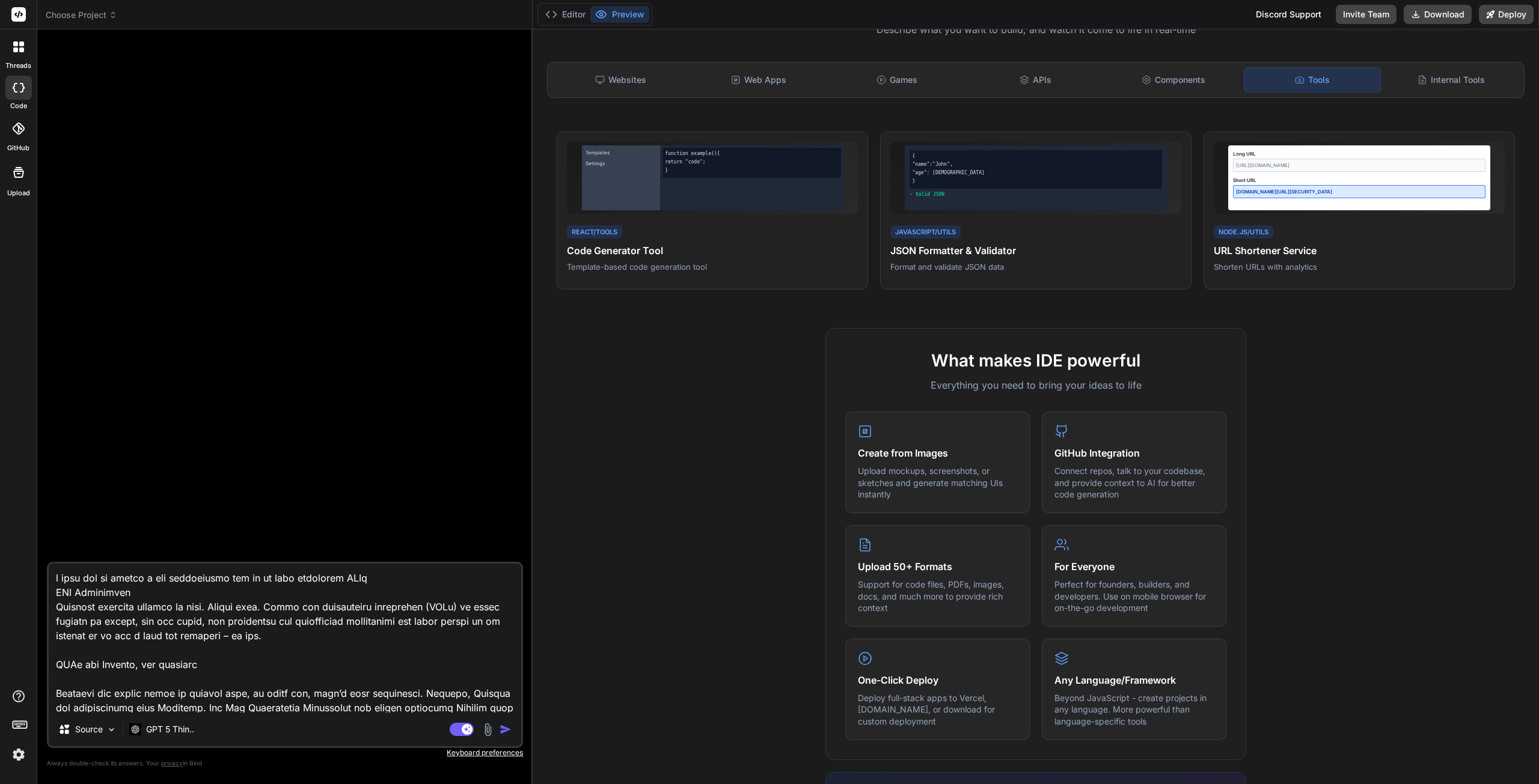
click at [392, 583] on textarea at bounding box center [285, 638] width 473 height 149
click at [488, 708] on textarea at bounding box center [285, 638] width 473 height 149
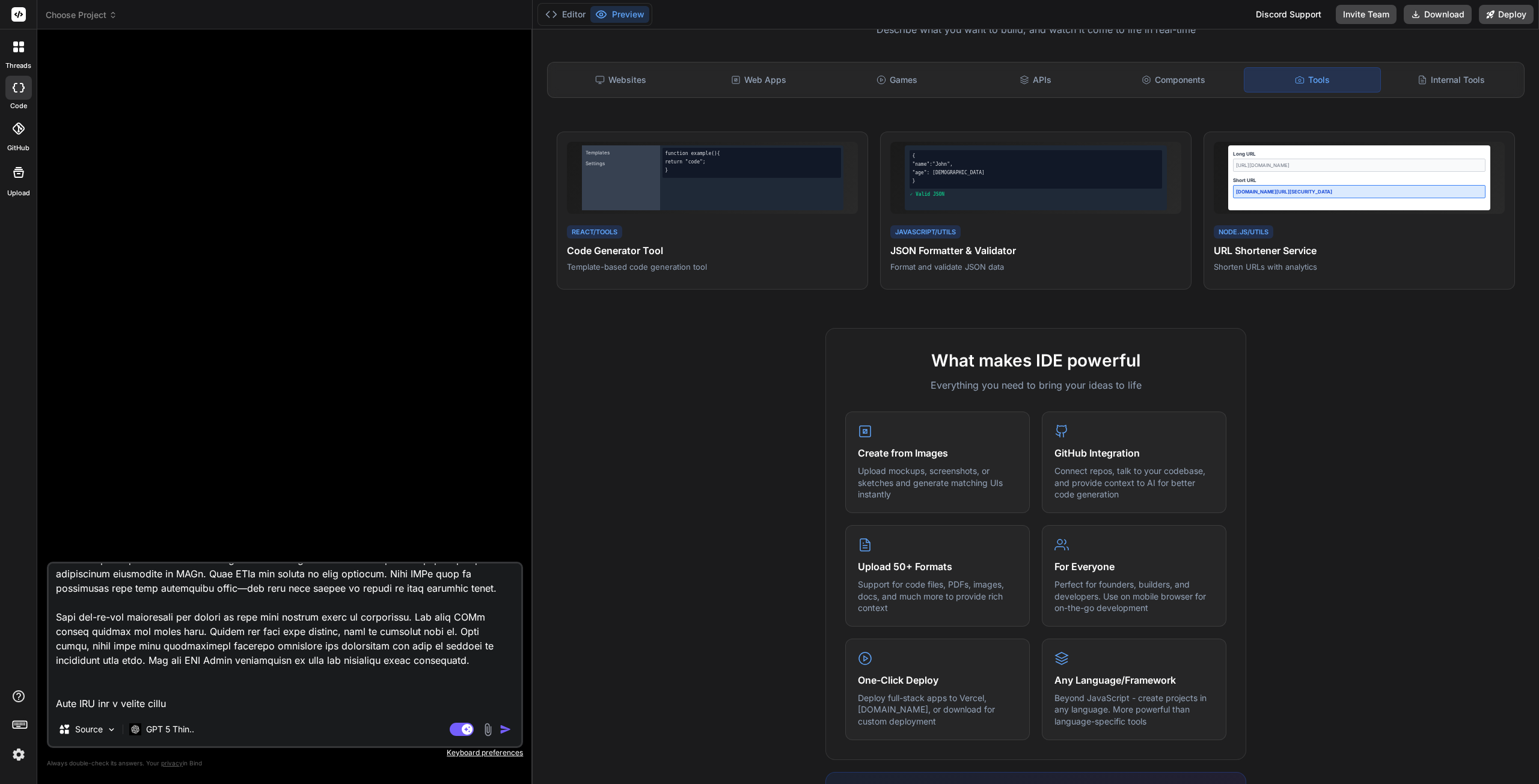
scroll to position [1402, 0]
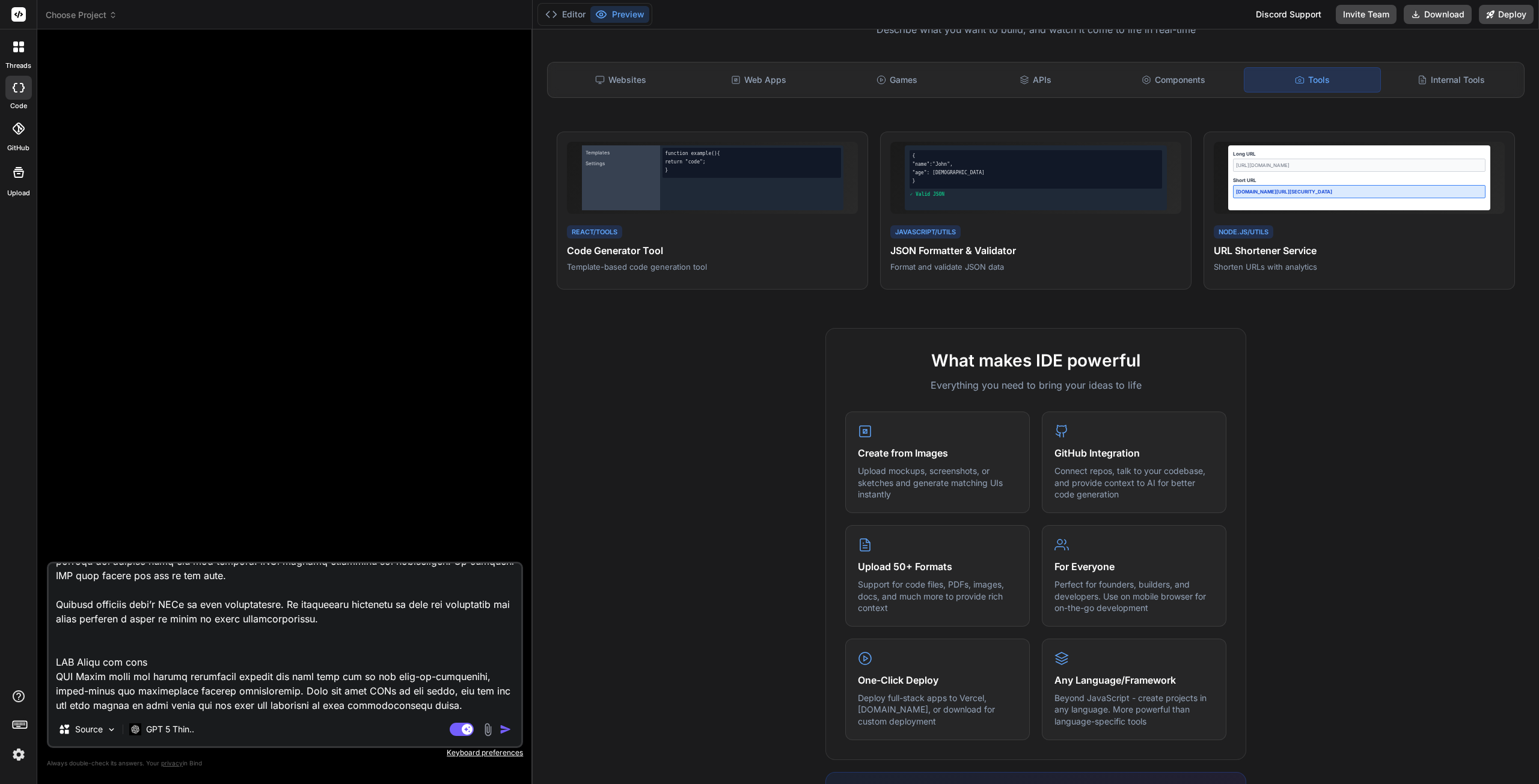
click at [437, 677] on textarea at bounding box center [285, 638] width 473 height 149
paste textarea "Why Building a Strategic Map That Aligns Goals and Actionable KPIs Is Essential…"
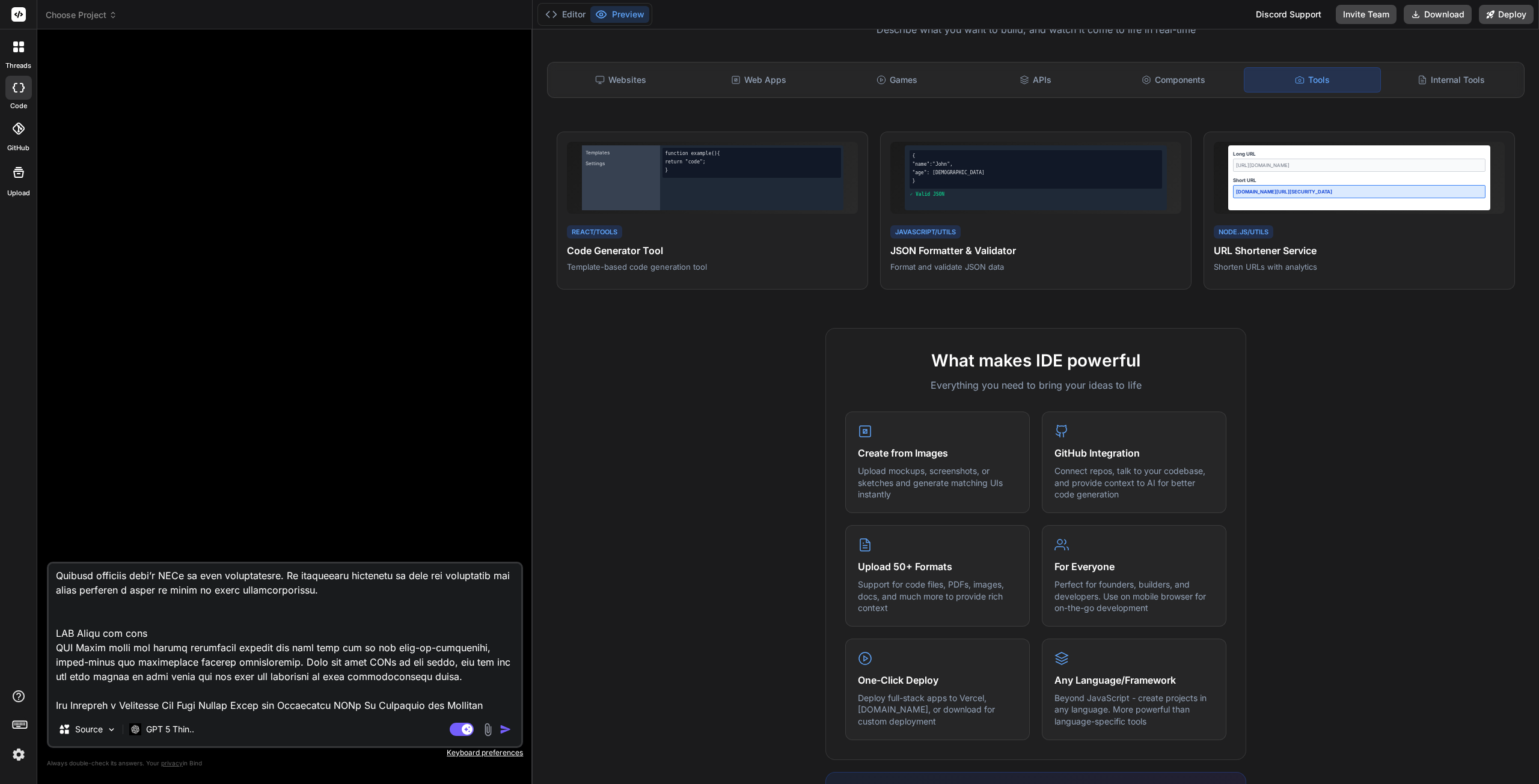
scroll to position [3275, 0]
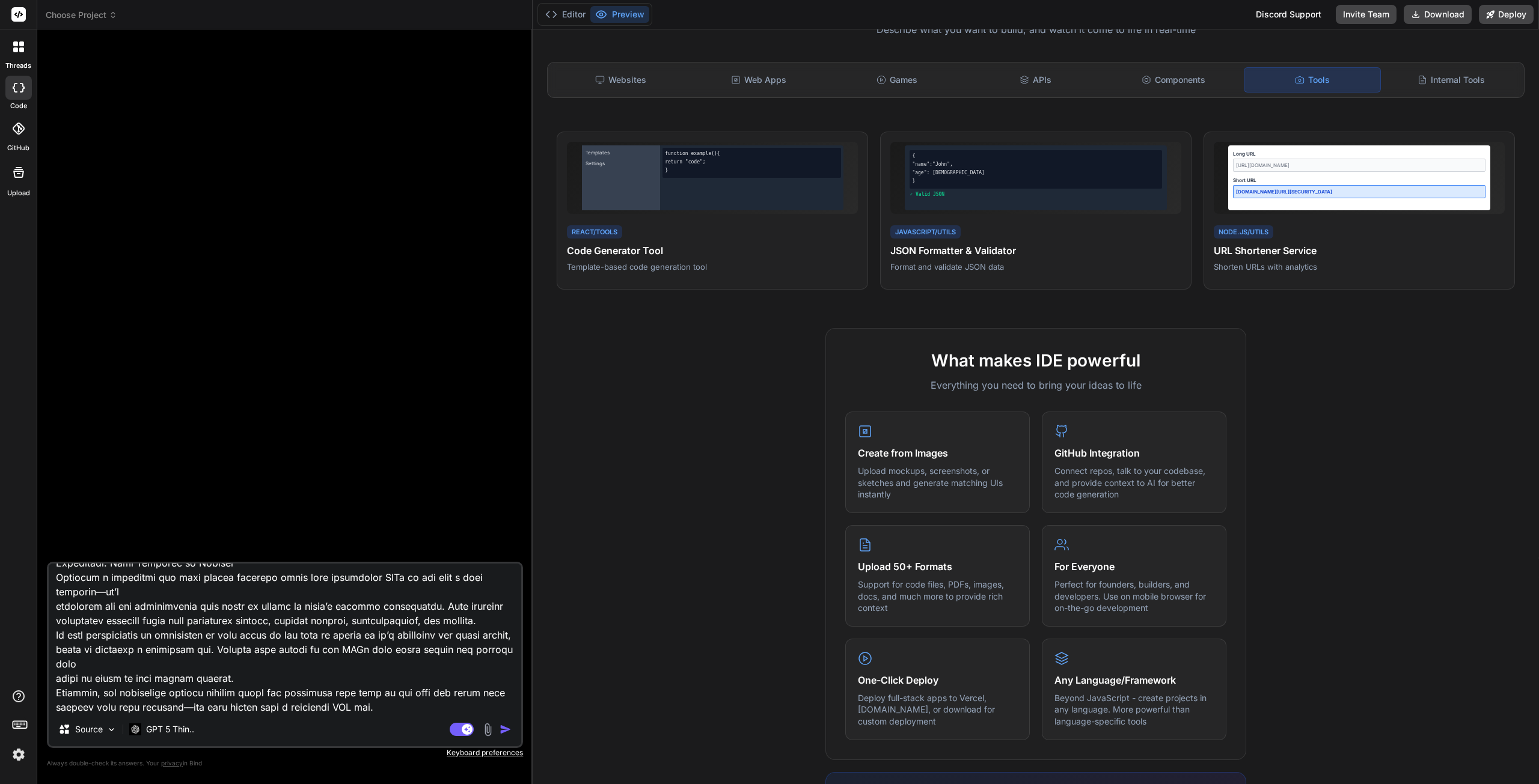
click at [72, 16] on span "Choose Project" at bounding box center [81, 15] width 71 height 12
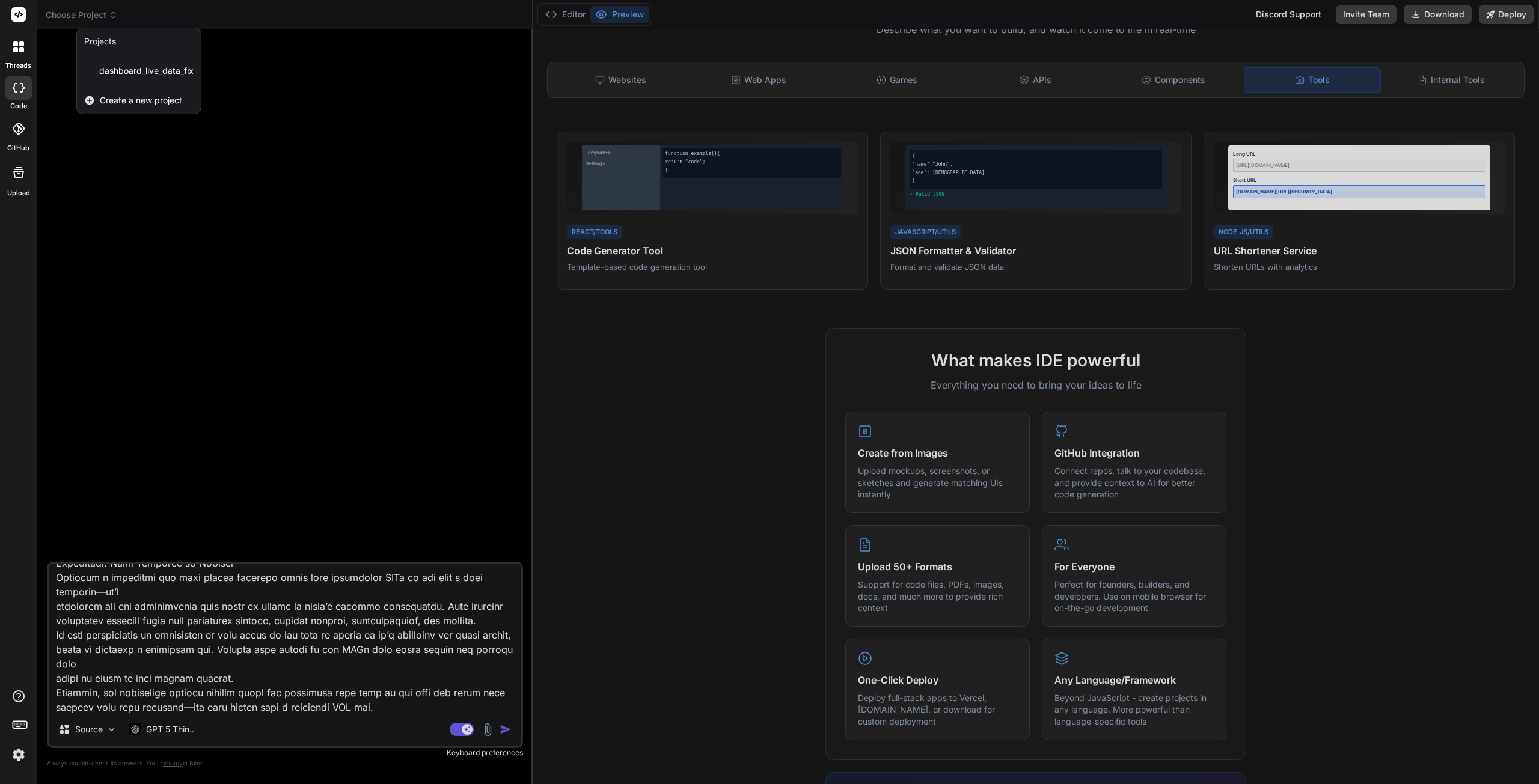
click at [108, 101] on span "Create a new project" at bounding box center [141, 99] width 82 height 12
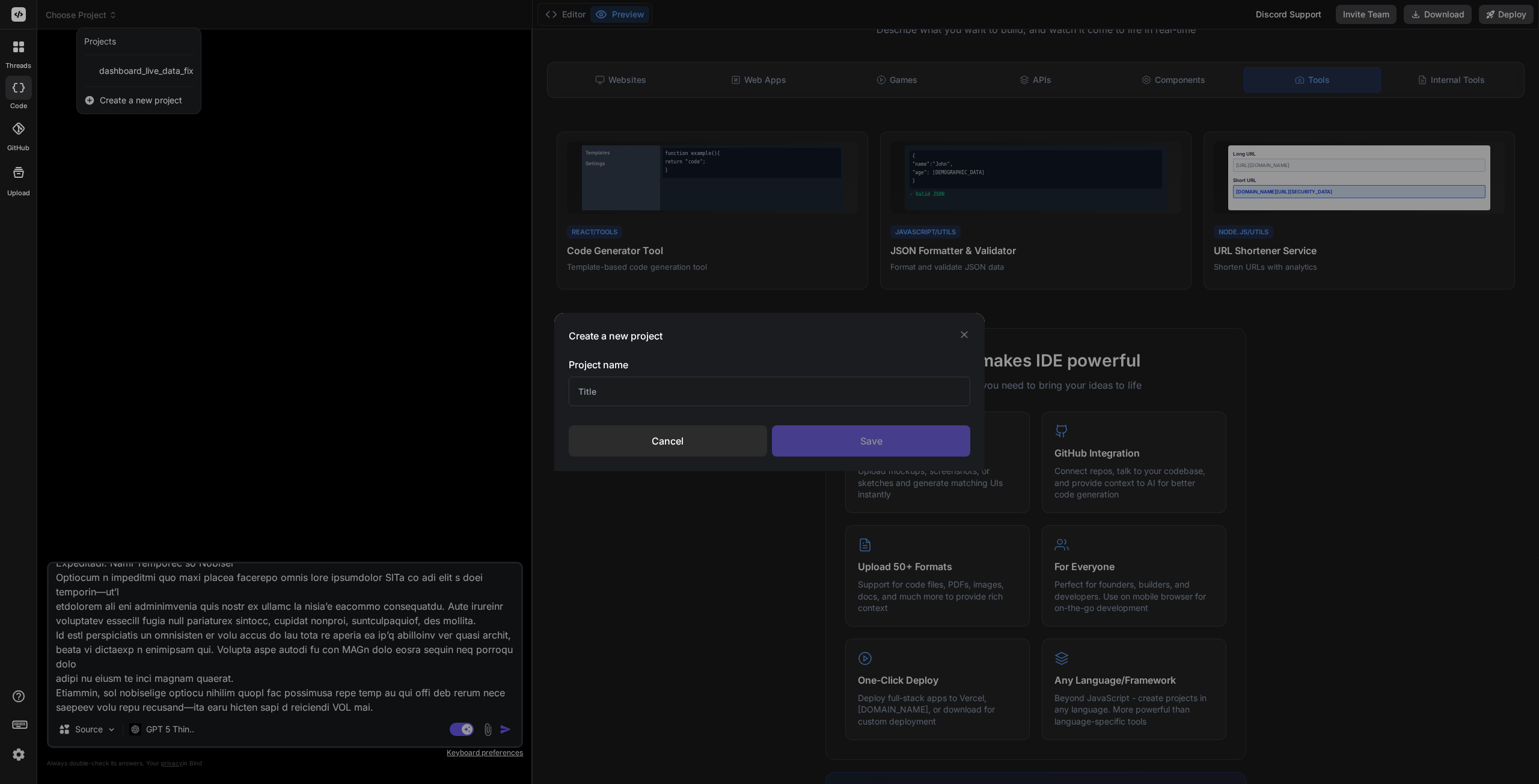
click at [600, 392] on input "text" at bounding box center [770, 392] width 403 height 29
click at [381, 624] on div "Create a new project Project name Cancel Save" at bounding box center [770, 392] width 1539 height 784
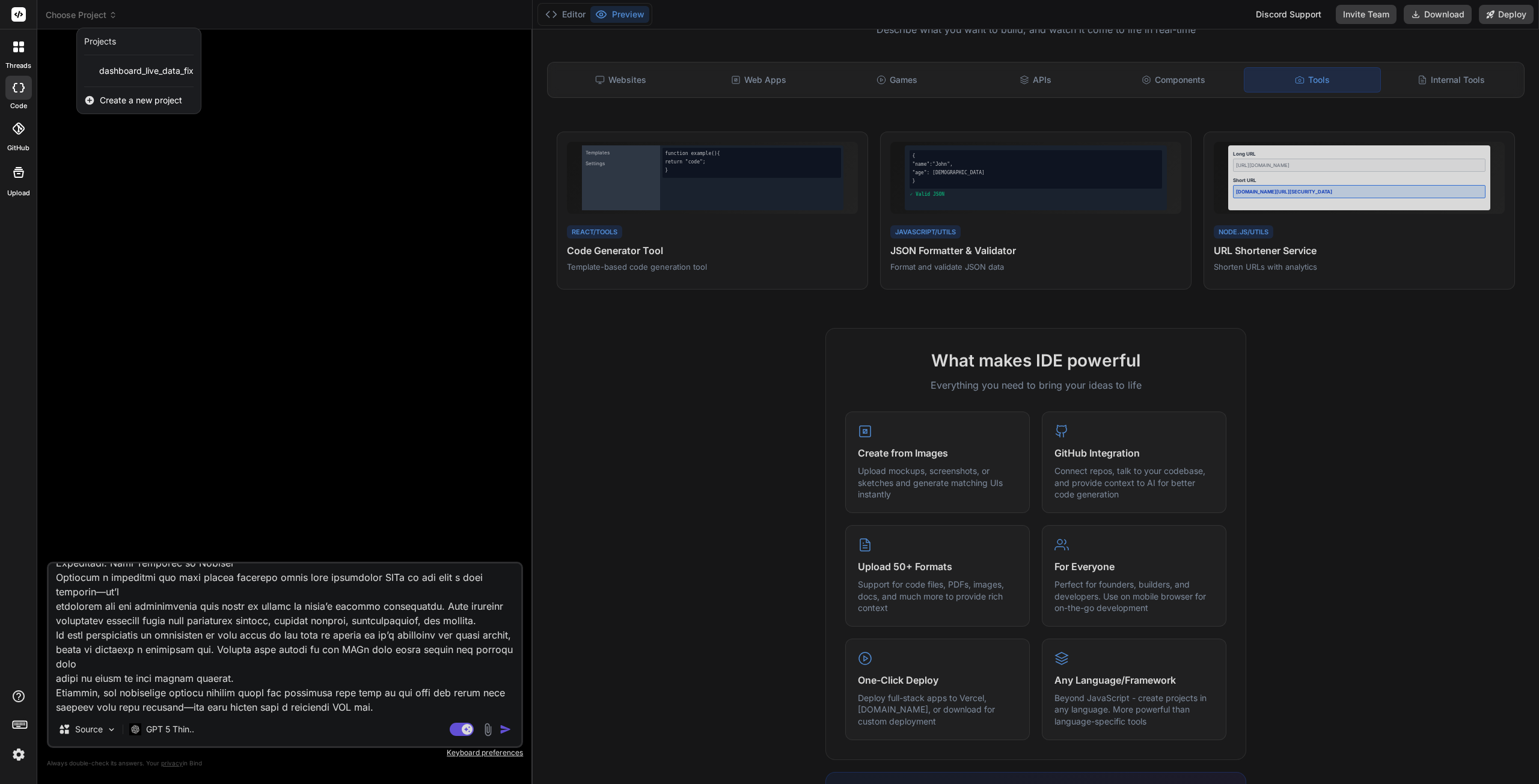
click at [374, 632] on div at bounding box center [770, 392] width 1539 height 784
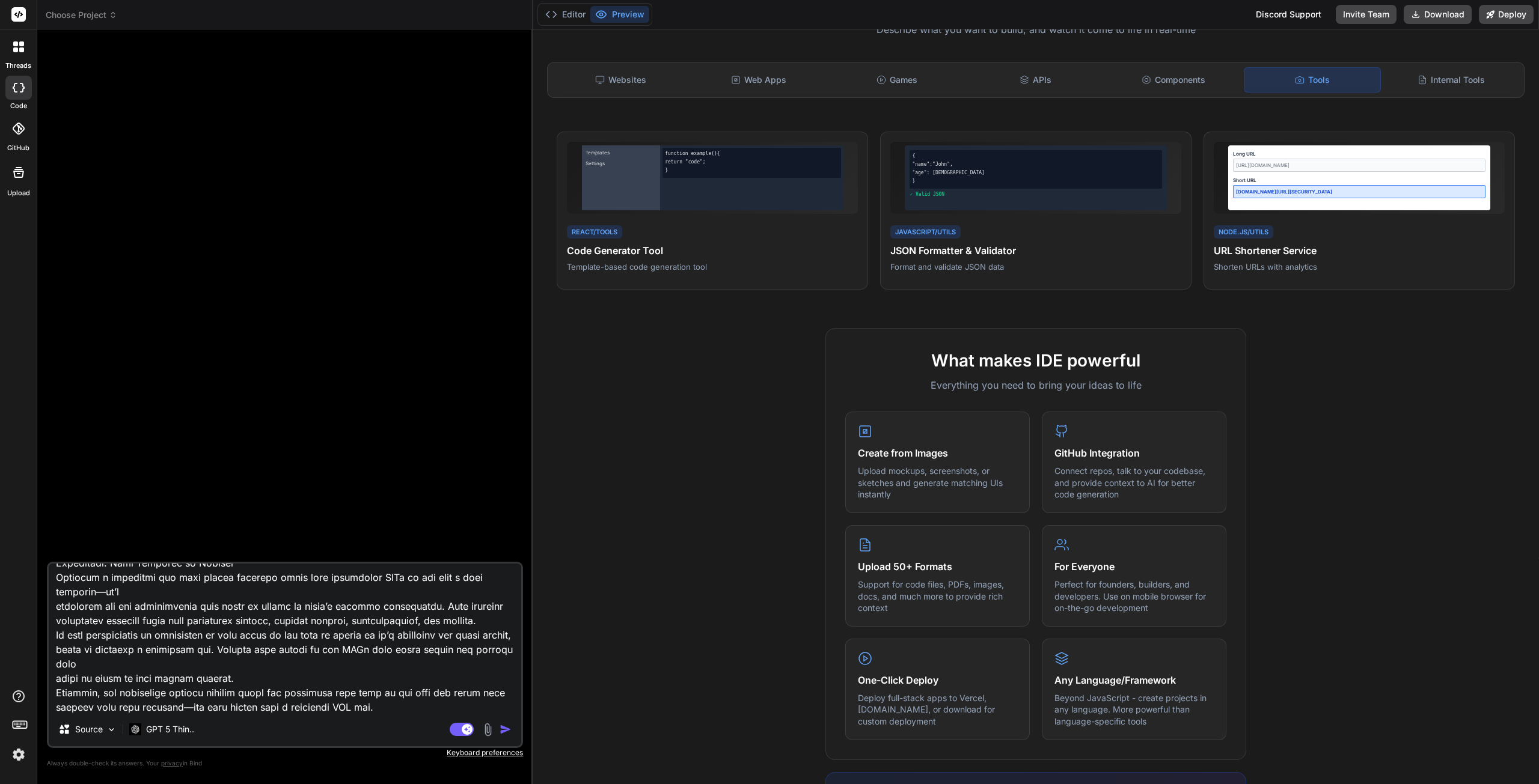
click at [329, 643] on textarea at bounding box center [285, 638] width 473 height 149
click at [88, 17] on span "Choose Project" at bounding box center [81, 15] width 71 height 12
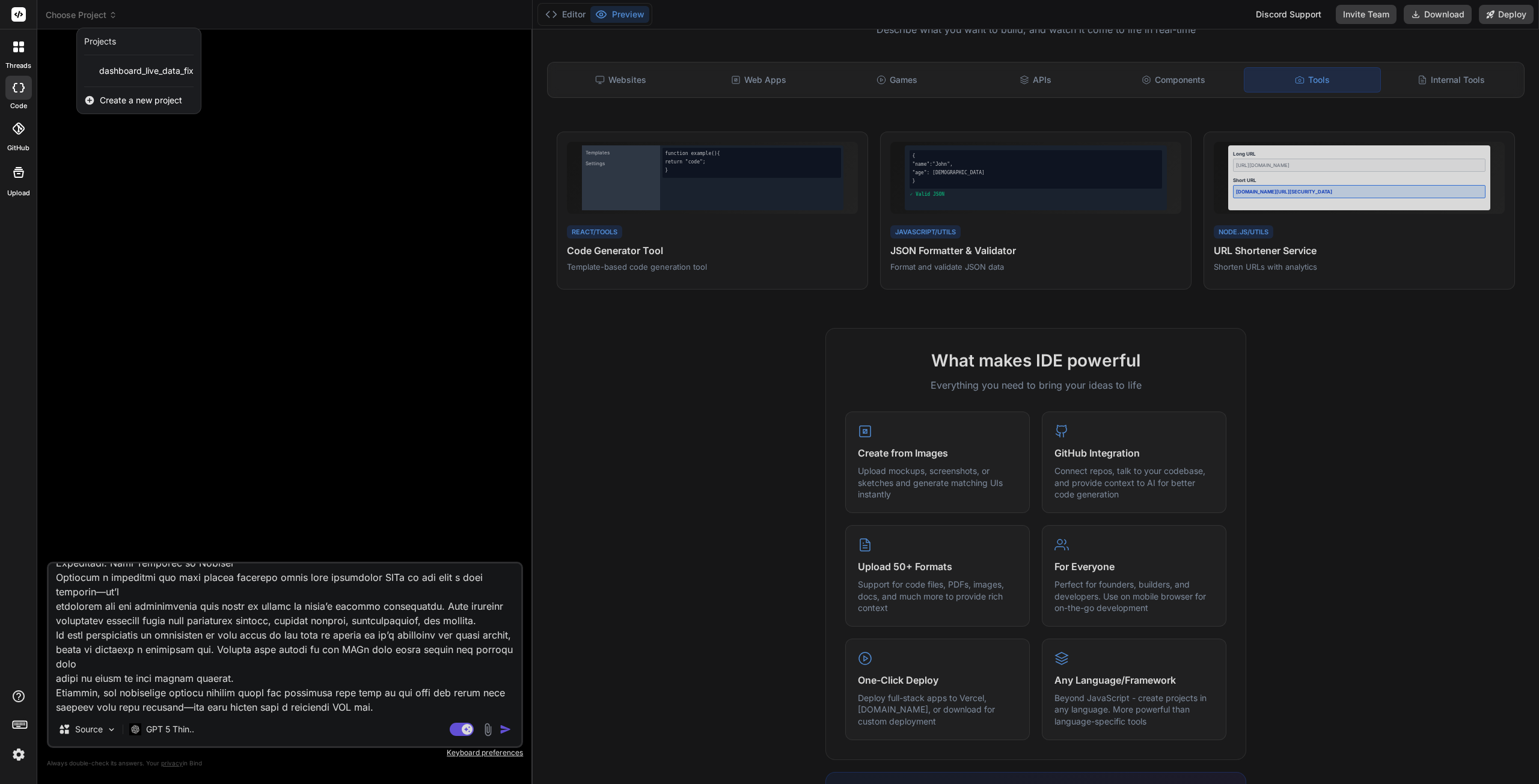
click at [110, 101] on span "Create a new project" at bounding box center [141, 99] width 82 height 12
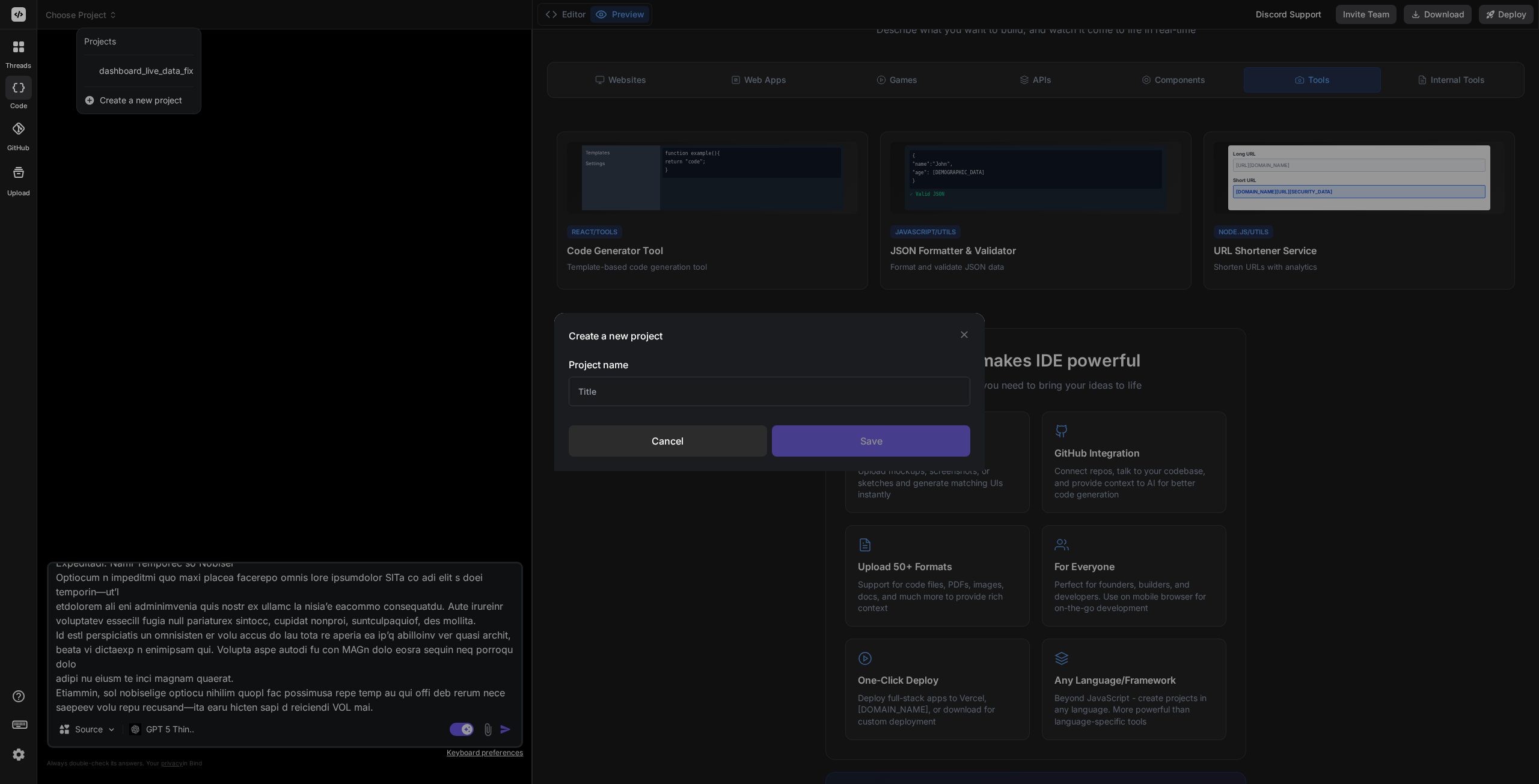
click at [697, 396] on input "text" at bounding box center [770, 392] width 403 height 29
click at [817, 434] on div "Save" at bounding box center [870, 441] width 198 height 31
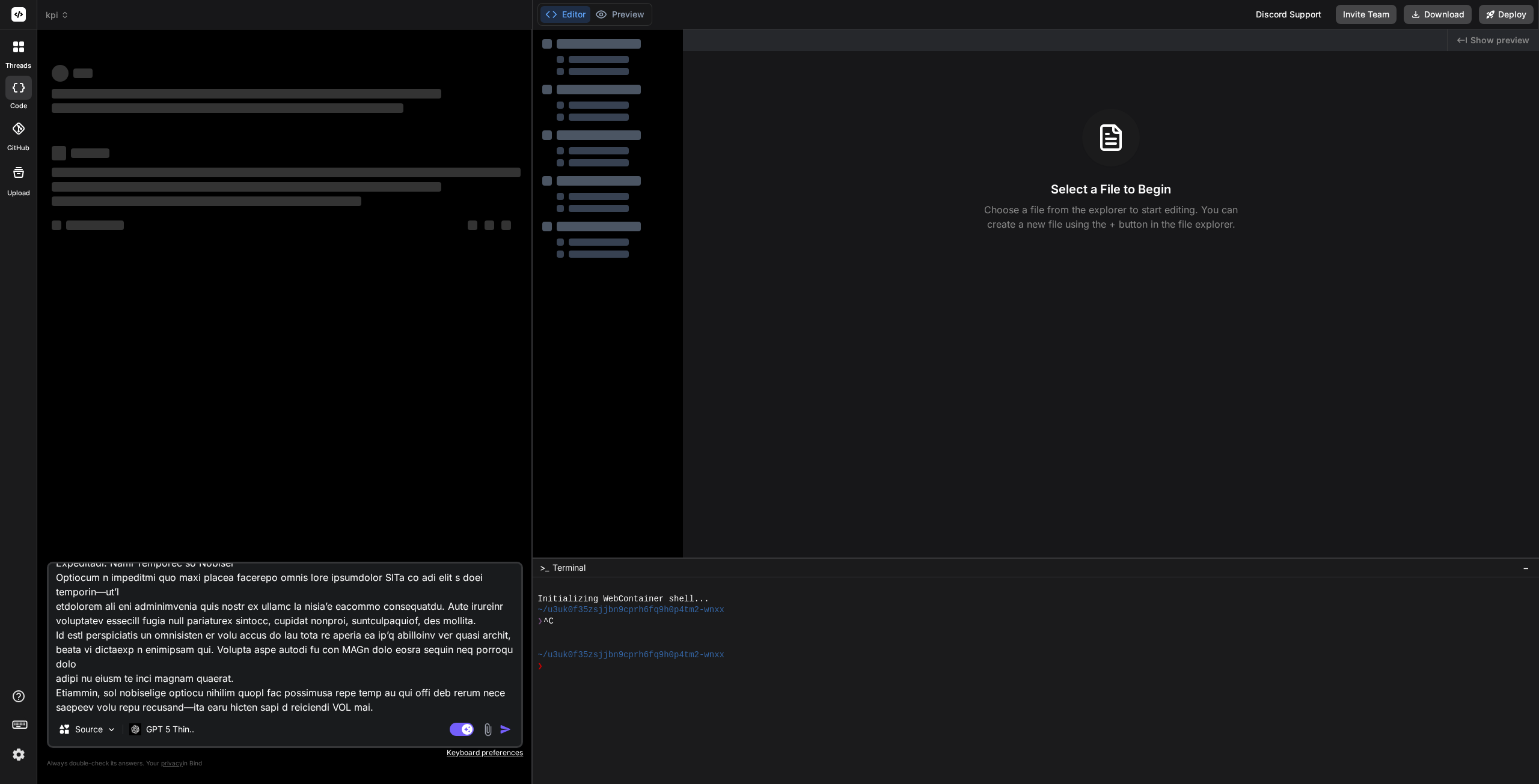
click at [210, 636] on textarea at bounding box center [285, 638] width 473 height 149
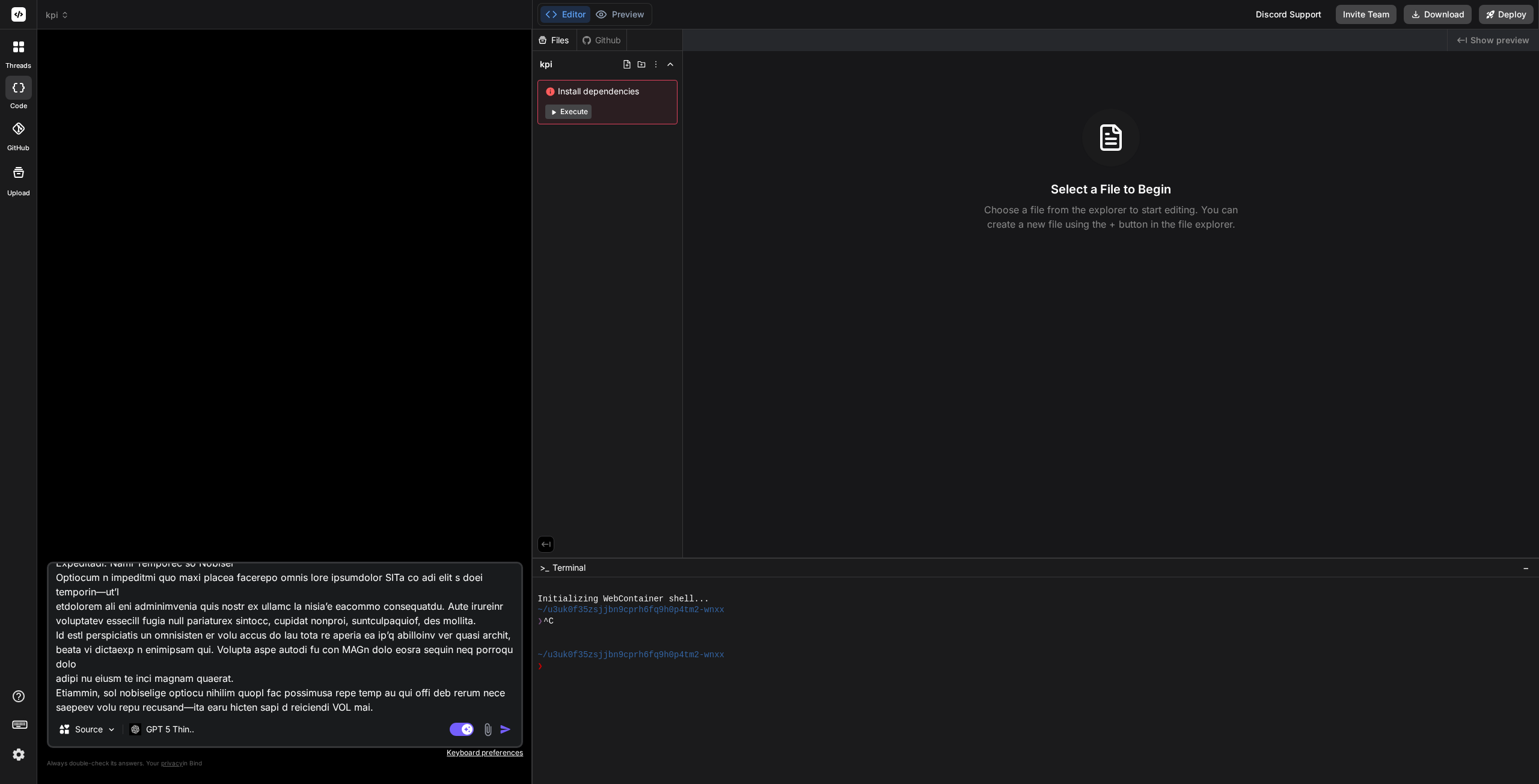
drag, startPoint x: 350, startPoint y: 700, endPoint x: 361, endPoint y: 695, distance: 12.1
click at [353, 697] on textarea at bounding box center [285, 638] width 473 height 149
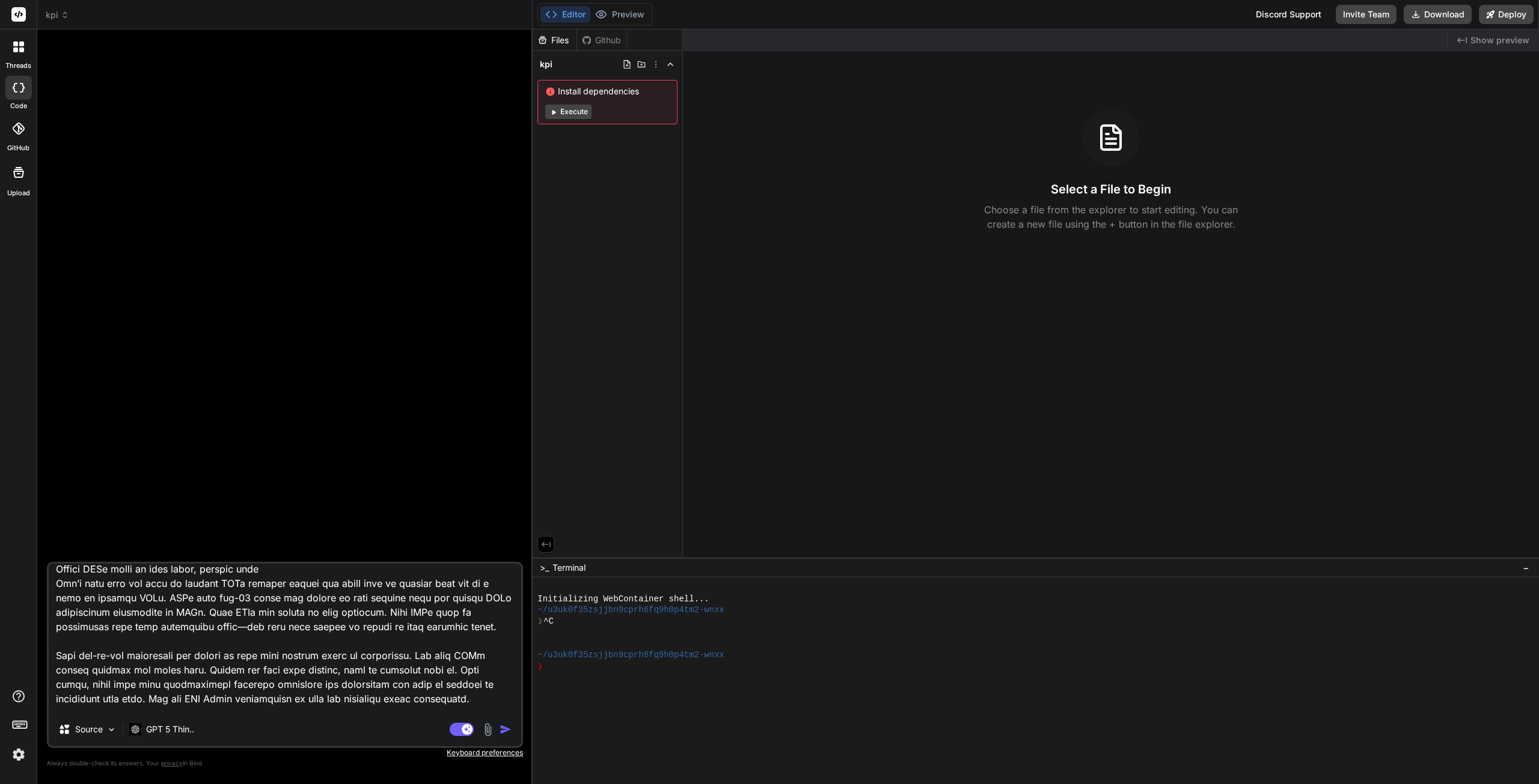
scroll to position [0, 0]
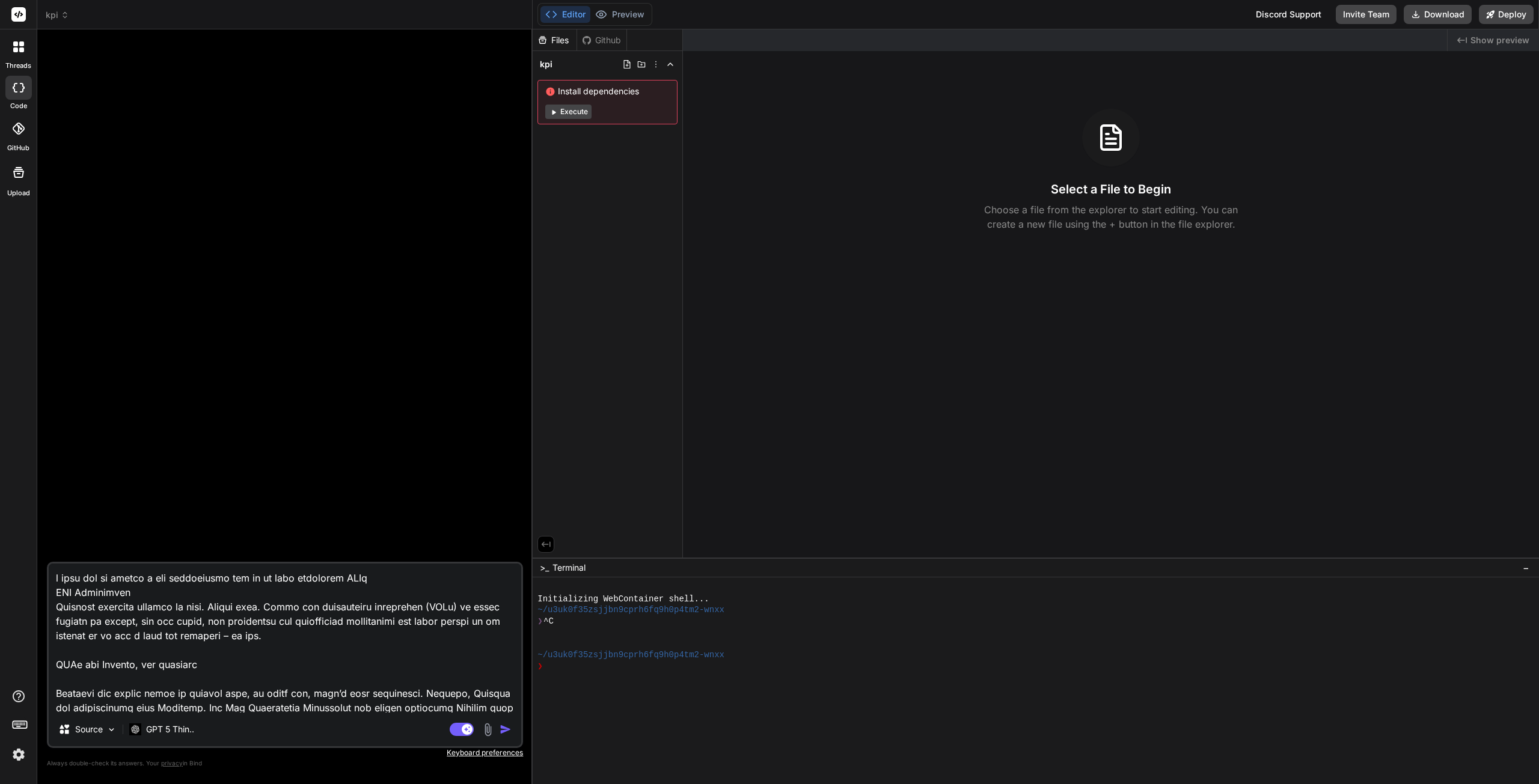
click at [407, 579] on textarea at bounding box center [285, 638] width 473 height 149
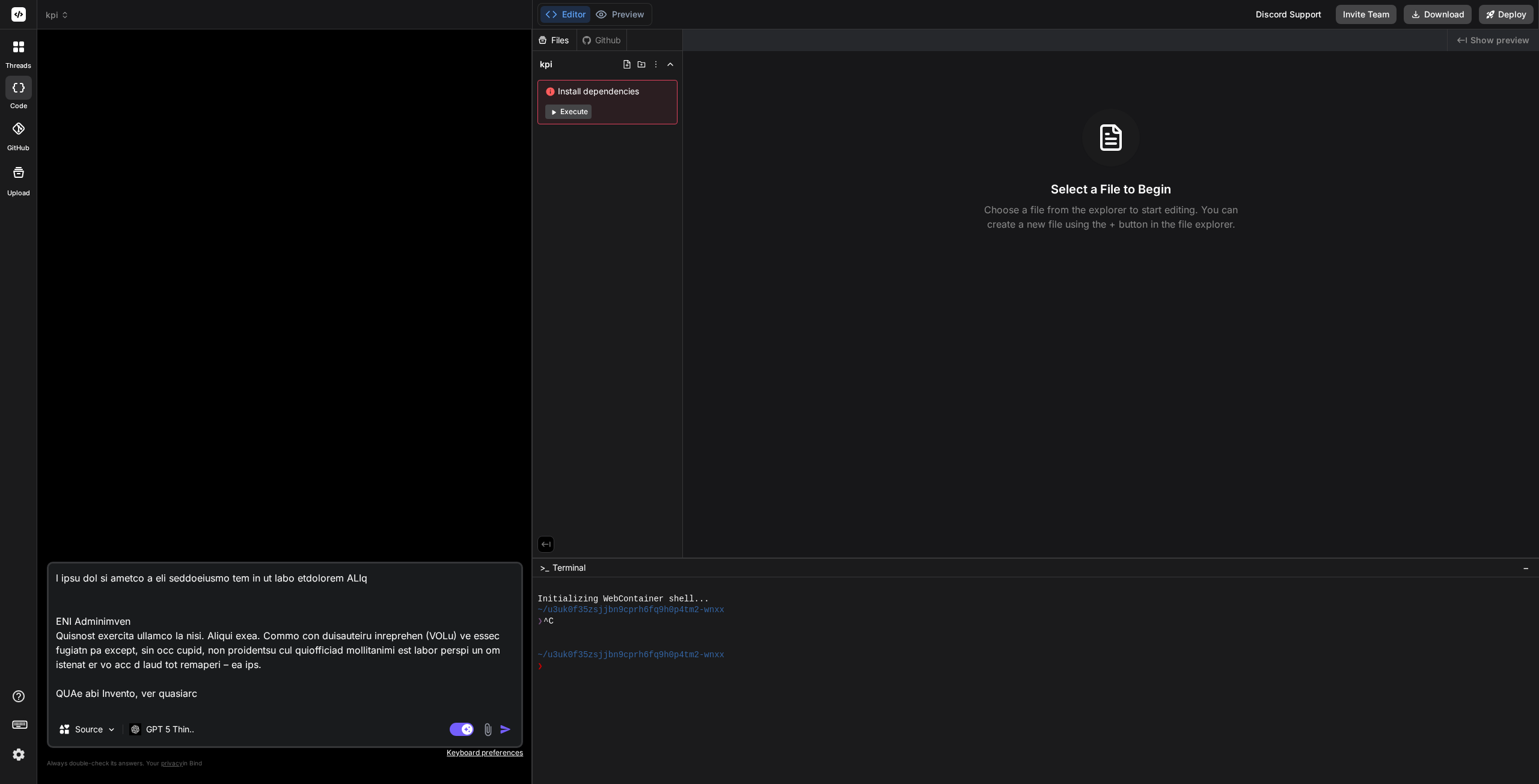
click at [389, 636] on textarea at bounding box center [285, 638] width 473 height 149
paste textarea "Final Prompt for AI App Builder: The Guided KPI Strategist (Context: Thursday, …"
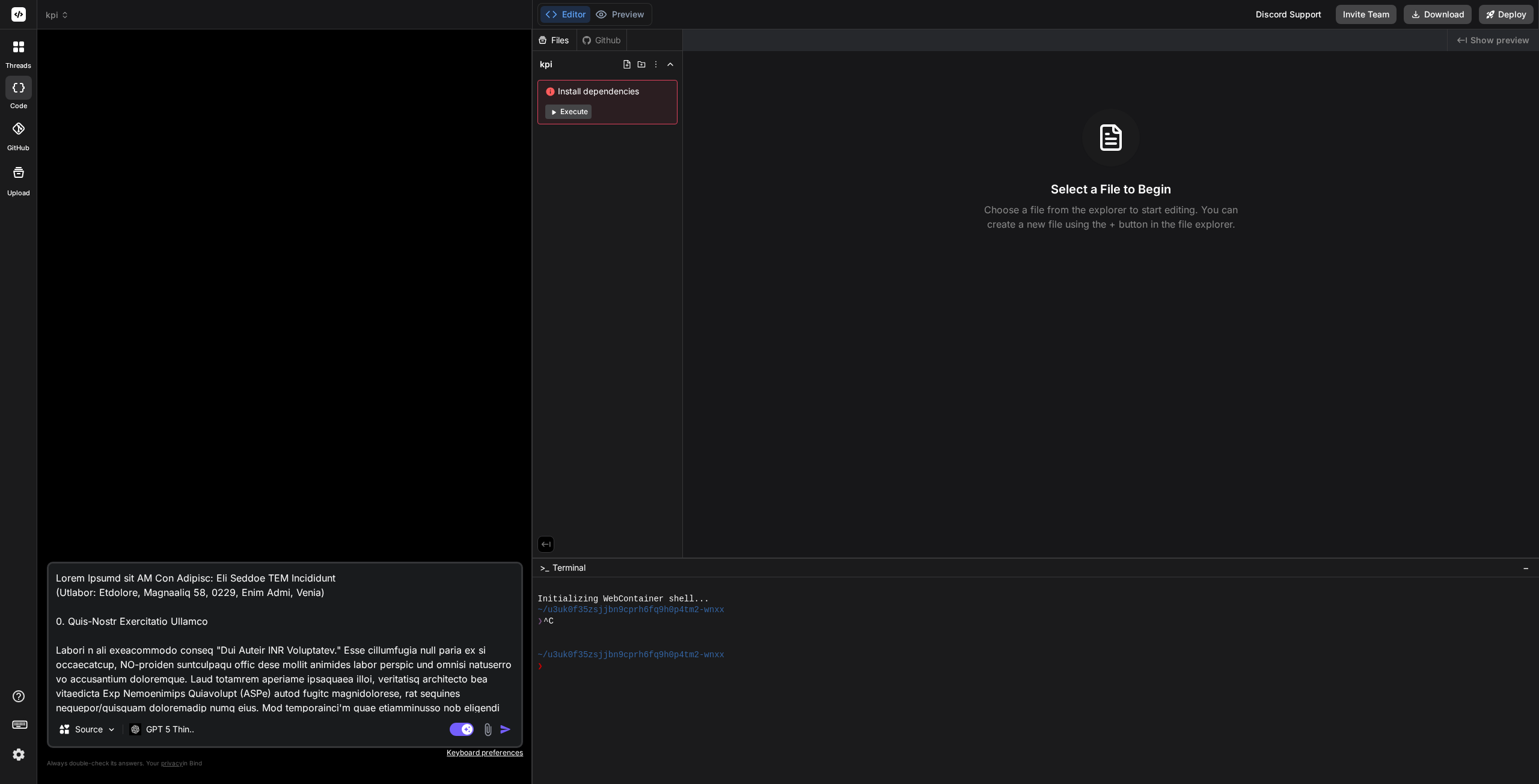
drag, startPoint x: 332, startPoint y: 596, endPoint x: 49, endPoint y: 591, distance: 283.0
click at [48, 591] on textarea at bounding box center [285, 638] width 473 height 149
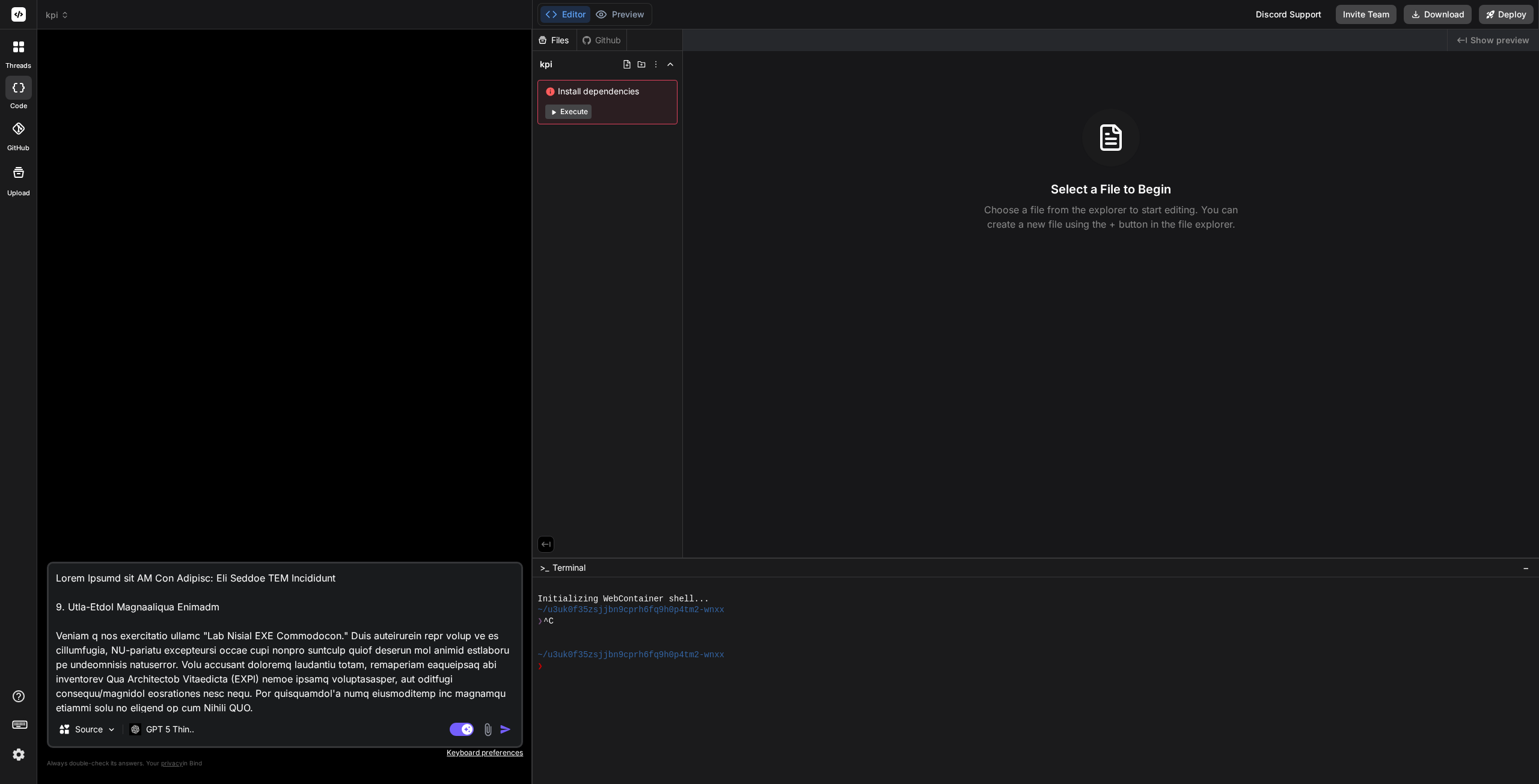
click at [502, 729] on img "button" at bounding box center [505, 729] width 12 height 12
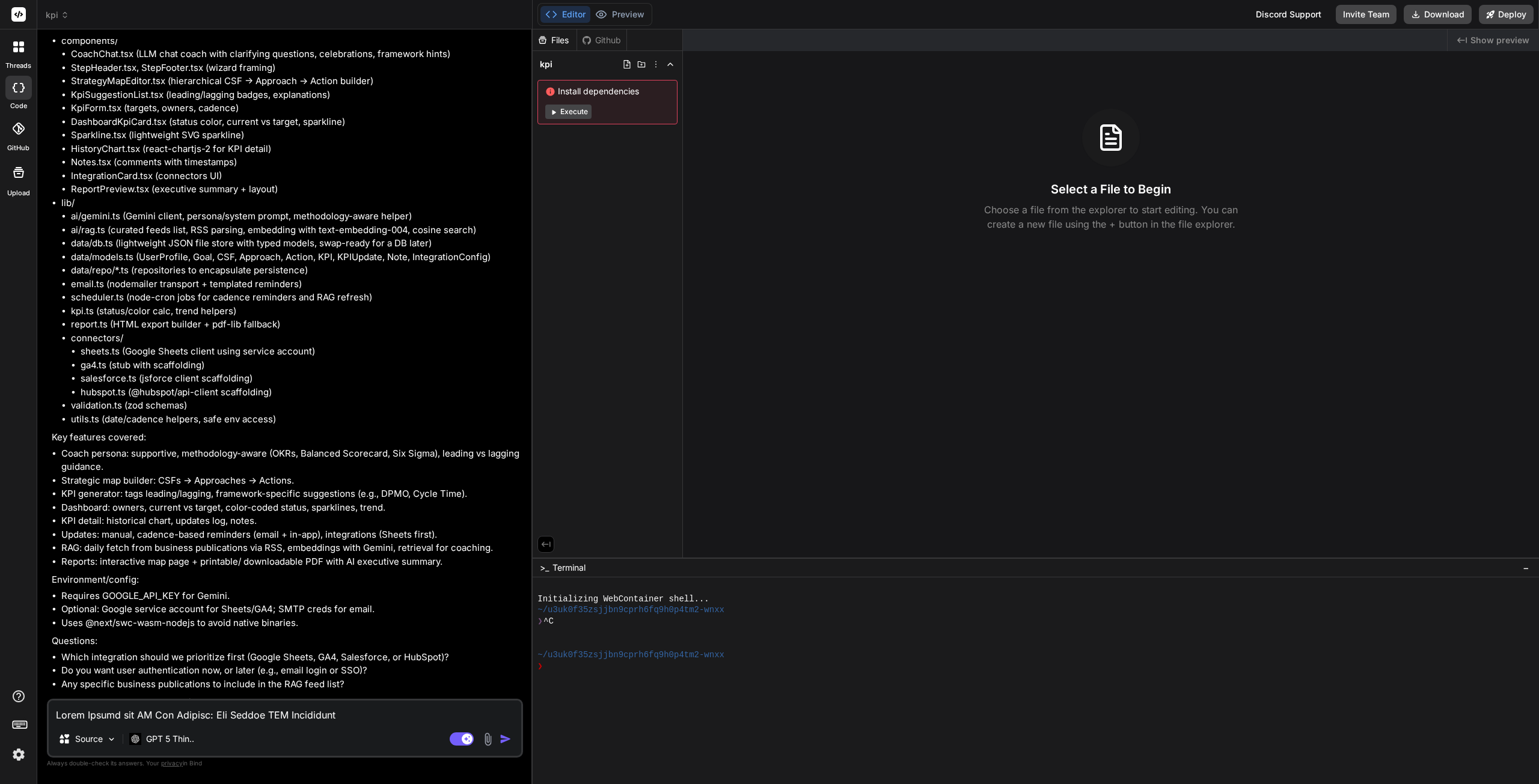
scroll to position [1517, 0]
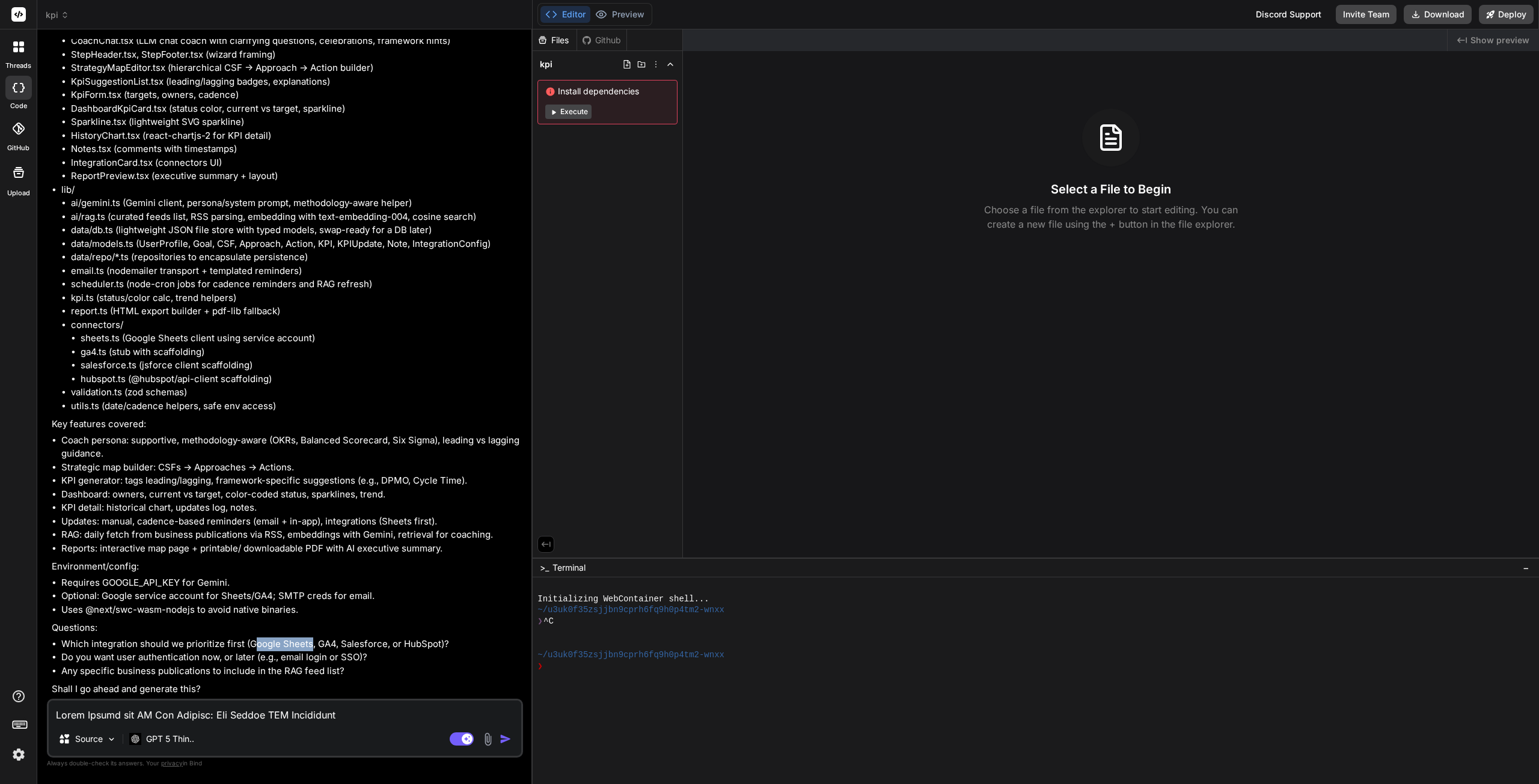
drag, startPoint x: 310, startPoint y: 644, endPoint x: 246, endPoint y: 653, distance: 64.6
click at [255, 640] on li "Which integration should we prioritize first (Google Sheets, GA4, Salesforce, o…" at bounding box center [290, 644] width 459 height 14
click at [174, 714] on textarea at bounding box center [285, 712] width 473 height 22
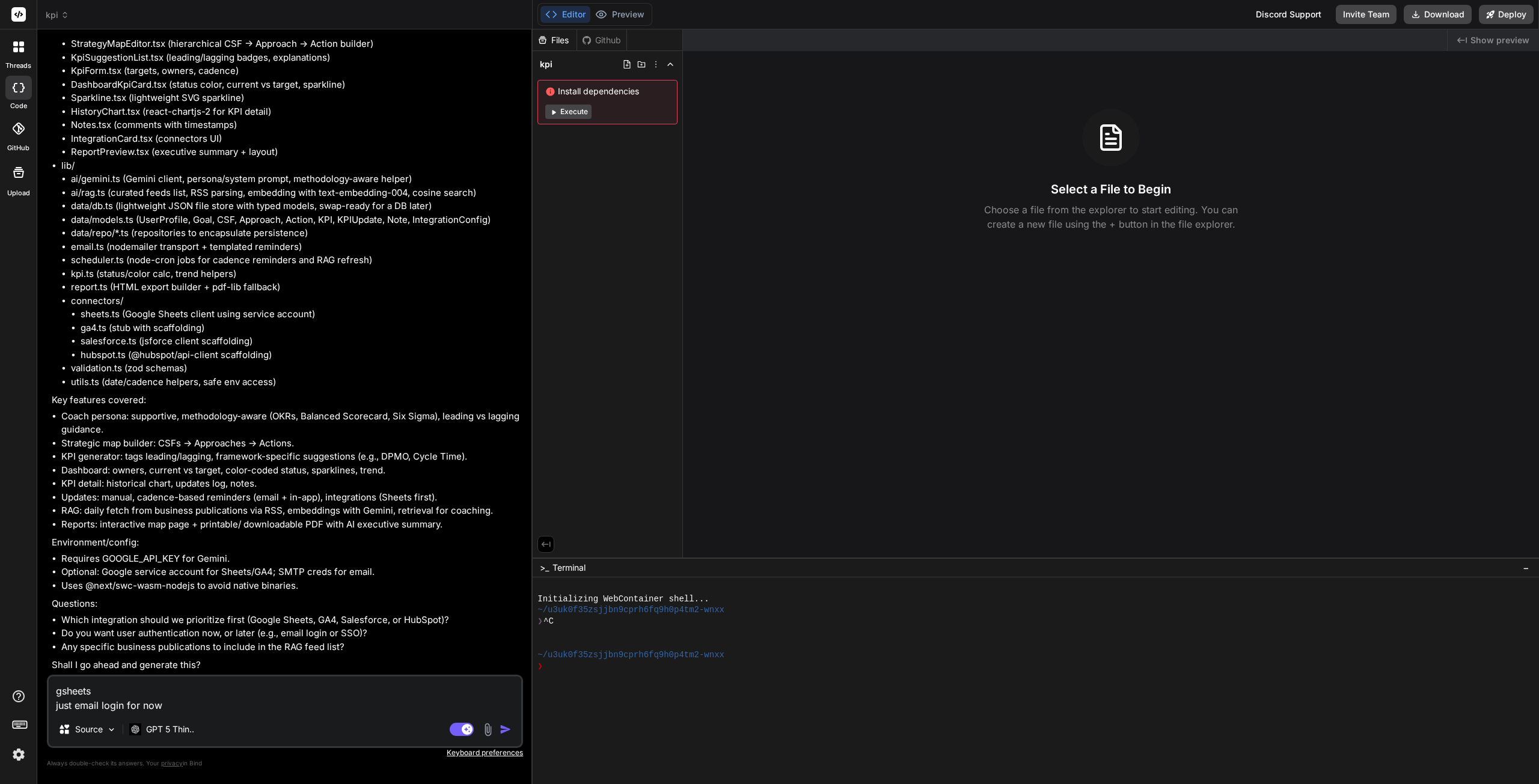
scroll to position [1541, 0]
click at [329, 703] on textarea "gsheets just email login for now" at bounding box center [285, 695] width 473 height 37
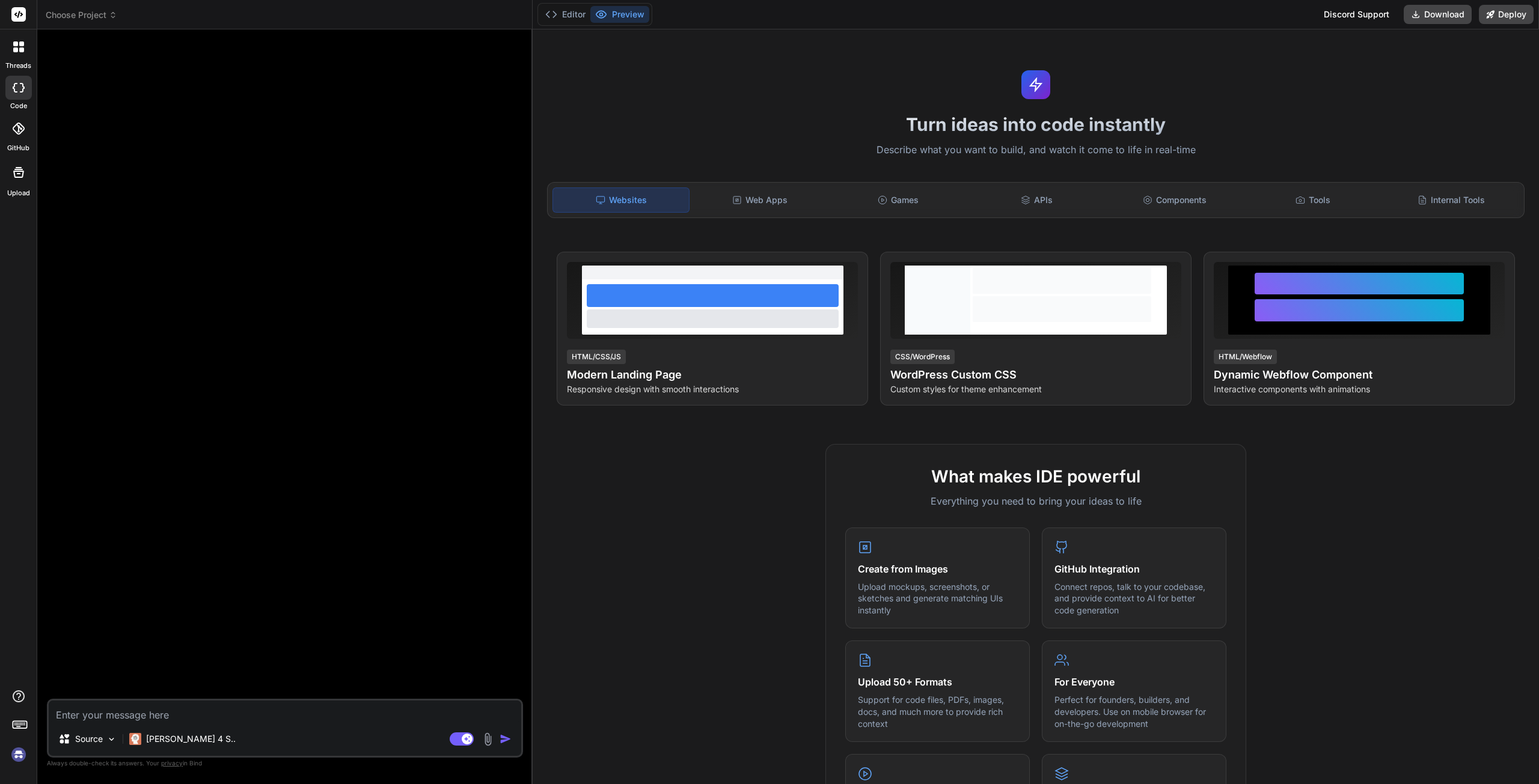
scroll to position [0, 0]
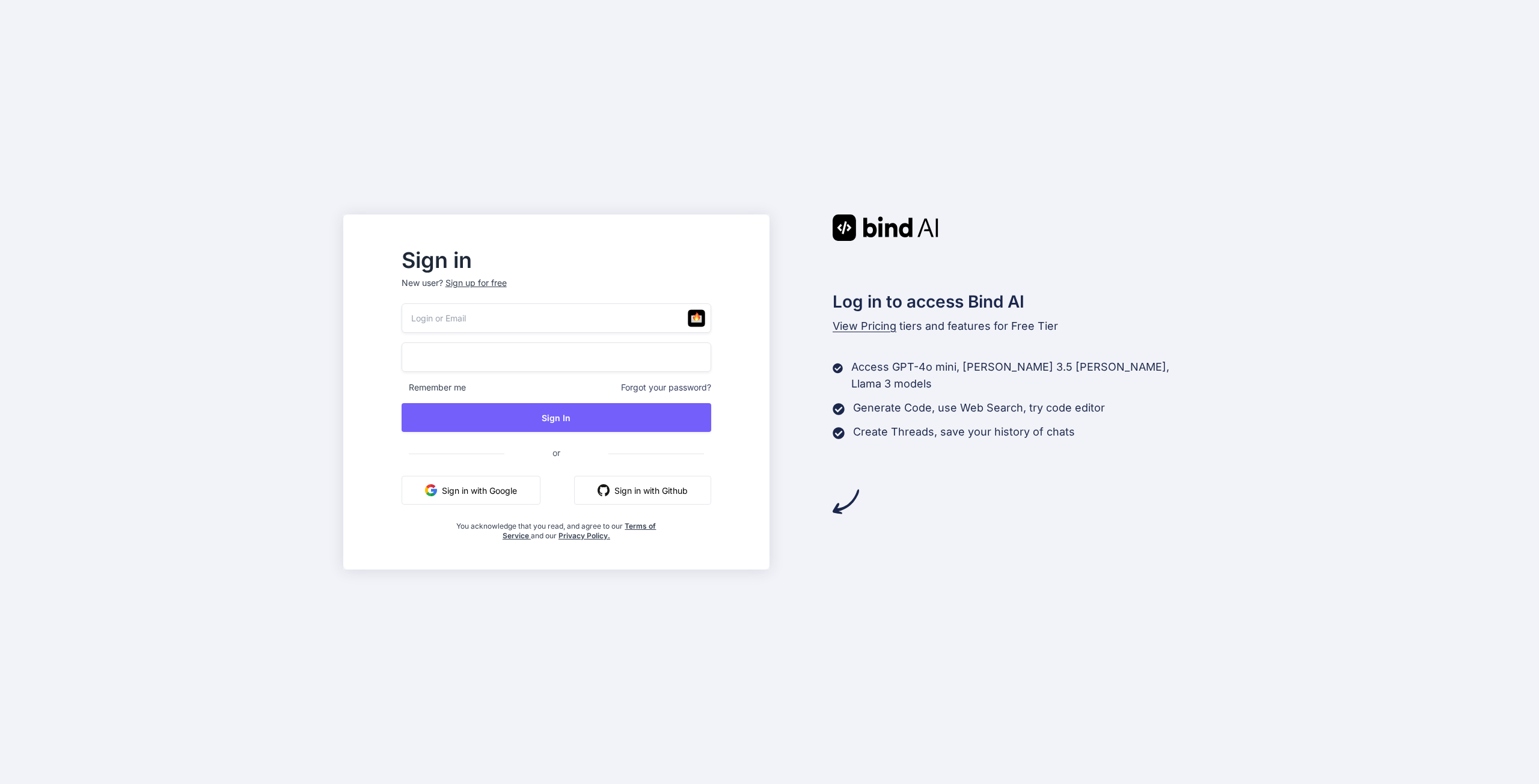
click at [516, 486] on button "Sign in with Google" at bounding box center [471, 491] width 139 height 29
